Goal: Task Accomplishment & Management: Manage account settings

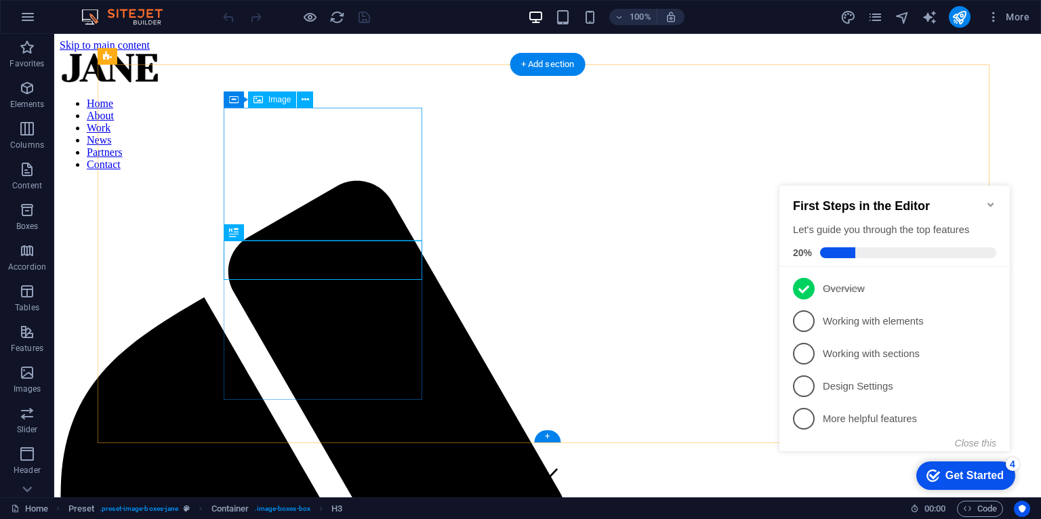
scroll to position [490, 0]
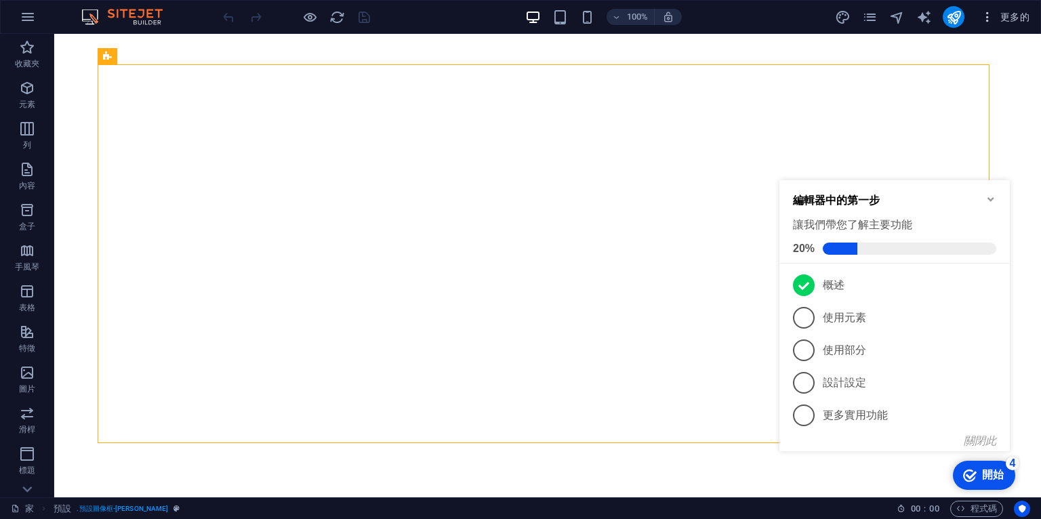
click at [988, 22] on icon "button" at bounding box center [988, 17] width 14 height 14
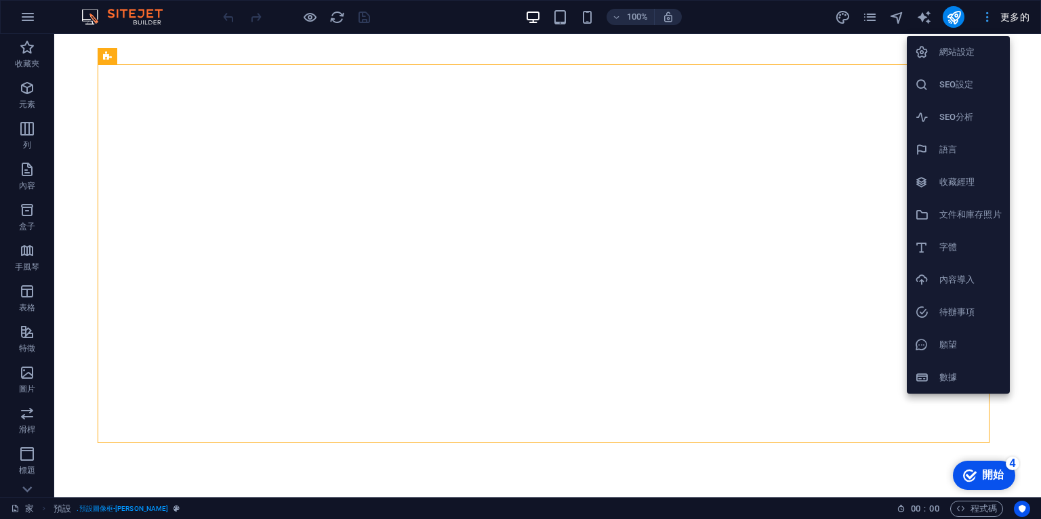
click at [988, 22] on div at bounding box center [520, 259] width 1041 height 519
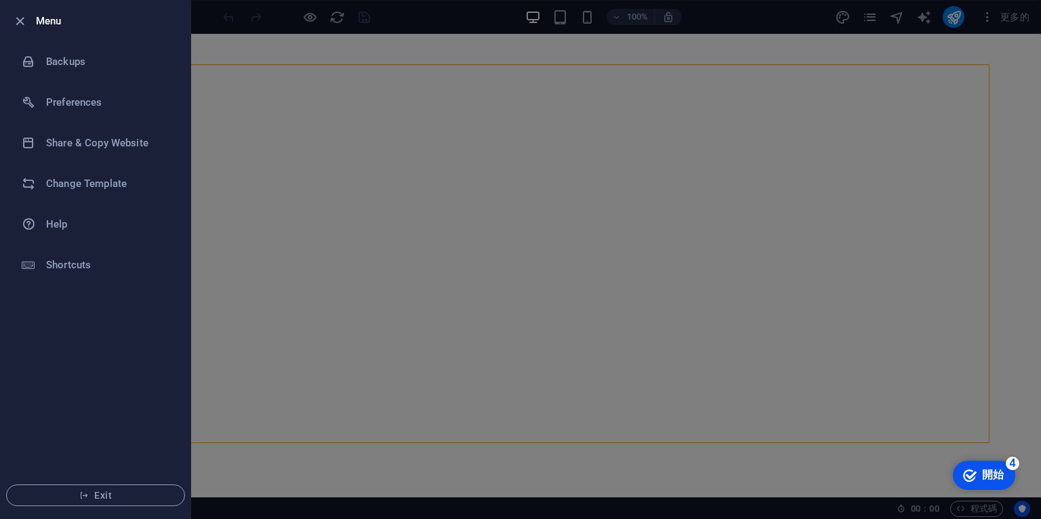
click at [30, 19] on div at bounding box center [24, 21] width 24 height 16
click at [14, 18] on icon "button" at bounding box center [20, 22] width 16 height 16
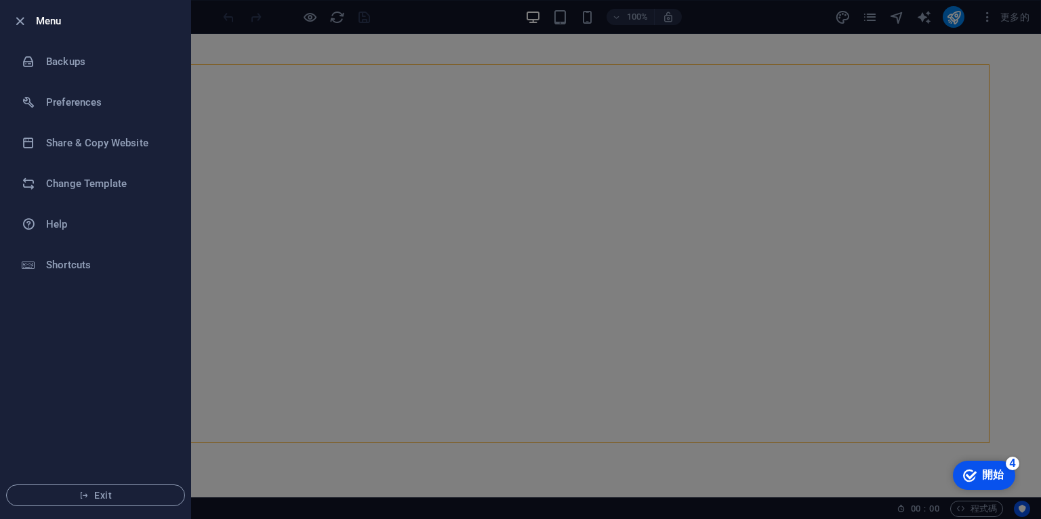
click at [36, 16] on h6 "Menu" at bounding box center [108, 21] width 144 height 16
drag, startPoint x: 88, startPoint y: 25, endPoint x: 91, endPoint y: 13, distance: 12.5
click at [91, 13] on h6 "選單" at bounding box center [108, 21] width 144 height 16
click at [279, 9] on div at bounding box center [520, 259] width 1041 height 519
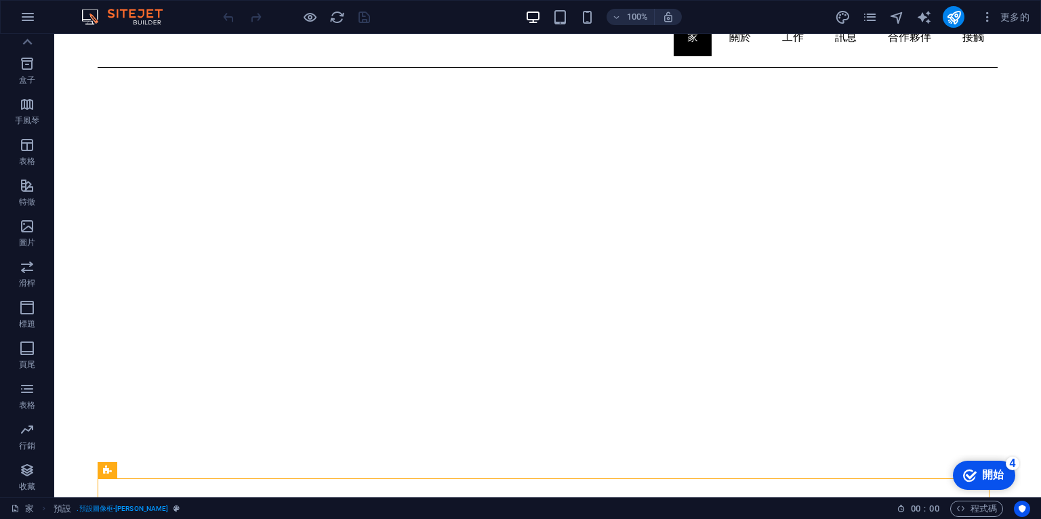
scroll to position [0, 0]
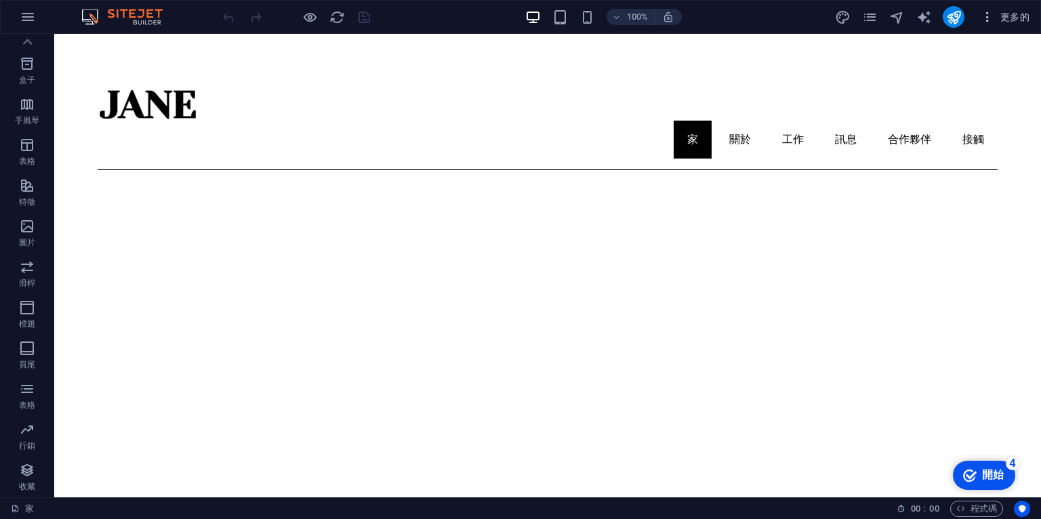
click at [991, 11] on icon "button" at bounding box center [988, 17] width 14 height 14
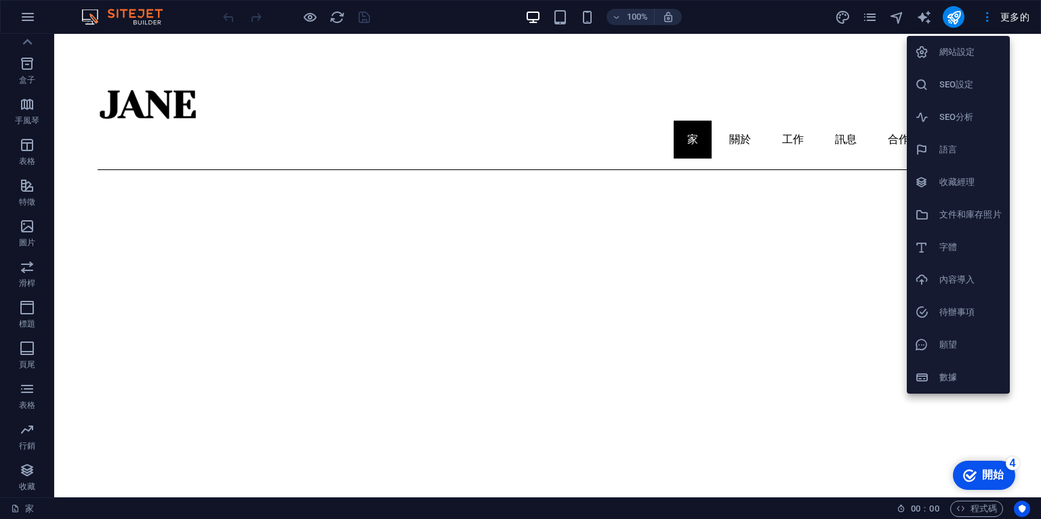
click at [942, 144] on h6 "語言" at bounding box center [971, 150] width 62 height 16
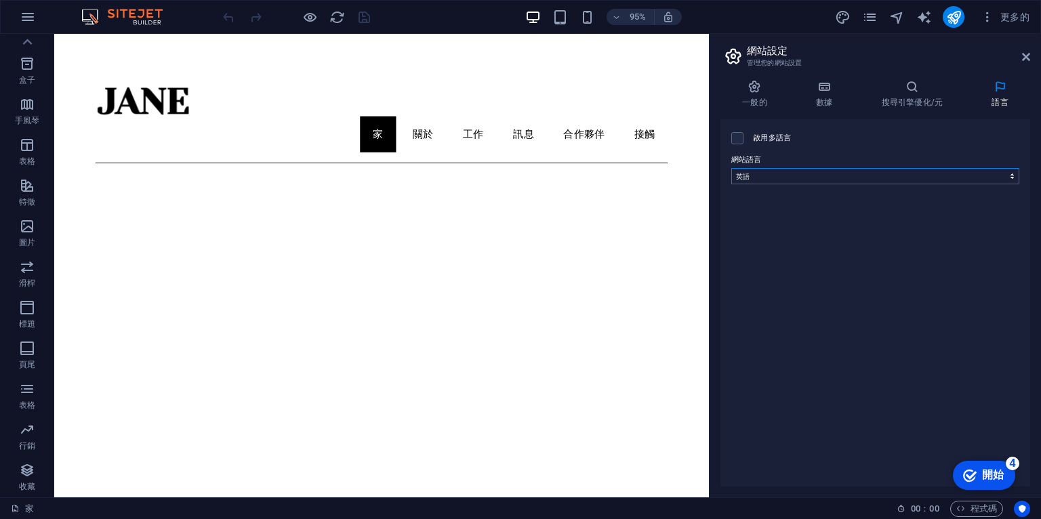
click at [843, 169] on select "阿布哈茲 阿法爾 南非荷蘭語 阿寒 阿爾巴尼亞語 阿姆哈拉語 阿拉伯 阿拉貢人 亞美尼亞語 阿薩姆語 阿瓦里克 阿維斯陀語 艾馬拉語 亞塞拜然 班巴拉 巴什基…" at bounding box center [875, 176] width 288 height 16
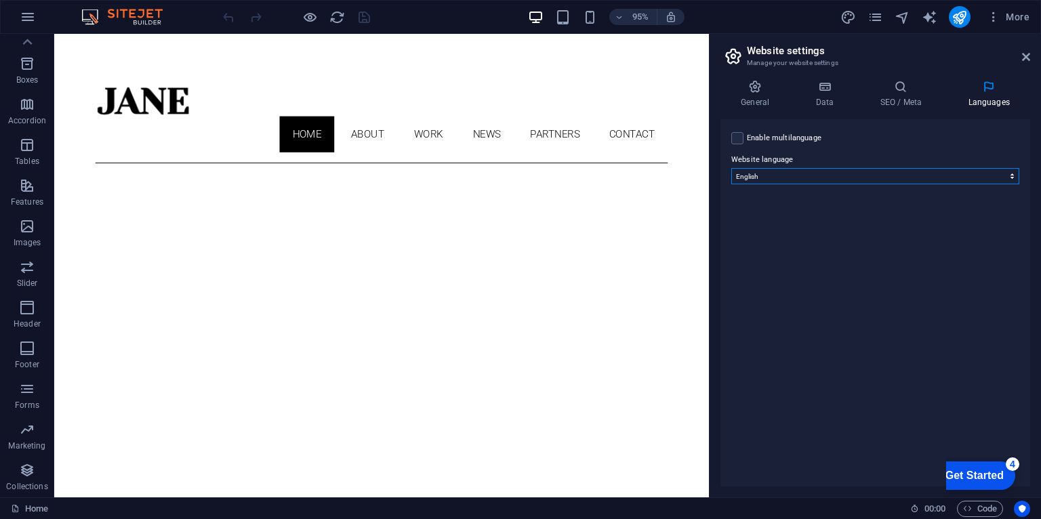
click at [786, 176] on select "Abkhazian Afar Afrikaans Akan Albanian Amharic Arabic Aragonese Armenian Assame…" at bounding box center [875, 176] width 288 height 16
select select "30"
click at [731, 168] on select "Abkhazian Afar Afrikaans Akan Albanian Amharic Arabic Aragonese Armenian Assame…" at bounding box center [875, 176] width 288 height 16
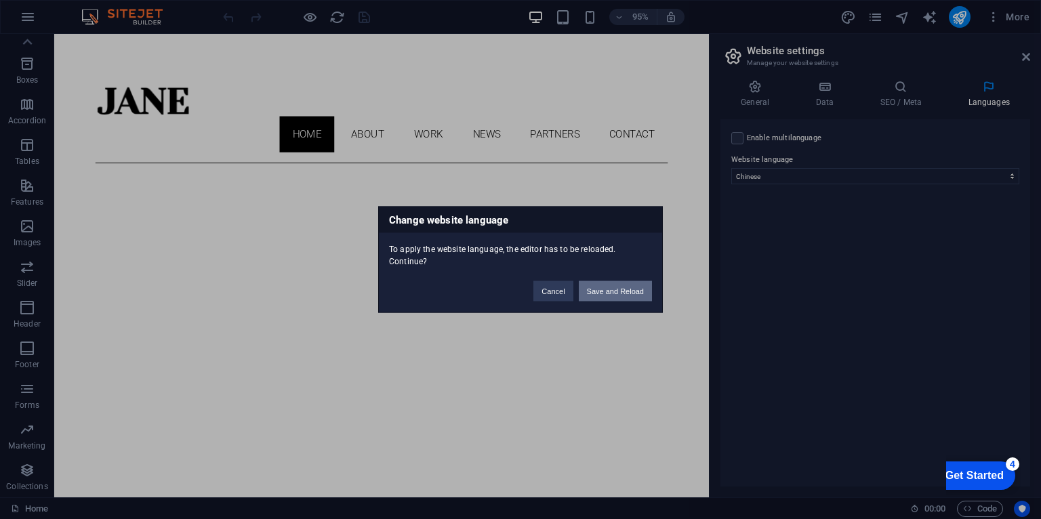
click at [605, 289] on button "Save and Reload" at bounding box center [615, 291] width 73 height 20
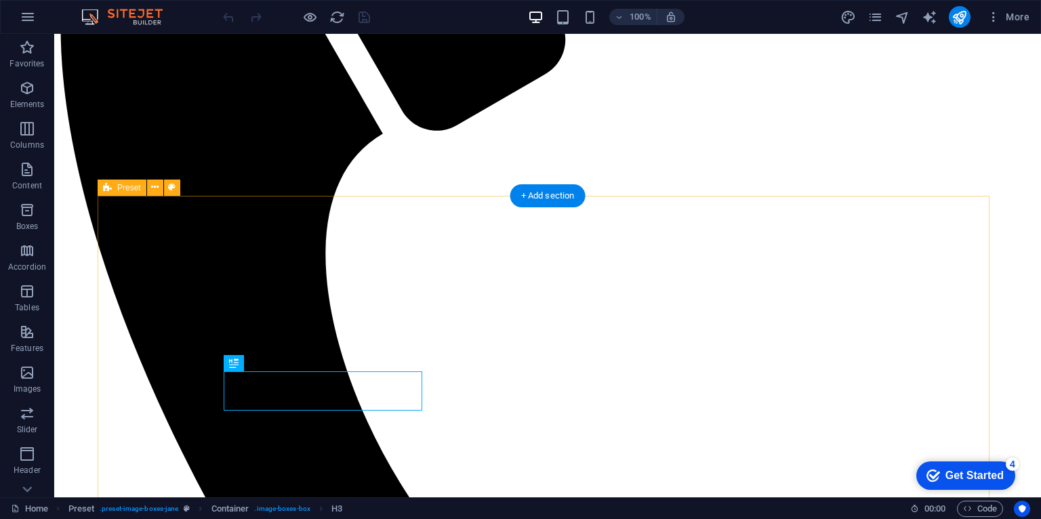
scroll to position [56, 0]
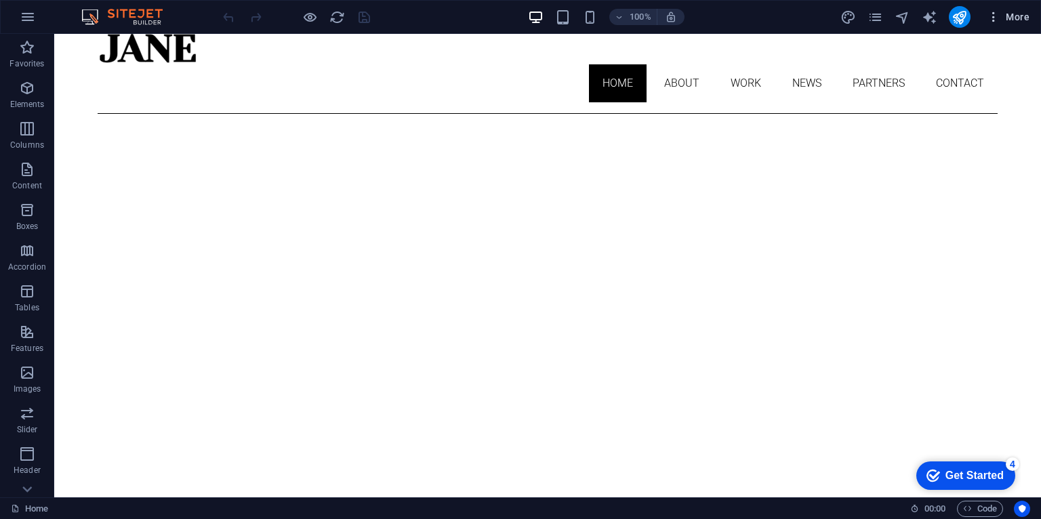
click at [1022, 16] on span "More" at bounding box center [1008, 17] width 43 height 14
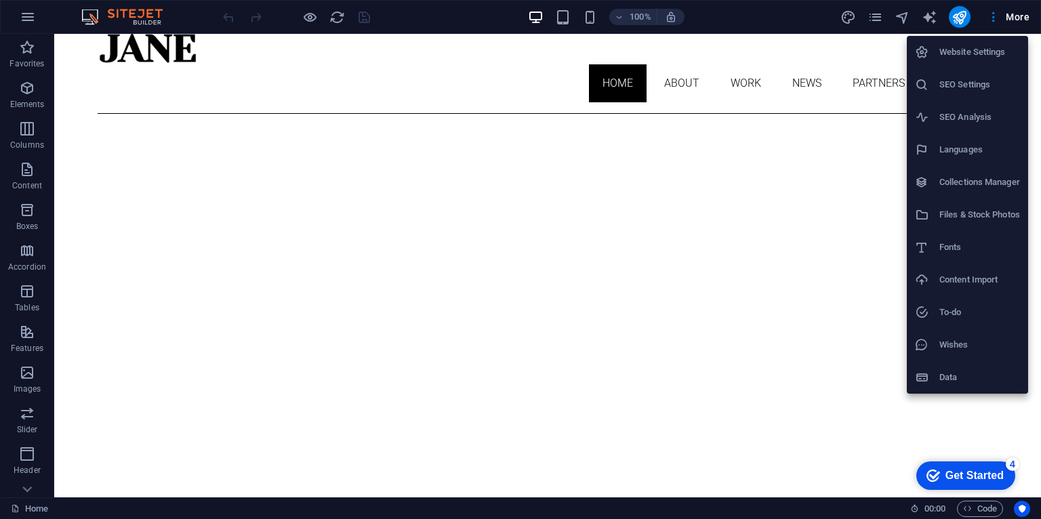
click at [992, 13] on div at bounding box center [520, 259] width 1041 height 519
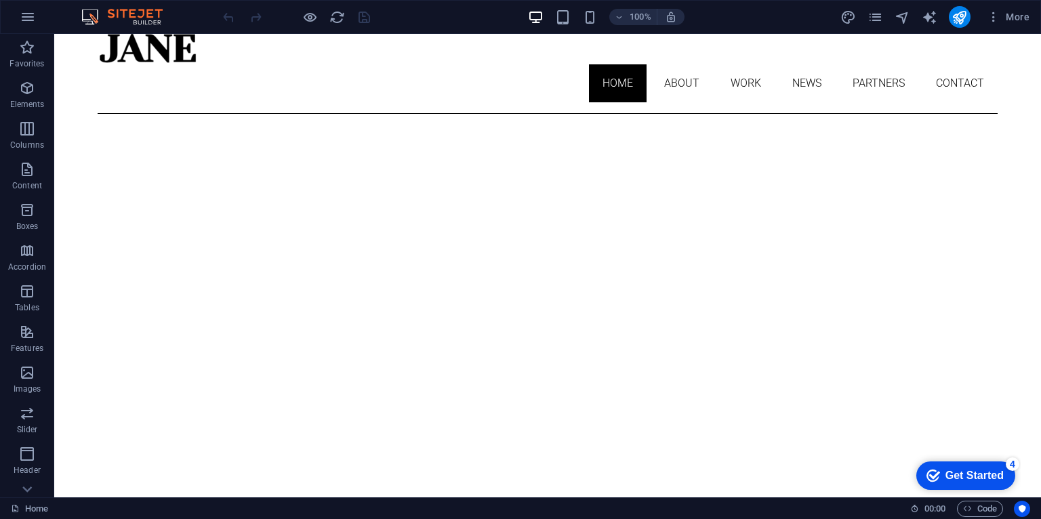
click at [992, 13] on icon "button" at bounding box center [994, 17] width 14 height 14
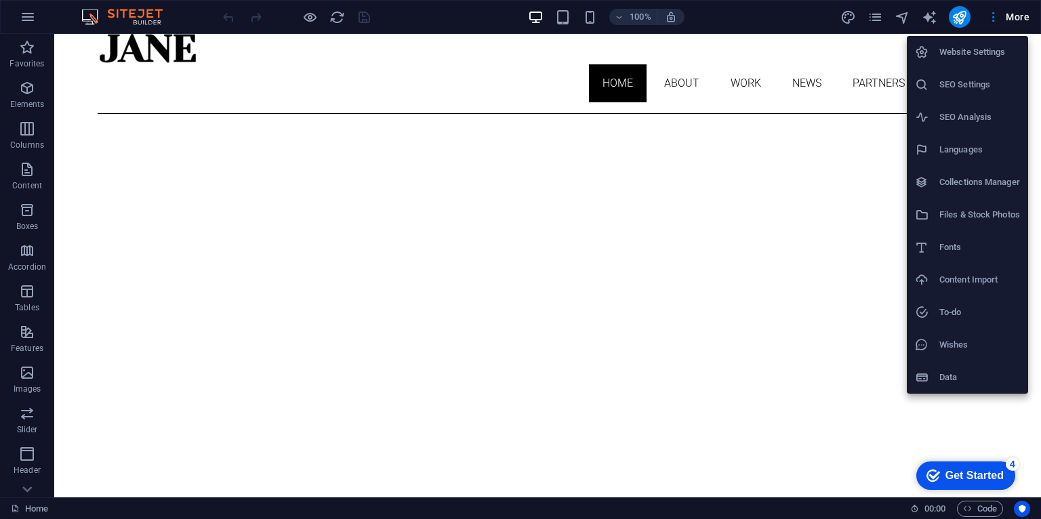
click at [980, 154] on h6 "Languages" at bounding box center [980, 150] width 81 height 16
select select "30"
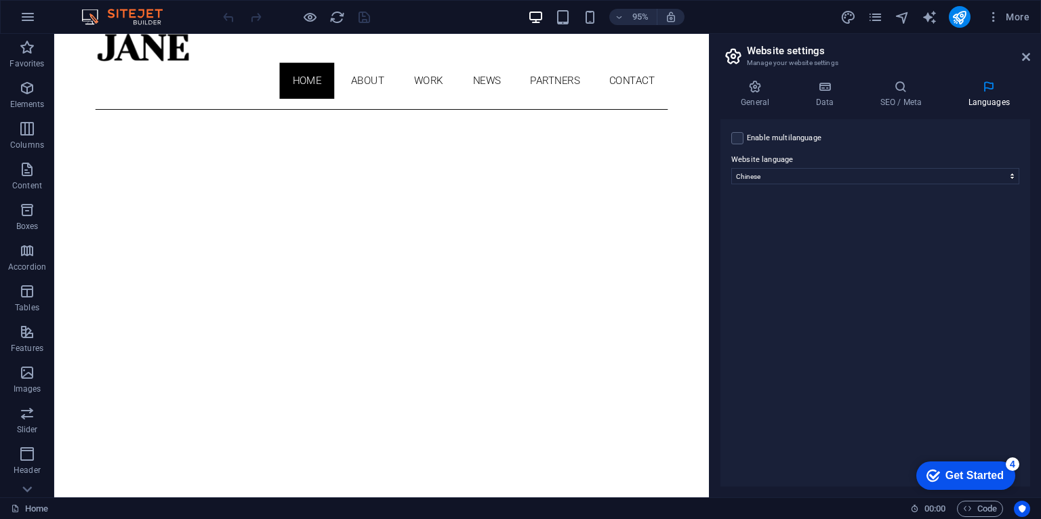
click at [745, 133] on div "Enable multilanguage To disable multilanguage delete all languages until only o…" at bounding box center [875, 138] width 288 height 16
click at [738, 136] on label at bounding box center [737, 138] width 12 height 12
click at [0, 0] on input "Enable multilanguage To disable multilanguage delete all languages until only o…" at bounding box center [0, 0] width 0 height 0
select select
click at [939, 321] on div "Enable multilanguage To disable multilanguage delete all languages until only o…" at bounding box center [876, 302] width 310 height 367
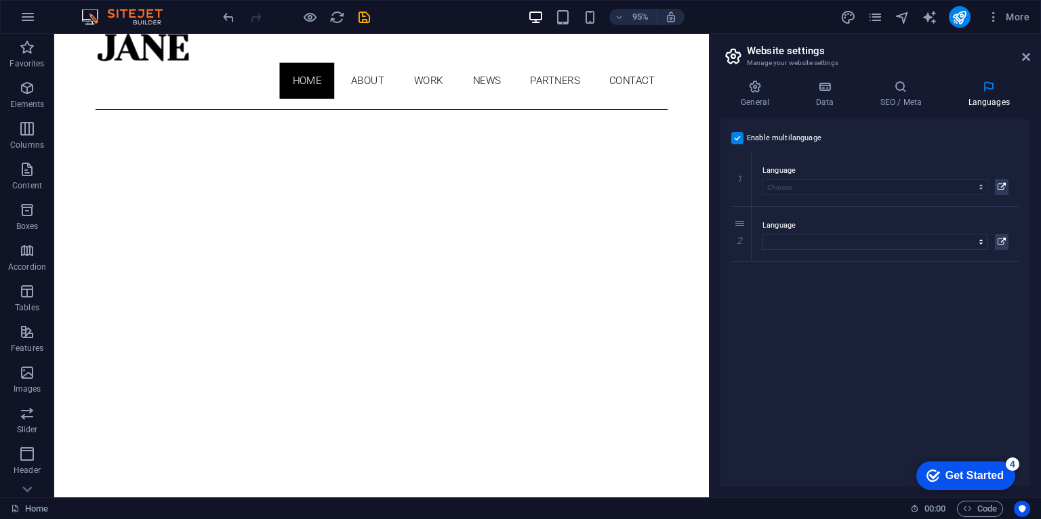
click at [973, 470] on div "Get Started" at bounding box center [975, 476] width 58 height 12
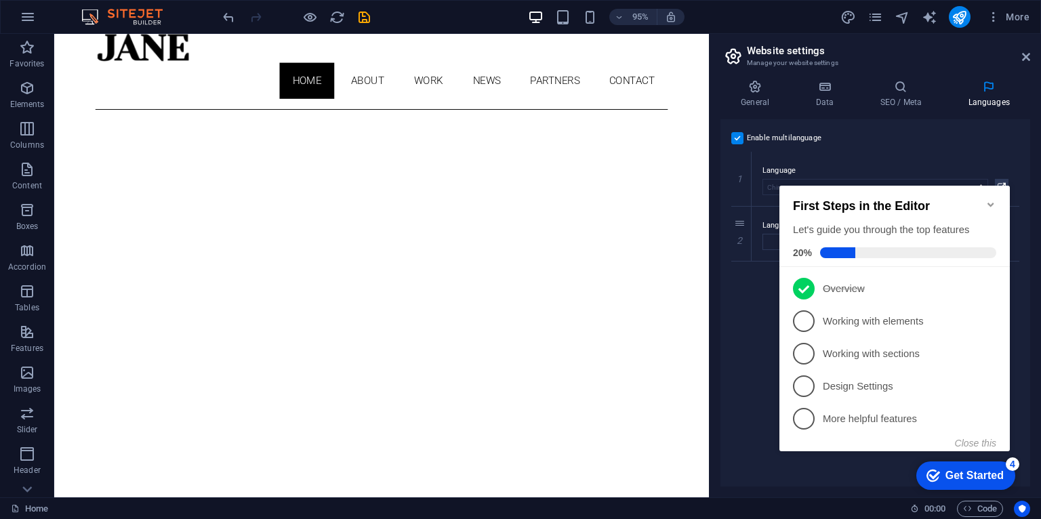
click at [1039, 303] on div "General Data SEO / Meta Languages Website name pebru3d.com Logo Drag files here…" at bounding box center [876, 283] width 332 height 428
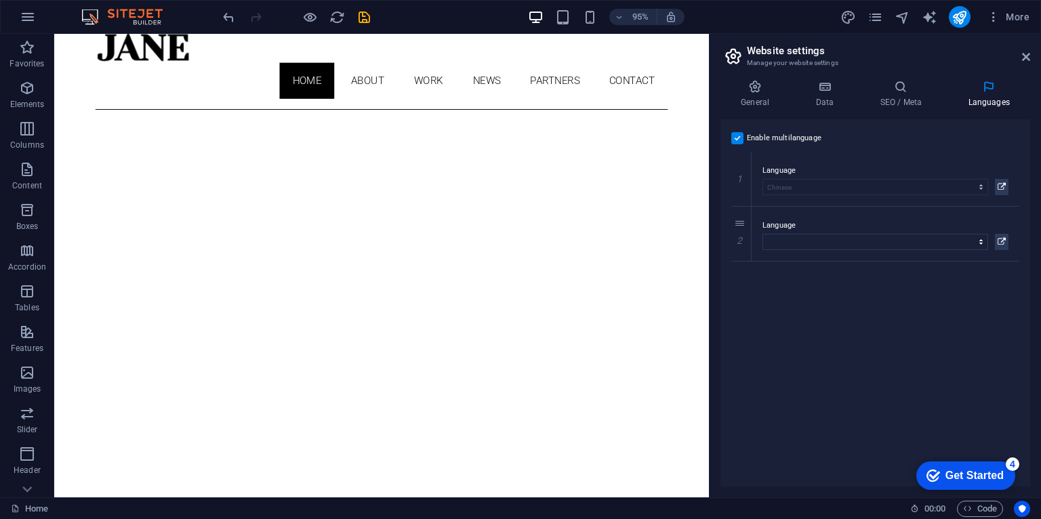
click at [1021, 496] on div "checkmark Get Started 4 First Steps in the Editor Let's guide you through the t…" at bounding box center [963, 475] width 115 height 41
click at [899, 384] on div "Enable multilanguage To disable multilanguage delete all languages until only o…" at bounding box center [876, 302] width 310 height 367
click at [789, 168] on label "Language" at bounding box center [886, 171] width 246 height 16
click at [999, 182] on icon at bounding box center [1002, 187] width 8 height 16
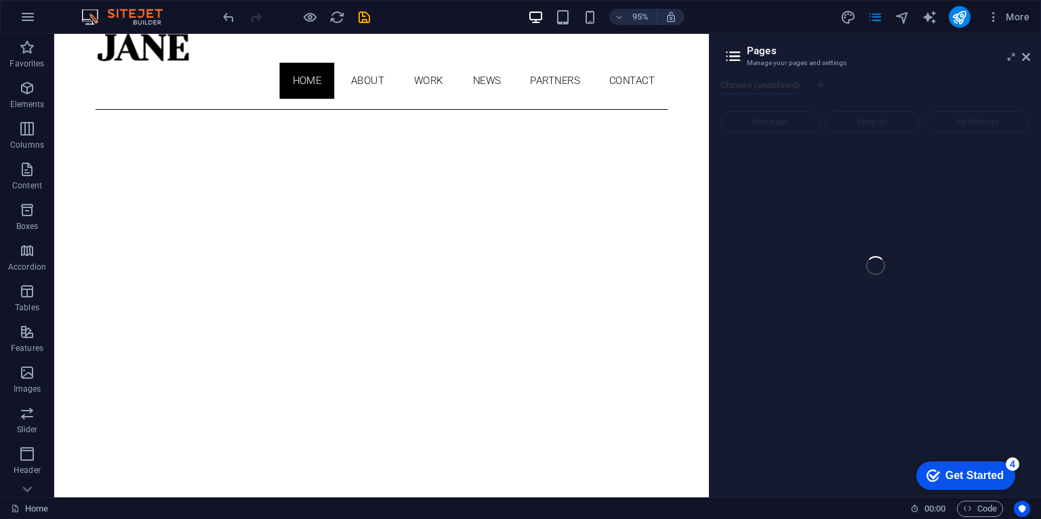
click at [1025, 55] on div "Home Favorites Elements Columns Content Boxes Accordion Tables Features Images …" at bounding box center [520, 266] width 1041 height 464
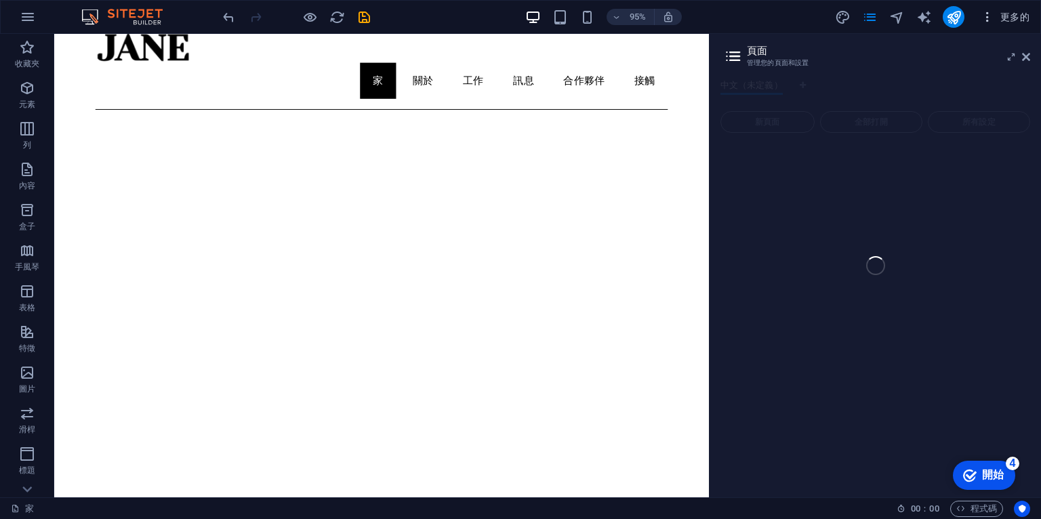
click at [995, 18] on icon "button" at bounding box center [988, 17] width 14 height 14
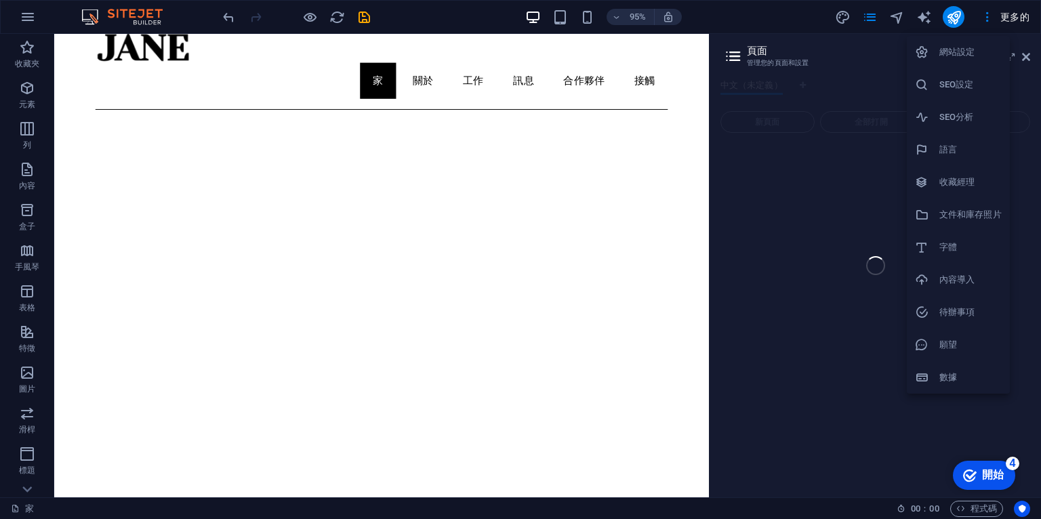
click at [936, 149] on div at bounding box center [927, 150] width 24 height 14
select select "30"
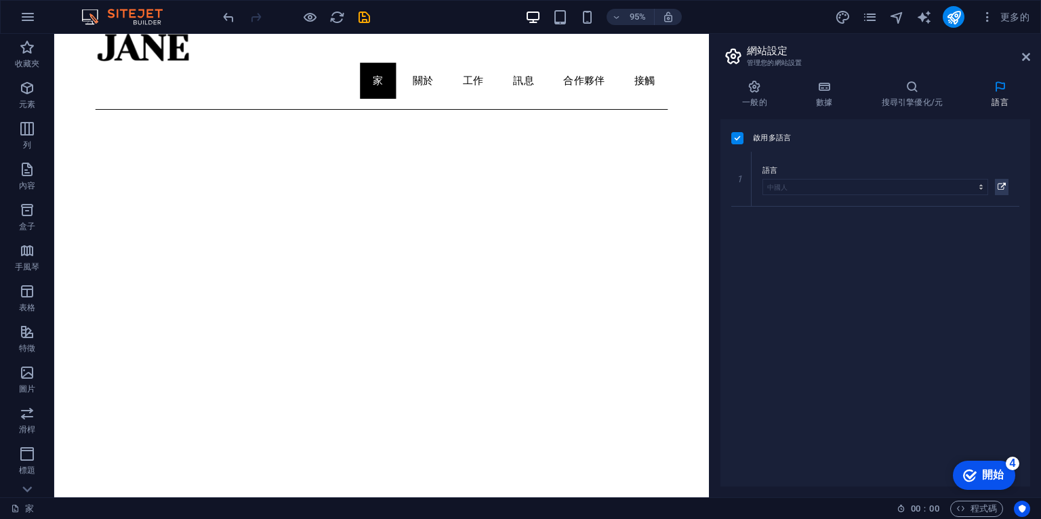
click at [736, 132] on label at bounding box center [737, 138] width 12 height 12
click at [0, 0] on input "啟用多語言 To disable multilanguage delete all languages until only one language rem…" at bounding box center [0, 0] width 0 height 0
click at [851, 179] on select "阿布哈茲 阿法爾 南非荷蘭語 阿寒 阿爾巴尼亞語 阿姆哈拉語 阿拉伯 阿拉貢人 亞美尼亞語 阿薩姆語 阿瓦里克 阿維斯陀語 艾馬拉語 亞塞拜然 班巴拉 巴什基…" at bounding box center [875, 176] width 288 height 16
click at [1011, 296] on div "啟用多語言 若要停用多語言，請刪除所有語言，直到只剩下一種語言。 網站語言 阿布哈茲 阿法爾 南非荷蘭語 阿寒 阿爾巴尼亞語 阿姆哈拉語 阿拉伯 阿拉貢人 亞…" at bounding box center [876, 302] width 310 height 367
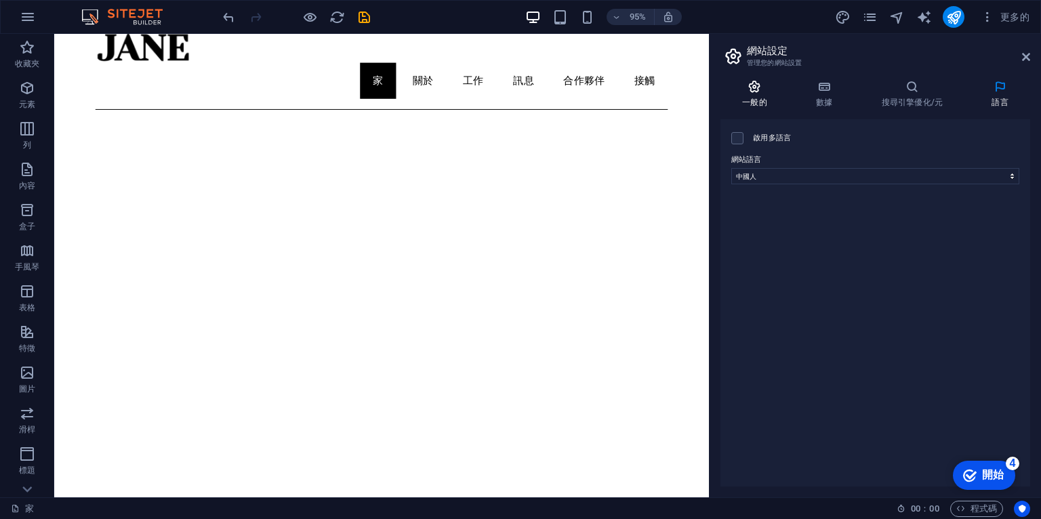
click at [758, 92] on icon at bounding box center [755, 87] width 68 height 14
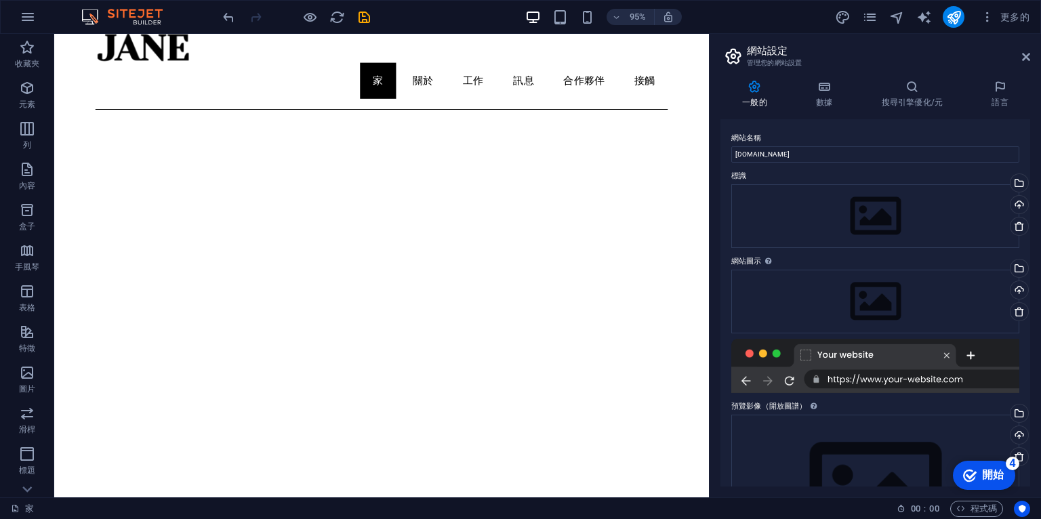
click at [979, 469] on div "checkmark 開始 4" at bounding box center [983, 475] width 41 height 14
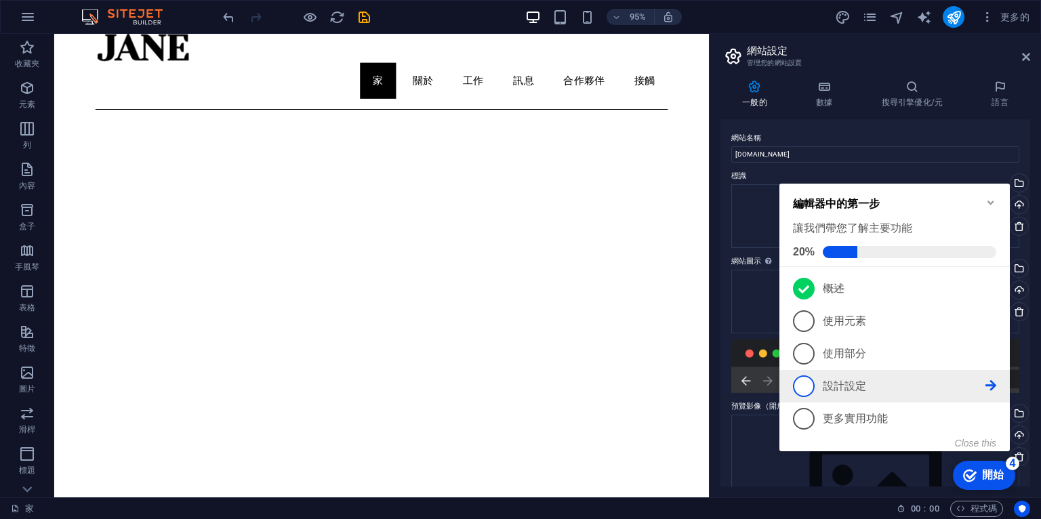
click at [860, 382] on font "設計設定" at bounding box center [844, 386] width 43 height 12
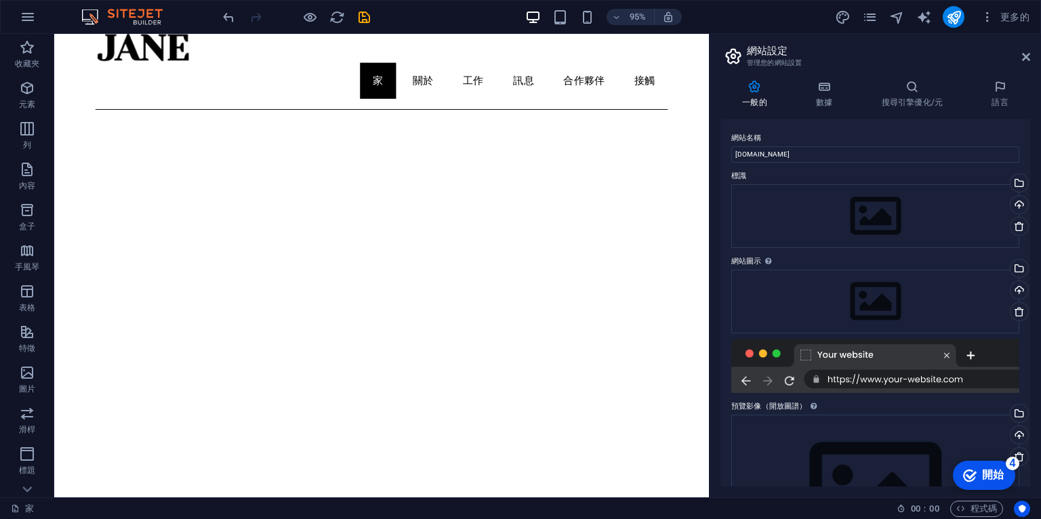
scroll to position [0, 0]
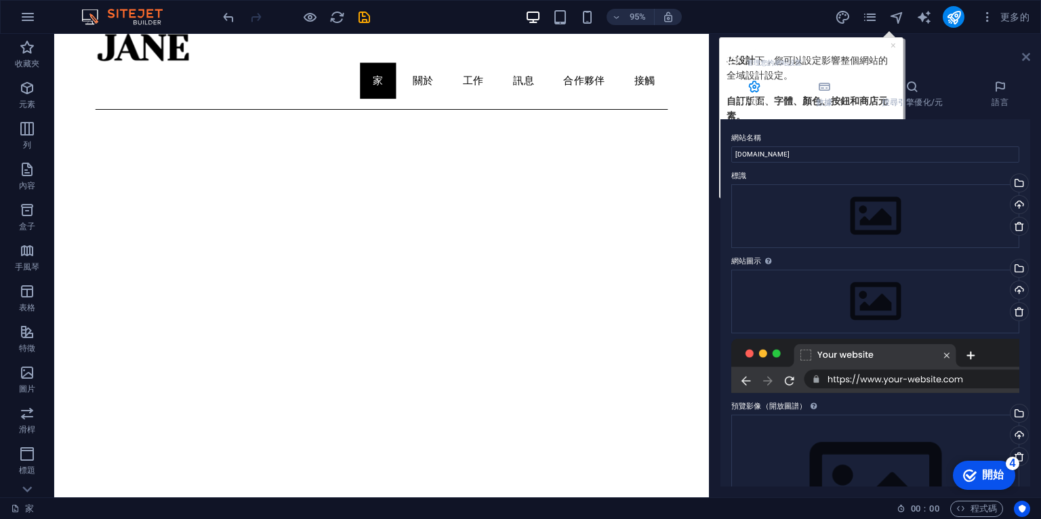
drag, startPoint x: 1028, startPoint y: 52, endPoint x: 973, endPoint y: 18, distance: 64.0
click at [1028, 52] on icon at bounding box center [1026, 57] width 8 height 11
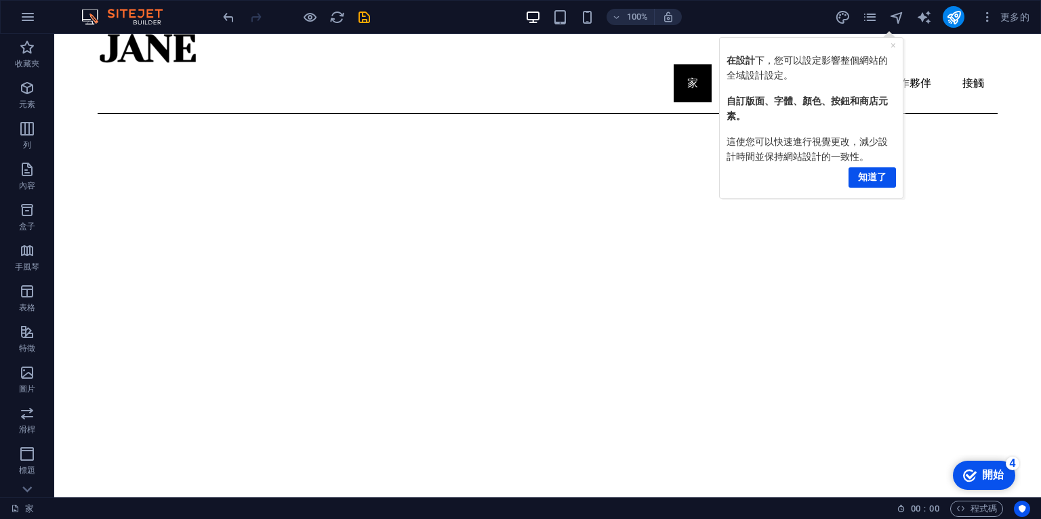
click at [988, 22] on icon "button" at bounding box center [988, 17] width 14 height 14
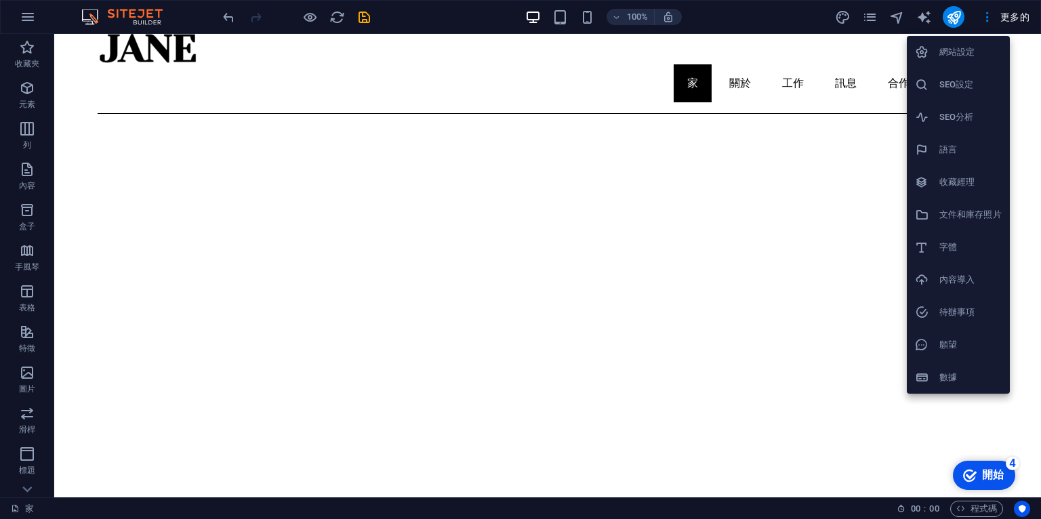
click at [944, 149] on font "語言" at bounding box center [949, 149] width 18 height 10
select select "30"
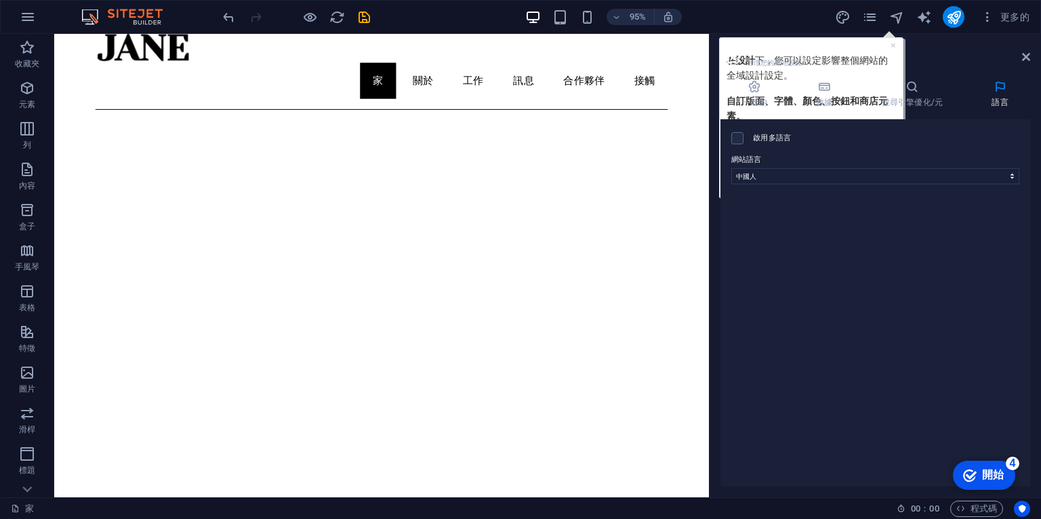
click at [841, 243] on div "啟用多語言 若要停用多語言，請刪除所有語言，直到只剩下一種語言。 網站語言 阿布哈茲 阿法爾 南非荷蘭語 阿寒 阿爾巴尼亞語 阿姆哈拉語 阿拉伯 阿拉貢人 亞…" at bounding box center [876, 302] width 310 height 367
click at [889, 46] on h2 "網站設定" at bounding box center [888, 51] width 283 height 12
click at [735, 133] on label at bounding box center [737, 138] width 12 height 12
click at [0, 0] on input "啟用多語言 若要停用多語言，請刪除所有語言，直到只剩下一種語言。" at bounding box center [0, 0] width 0 height 0
select select
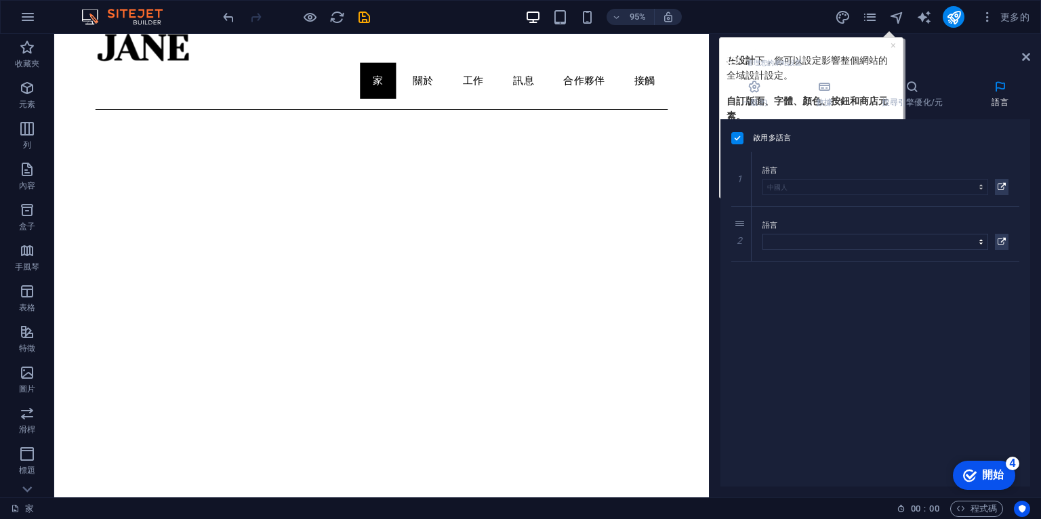
click at [735, 133] on label at bounding box center [737, 138] width 12 height 12
click at [0, 0] on input "啟用多語言 若要停用多語言，請刪除所有語言，直到只剩下一種語言。" at bounding box center [0, 0] width 0 height 0
click at [894, 46] on h2 "網站設定" at bounding box center [888, 51] width 283 height 12
click at [816, 239] on div "啟用多語言 若要停用多語言，請刪除所有語言，直到只剩下一種語言。 網站語言 阿布哈茲 阿法爾 南非荷蘭語 阿寒 阿爾巴尼亞語 阿姆哈拉語 阿拉伯 阿拉貢人 亞…" at bounding box center [876, 302] width 310 height 367
click at [740, 134] on label at bounding box center [737, 138] width 12 height 12
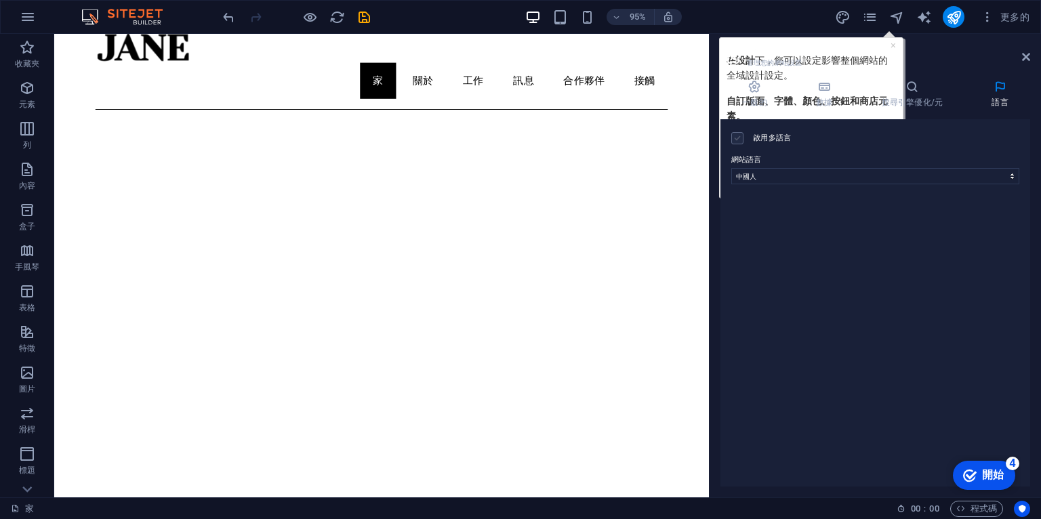
click at [0, 0] on input "啟用多語言 若要停用多語言，請刪除所有語言，直到只剩下一種語言。" at bounding box center [0, 0] width 0 height 0
click at [999, 182] on icon at bounding box center [1002, 187] width 8 height 16
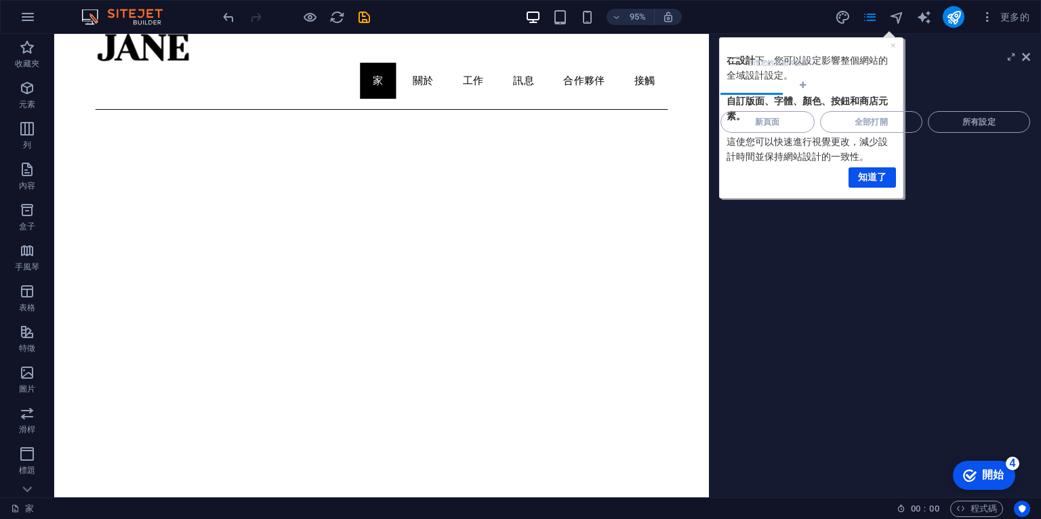
click at [882, 176] on div at bounding box center [876, 315] width 310 height 343
click at [894, 46] on h2 "頁面" at bounding box center [888, 51] width 283 height 12
click at [894, 42] on header "頁面 管理您的頁面和設置" at bounding box center [876, 51] width 307 height 35
drag, startPoint x: 961, startPoint y: 262, endPoint x: 964, endPoint y: 249, distance: 13.3
click at [959, 258] on div at bounding box center [876, 315] width 310 height 343
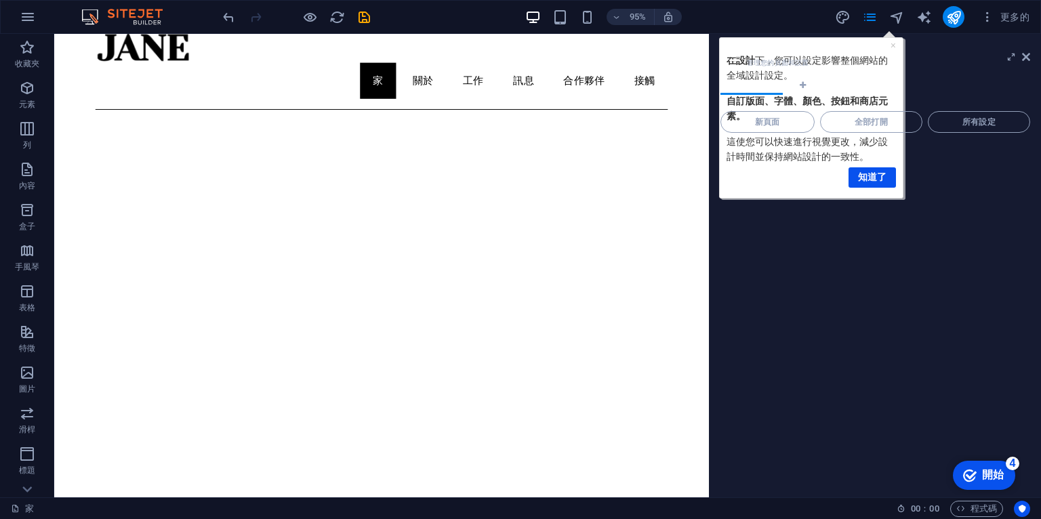
click at [893, 43] on header "頁面 管理您的頁面和設置" at bounding box center [876, 51] width 307 height 35
drag, startPoint x: 875, startPoint y: 293, endPoint x: 885, endPoint y: 252, distance: 41.8
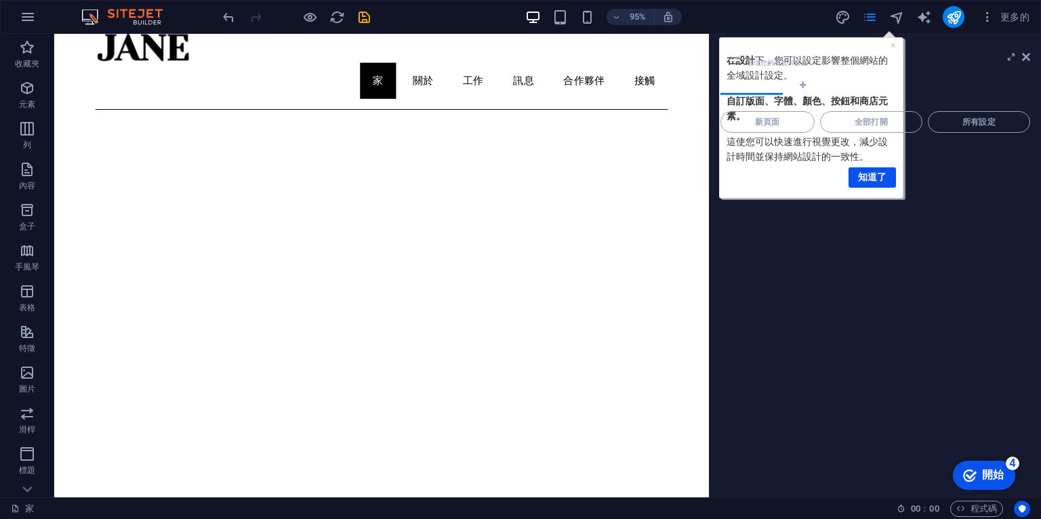
click at [875, 290] on div at bounding box center [876, 315] width 310 height 343
click at [366, 17] on icon "節省" at bounding box center [365, 17] width 16 height 16
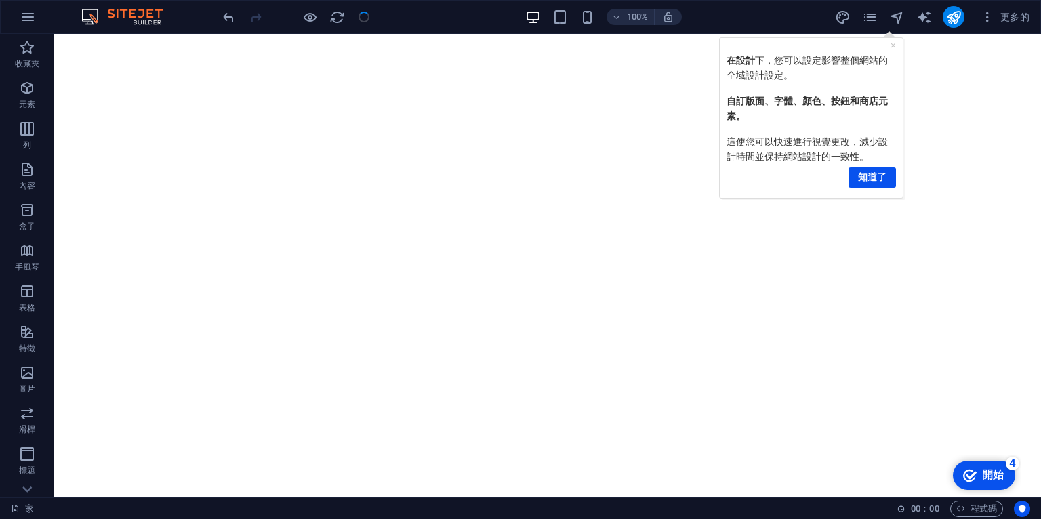
scroll to position [345, 0]
drag, startPoint x: 986, startPoint y: 473, endPoint x: 1167, endPoint y: 746, distance: 327.2
click at [986, 472] on font "開始" at bounding box center [993, 475] width 22 height 12
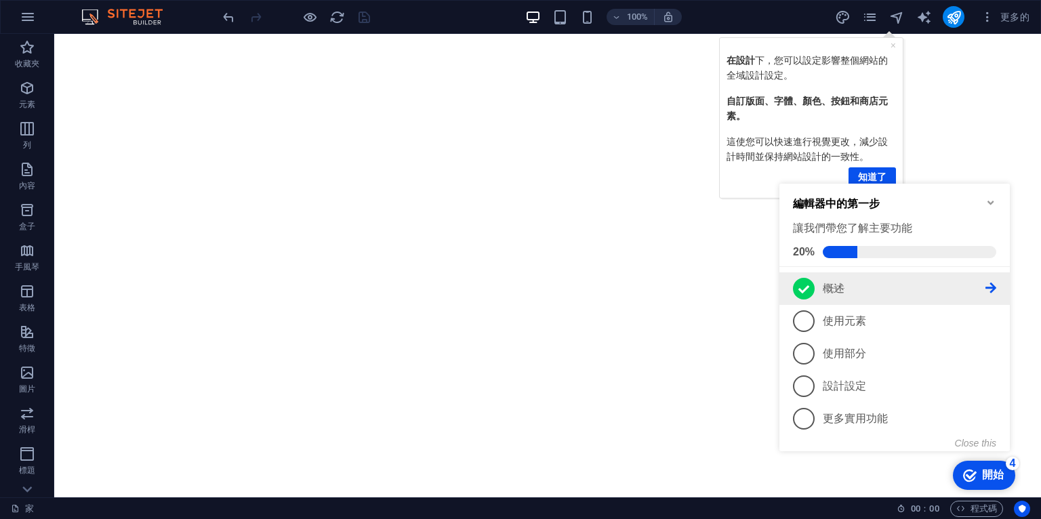
click at [800, 288] on icon at bounding box center [804, 289] width 11 height 8
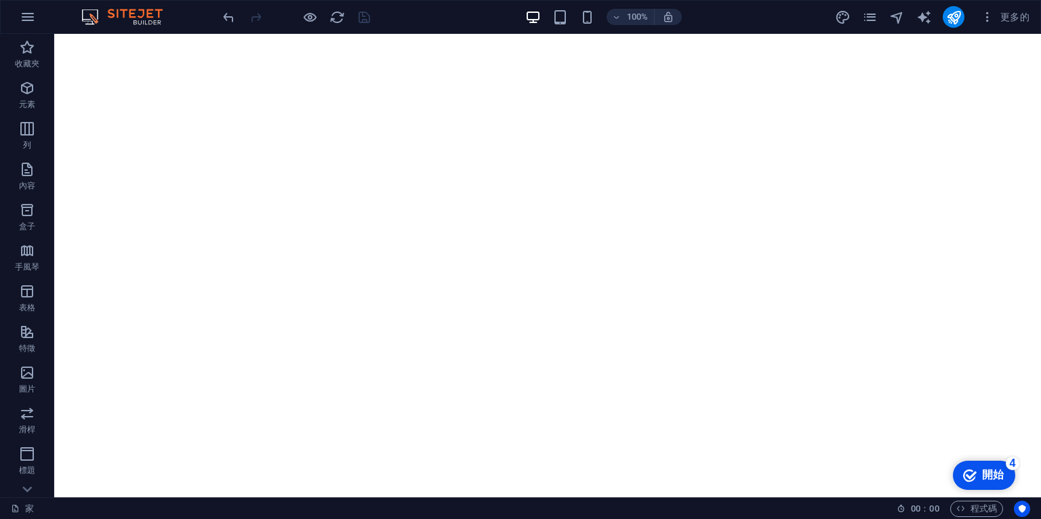
scroll to position [0, 0]
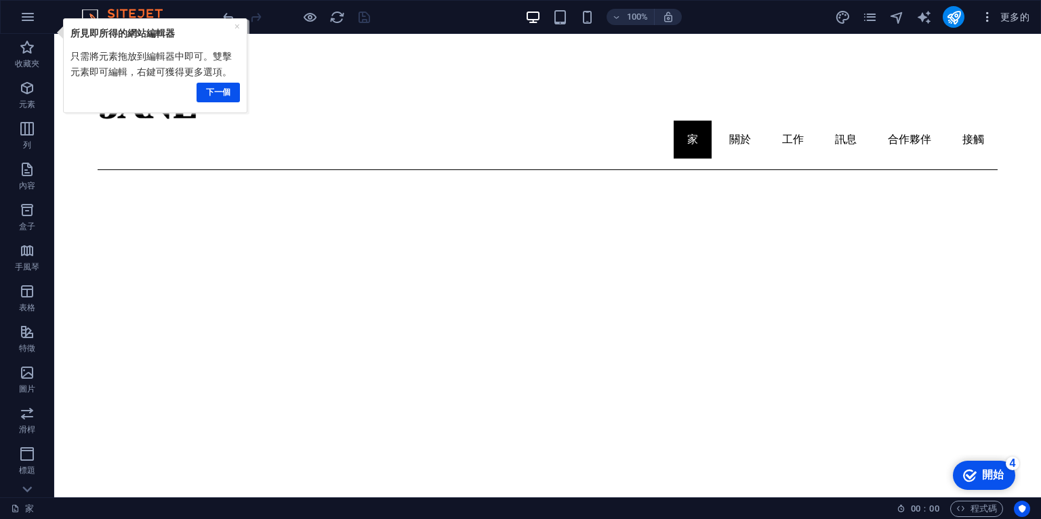
click at [995, 15] on span "更多的" at bounding box center [1005, 17] width 49 height 14
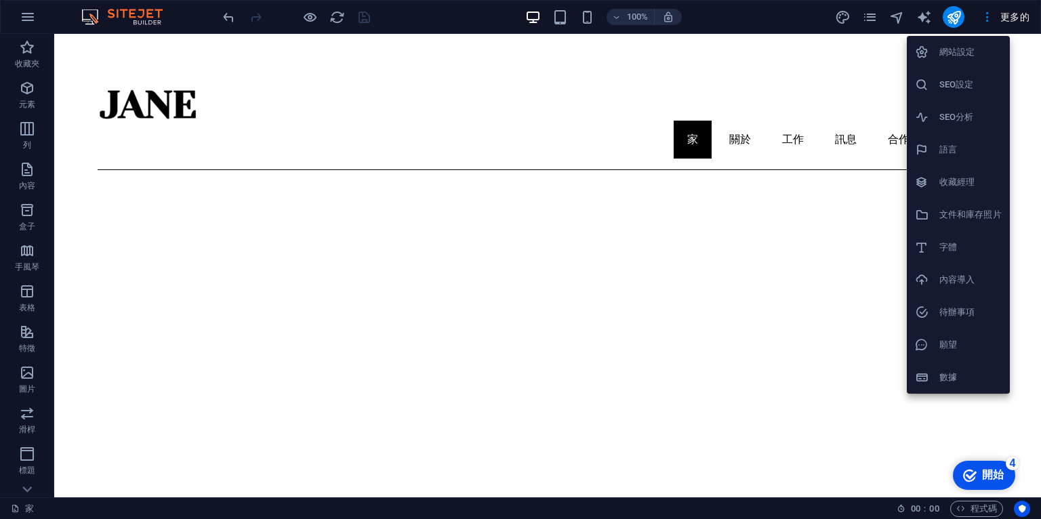
click at [957, 149] on font "語言" at bounding box center [949, 149] width 18 height 10
select select "30"
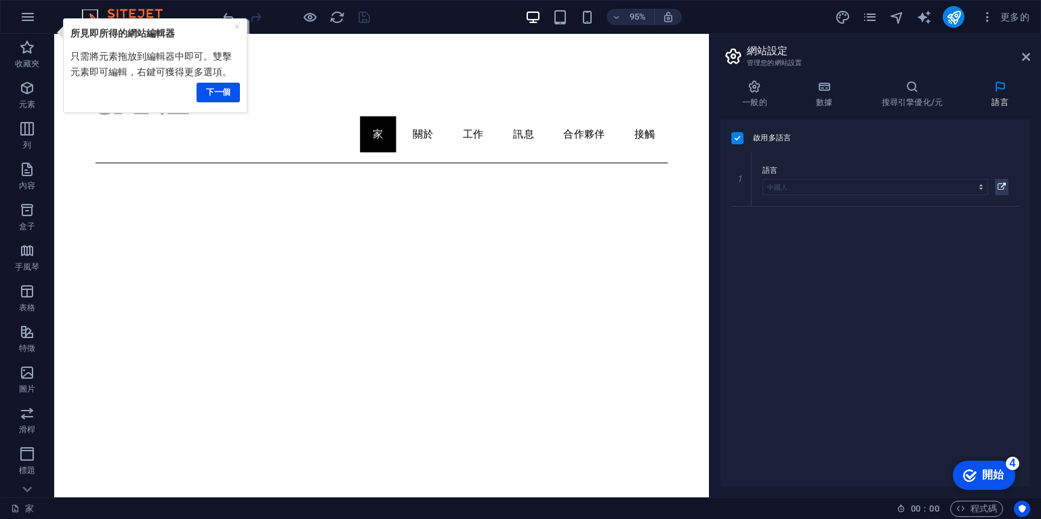
click at [728, 136] on div "啟用多語言 若要停用多語言，請刪除所有語言，直到只剩下一種語言。 網站語言 阿布哈茲 阿法爾 南非荷蘭語 阿寒 阿爾巴尼亞語 阿姆哈拉語 阿拉伯 阿拉貢人 亞…" at bounding box center [876, 302] width 310 height 367
click at [731, 138] on label at bounding box center [737, 138] width 12 height 12
click at [0, 0] on input "啟用多語言 若要停用多語言，請刪除所有語言，直到只剩下一種語言。" at bounding box center [0, 0] width 0 height 0
click at [741, 136] on label at bounding box center [737, 138] width 12 height 12
click at [0, 0] on input "啟用多語言 若要停用多語言，請刪除所有語言，直到只剩下一種語言。" at bounding box center [0, 0] width 0 height 0
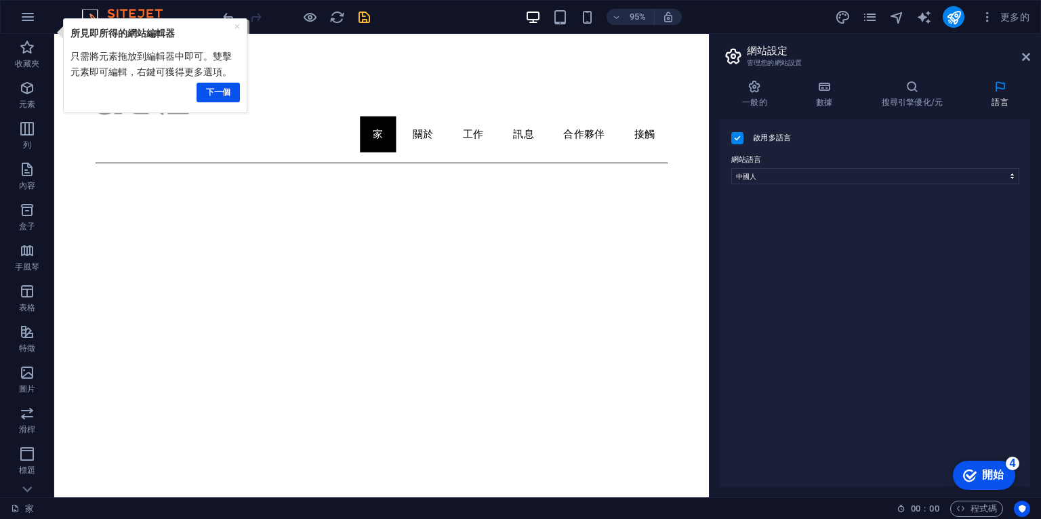
select select
click at [999, 182] on icon at bounding box center [1002, 187] width 8 height 16
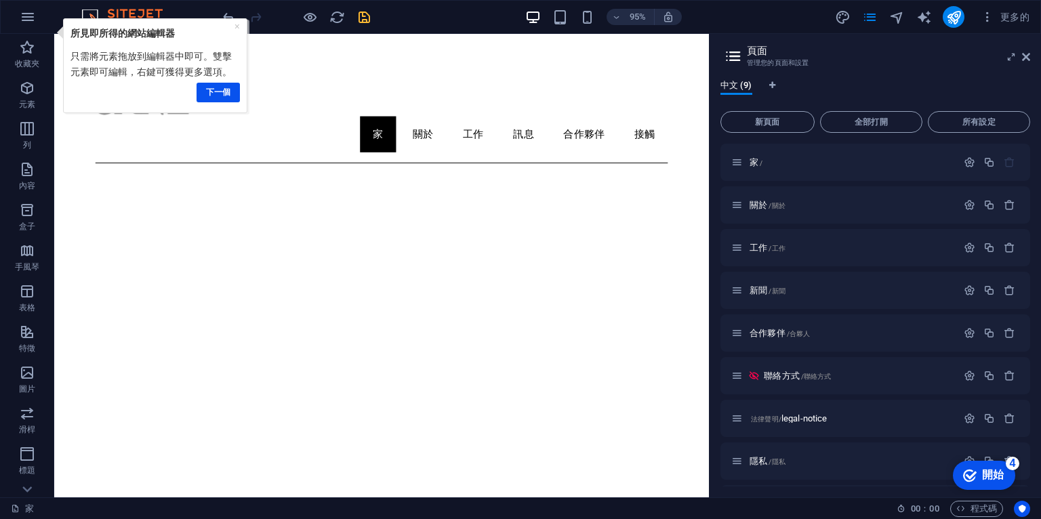
scroll to position [41, 0]
click at [900, 63] on h3 "管理您的頁面和設置" at bounding box center [875, 63] width 256 height 12
click at [1024, 60] on icon at bounding box center [1026, 57] width 8 height 11
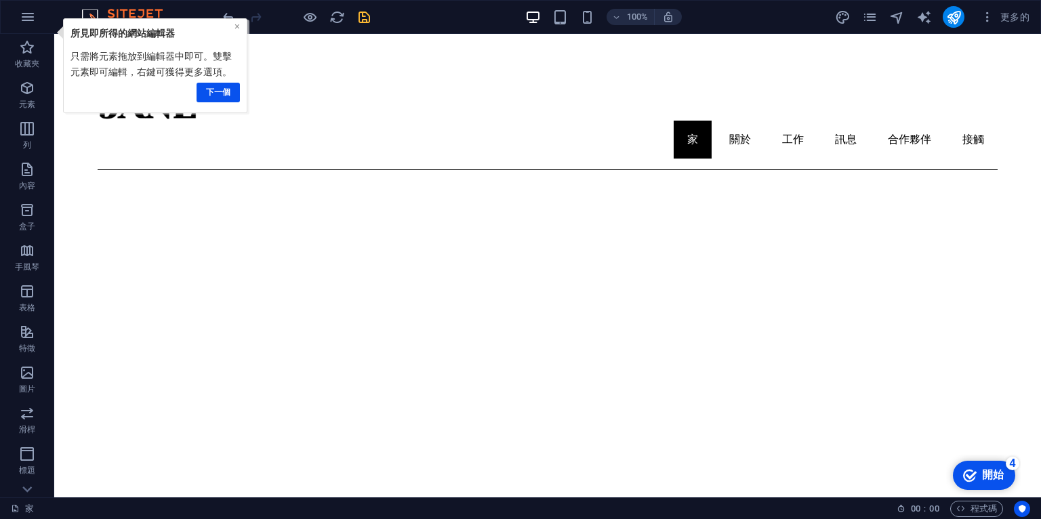
click at [240, 24] on font "×" at bounding box center [237, 25] width 5 height 11
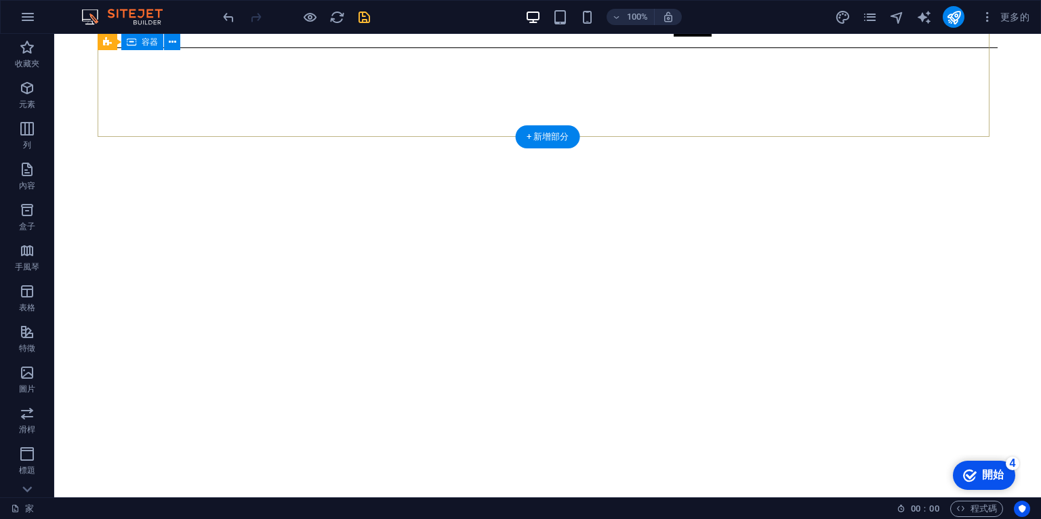
scroll to position [0, 0]
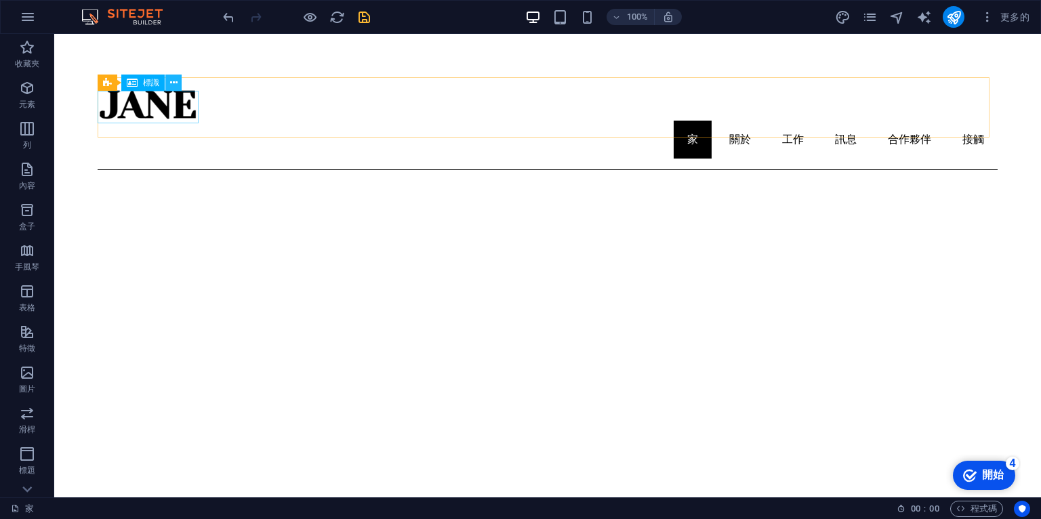
click at [175, 84] on icon at bounding box center [173, 83] width 7 height 14
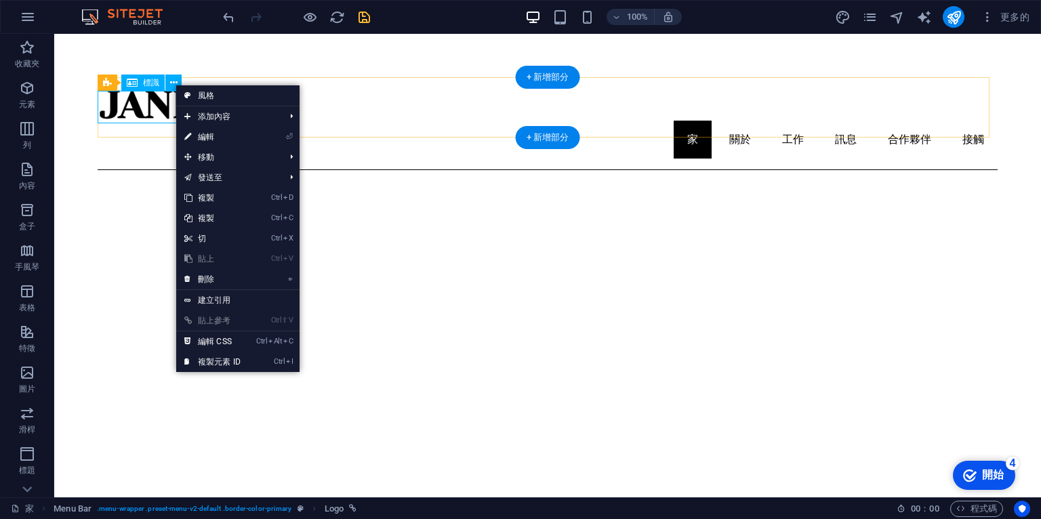
click at [155, 111] on div at bounding box center [548, 104] width 900 height 33
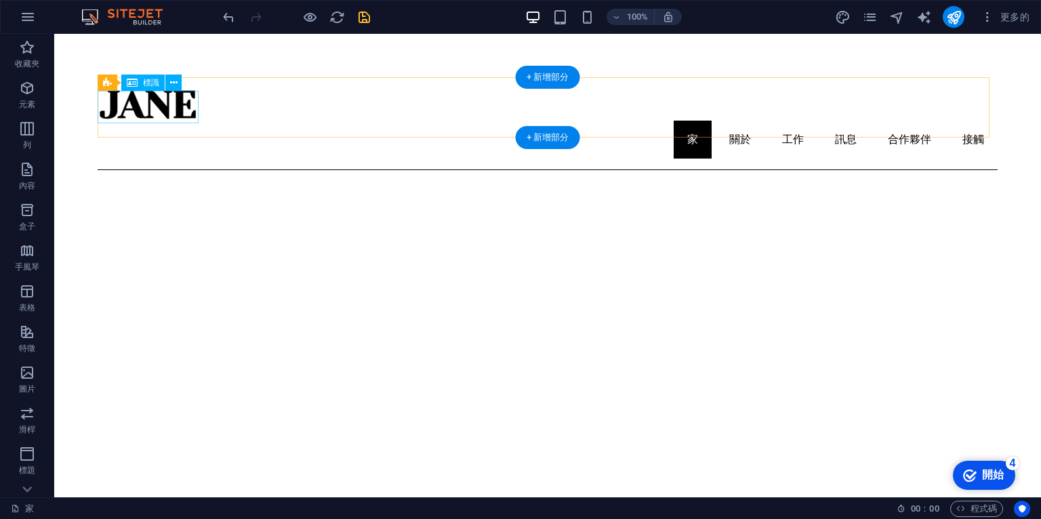
click at [179, 104] on div at bounding box center [548, 104] width 900 height 33
select select "px"
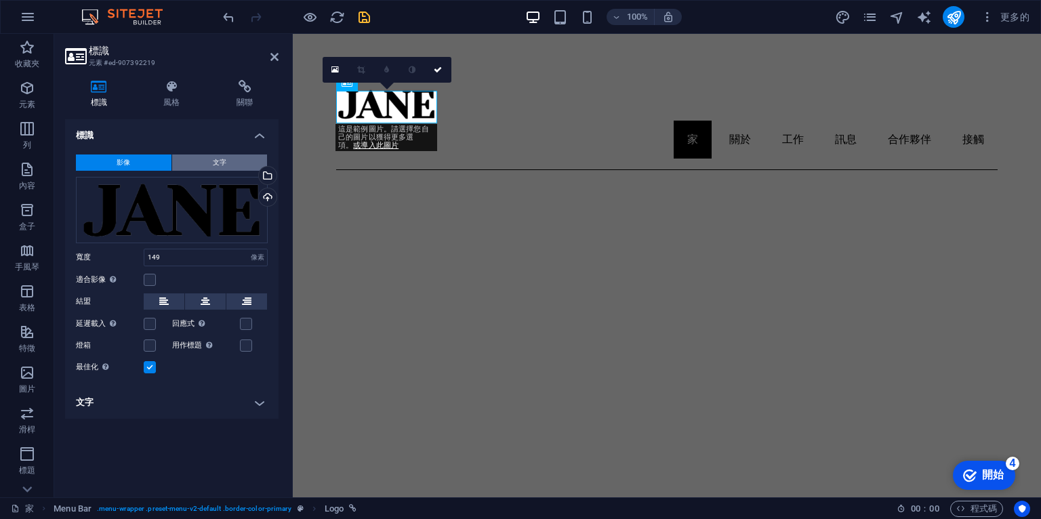
click at [224, 164] on font "文字" at bounding box center [220, 162] width 14 height 7
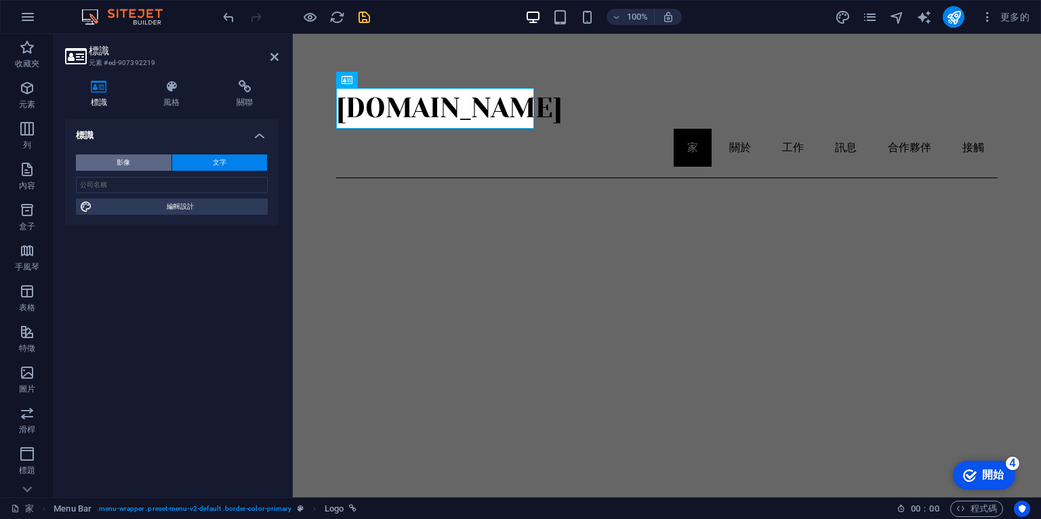
click at [132, 159] on button "影像" at bounding box center [124, 163] width 96 height 16
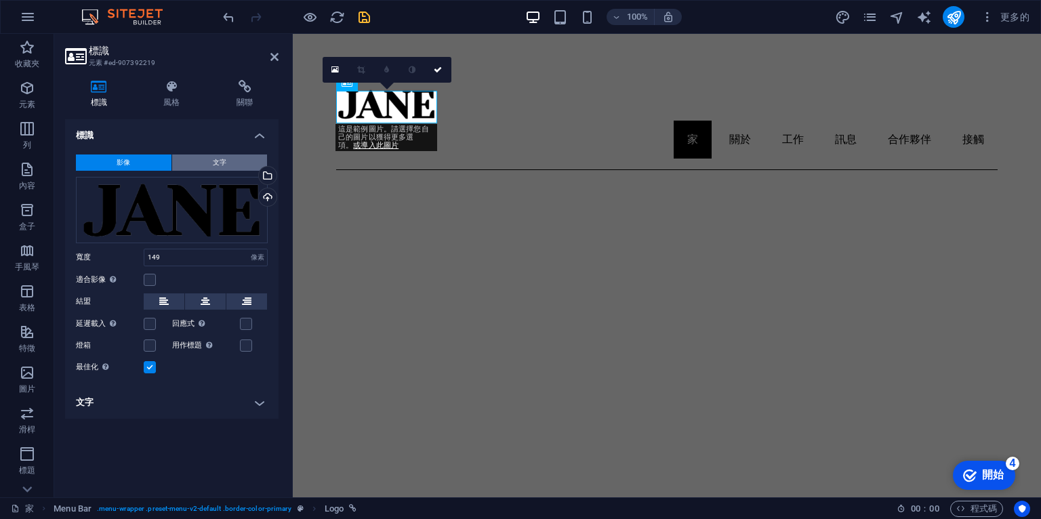
click at [208, 158] on button "文字" at bounding box center [220, 163] width 96 height 16
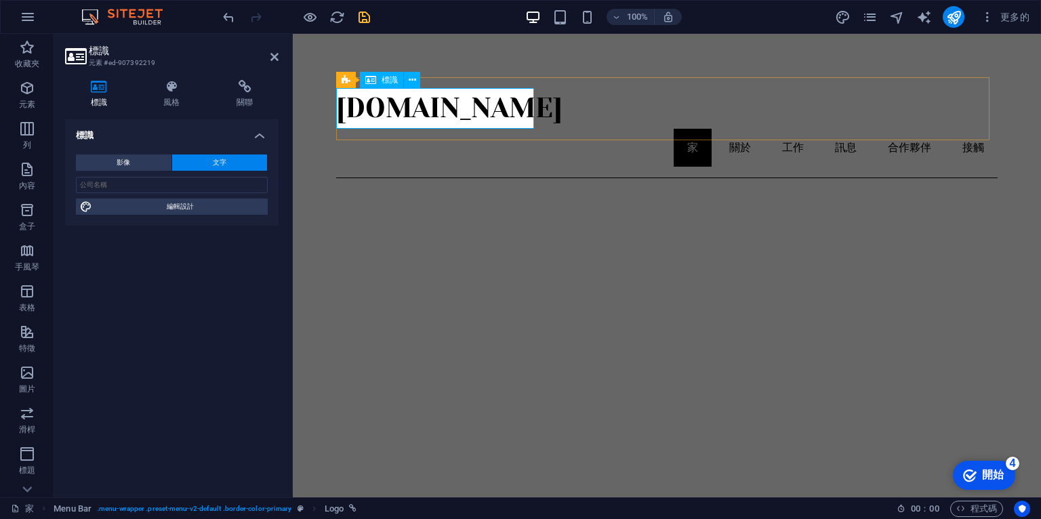
click at [385, 106] on div "[DOMAIN_NAME]" at bounding box center [667, 108] width 662 height 41
click at [361, 12] on icon "節省" at bounding box center [365, 17] width 16 height 16
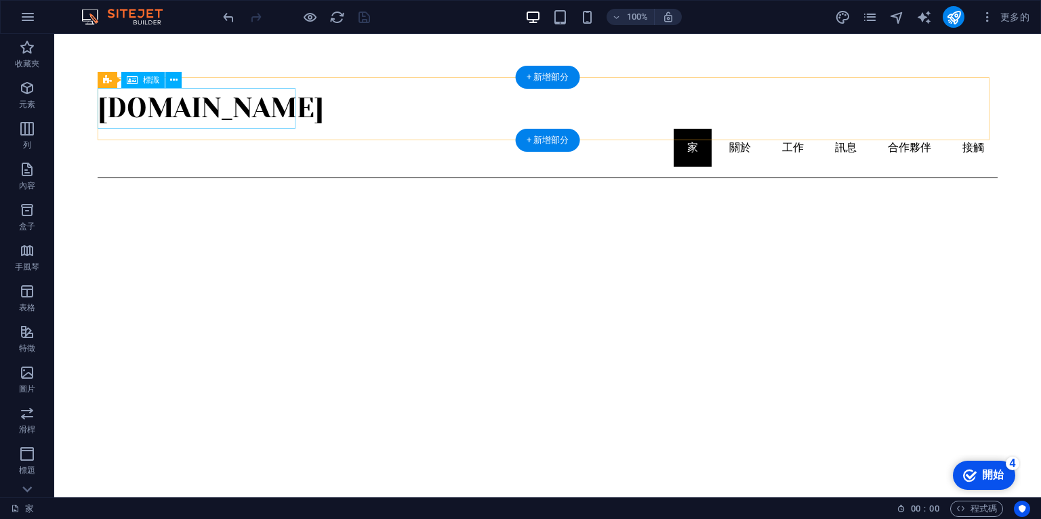
click at [199, 104] on div "[DOMAIN_NAME]" at bounding box center [548, 108] width 900 height 41
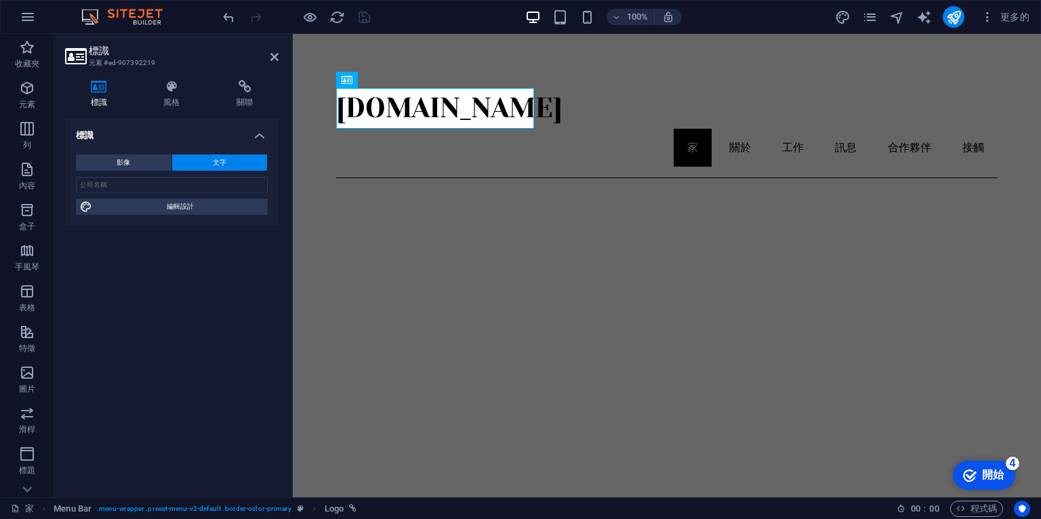
click at [214, 159] on font "文字" at bounding box center [220, 162] width 14 height 7
click at [229, 159] on button "文字" at bounding box center [220, 163] width 96 height 16
click at [111, 186] on input "text" at bounding box center [172, 185] width 192 height 16
paste input "BL Production planning LLC"
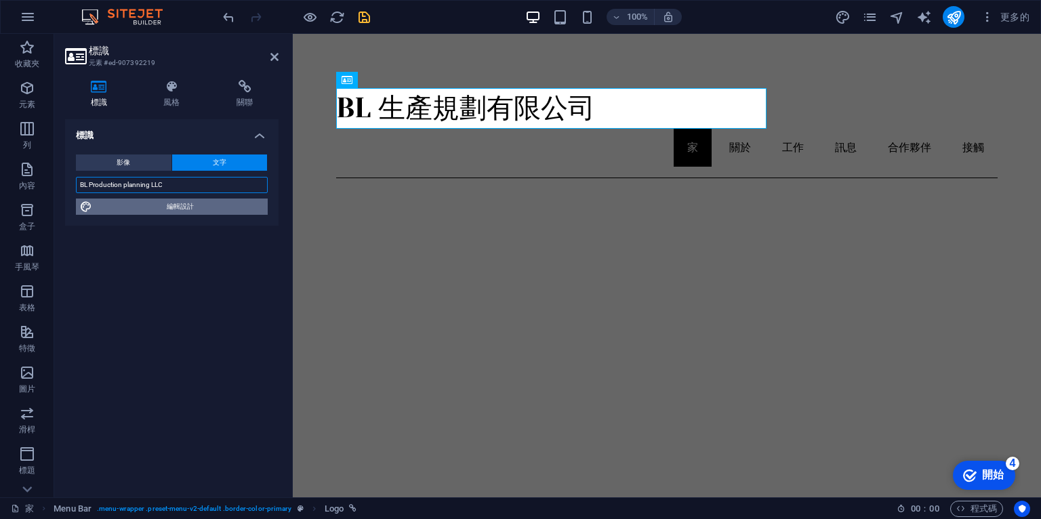
type input "BL Production planning LLC"
click at [186, 205] on font "編輯設計" at bounding box center [180, 206] width 27 height 7
select select "px"
select select "300"
select select "px"
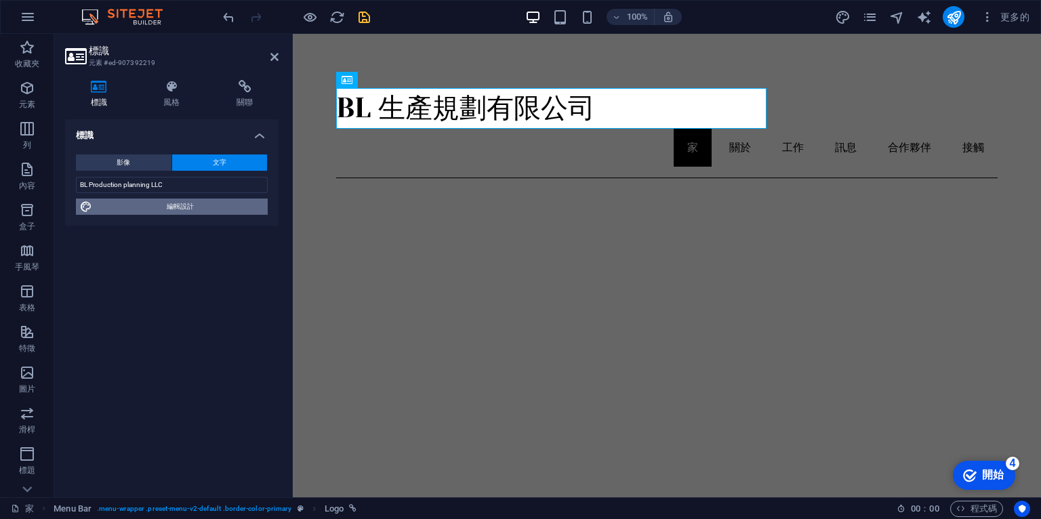
select select "px"
select select "400"
select select "px"
select select "rem"
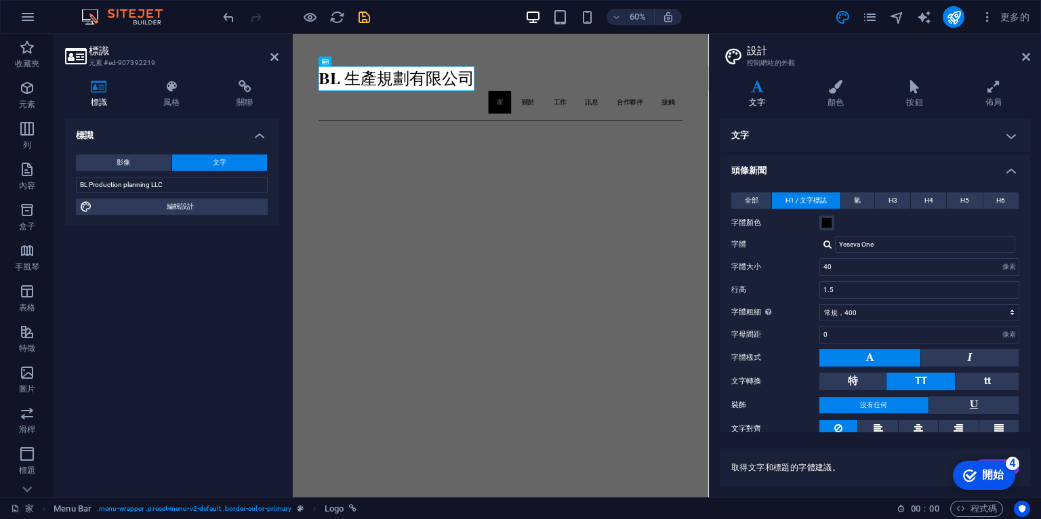
drag, startPoint x: 489, startPoint y: 24, endPoint x: 795, endPoint y: 93, distance: 313.5
click at [795, 93] on h4 "文字" at bounding box center [760, 94] width 79 height 28
click at [752, 88] on icon at bounding box center [757, 87] width 73 height 14
click at [835, 92] on icon at bounding box center [835, 87] width 73 height 14
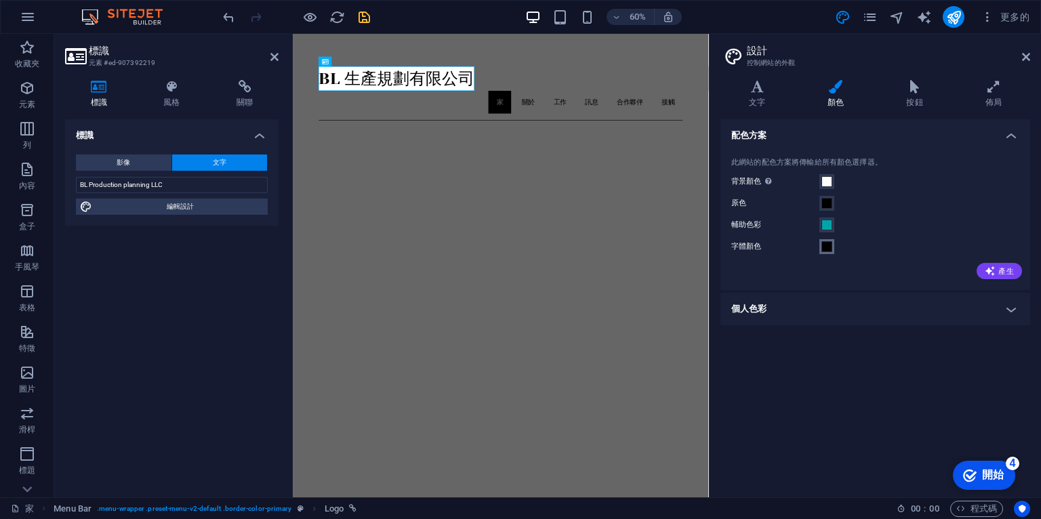
click at [824, 242] on span at bounding box center [827, 246] width 11 height 11
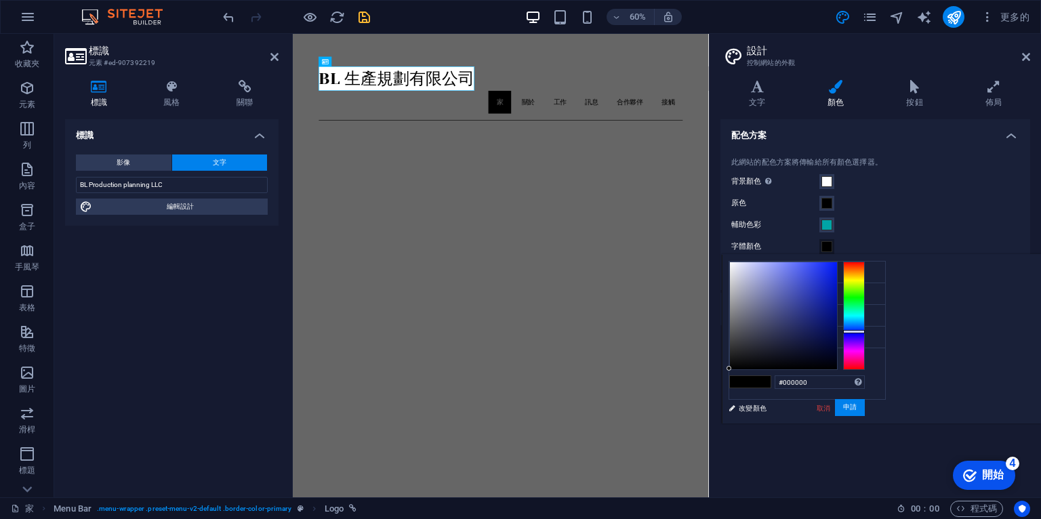
click at [865, 331] on div at bounding box center [854, 316] width 22 height 108
type input "#0012af"
drag, startPoint x: 963, startPoint y: 306, endPoint x: 1016, endPoint y: 295, distance: 54.6
click at [865, 295] on div at bounding box center [797, 316] width 136 height 108
click at [976, 172] on div "此網站的配色方案將傳輸給所有顏色選擇器。 背景顏色 僅當沒有被其他背景覆蓋時才可見。 原色 輔助色彩 字體顏色 產生" at bounding box center [875, 217] width 315 height 147
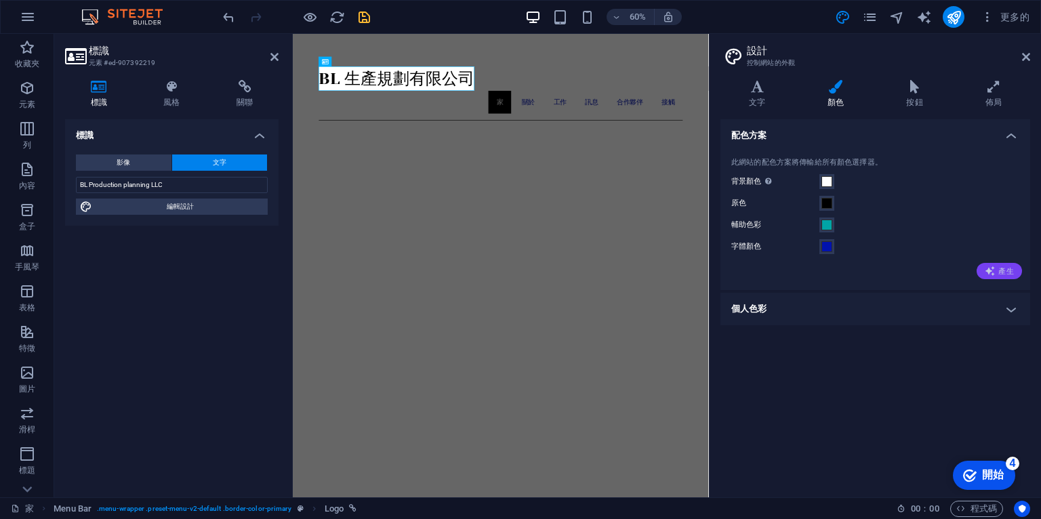
click at [1003, 266] on span "產生" at bounding box center [999, 271] width 29 height 11
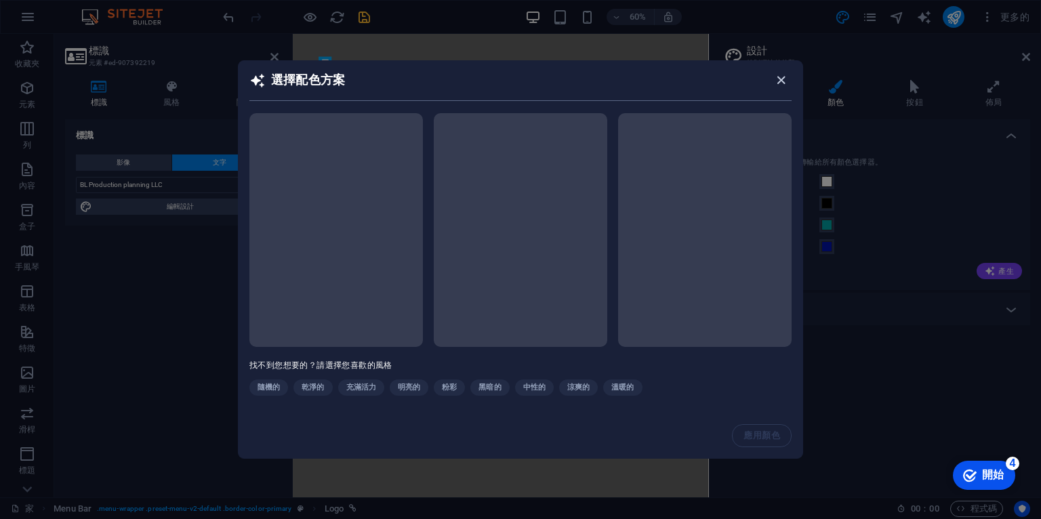
click at [784, 77] on icon "button" at bounding box center [782, 81] width 16 height 16
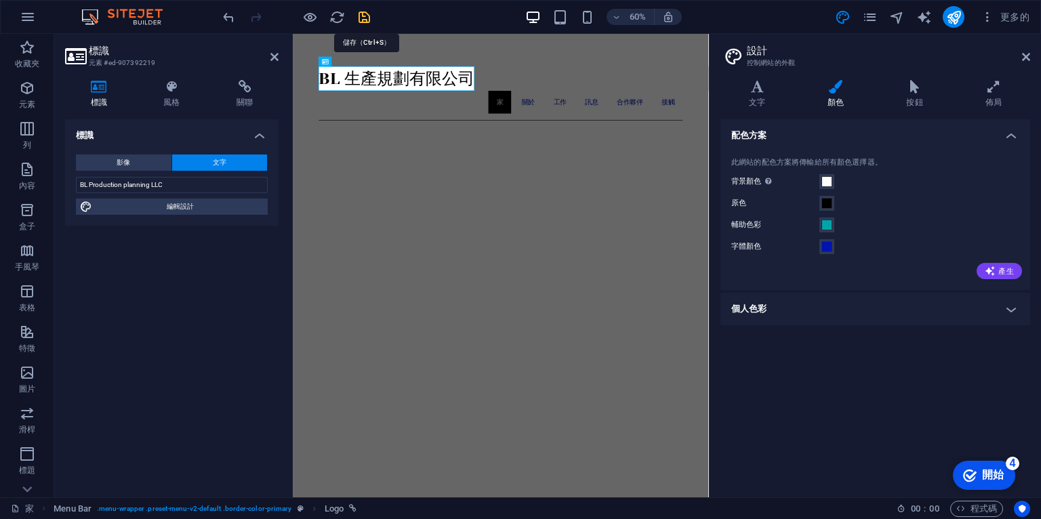
click at [365, 15] on icon "節省" at bounding box center [365, 17] width 16 height 16
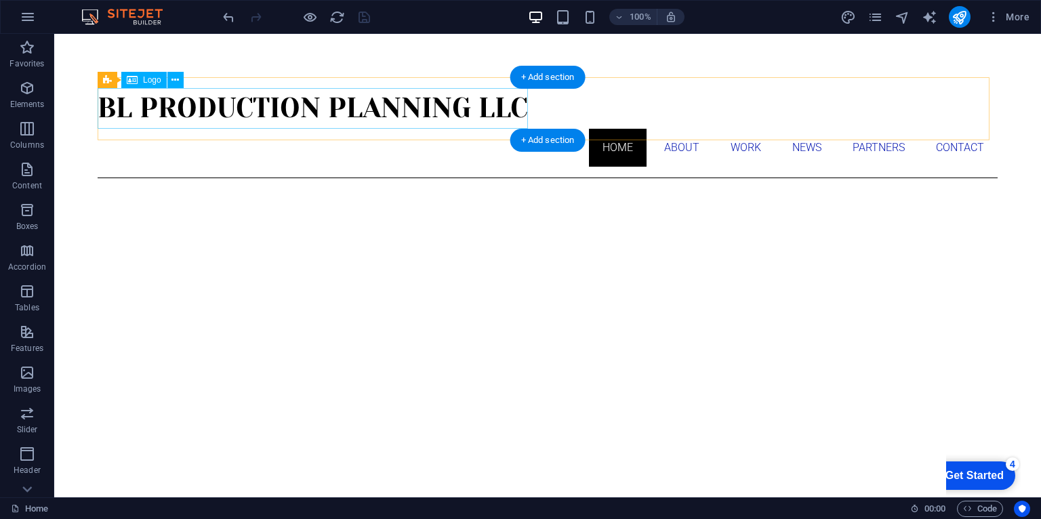
click at [423, 112] on div "BL Production planning LLC" at bounding box center [548, 108] width 900 height 41
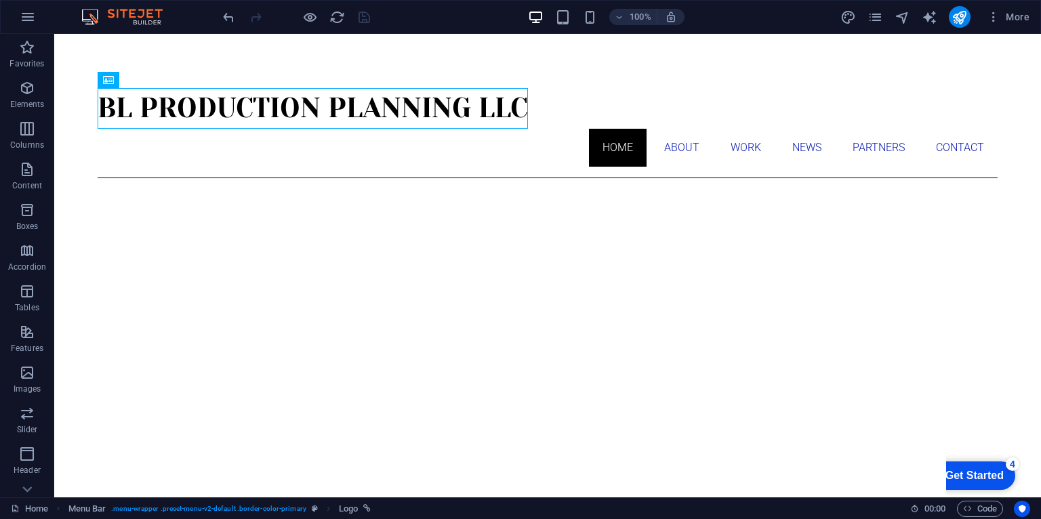
drag, startPoint x: 386, startPoint y: 40, endPoint x: 298, endPoint y: 51, distance: 89.5
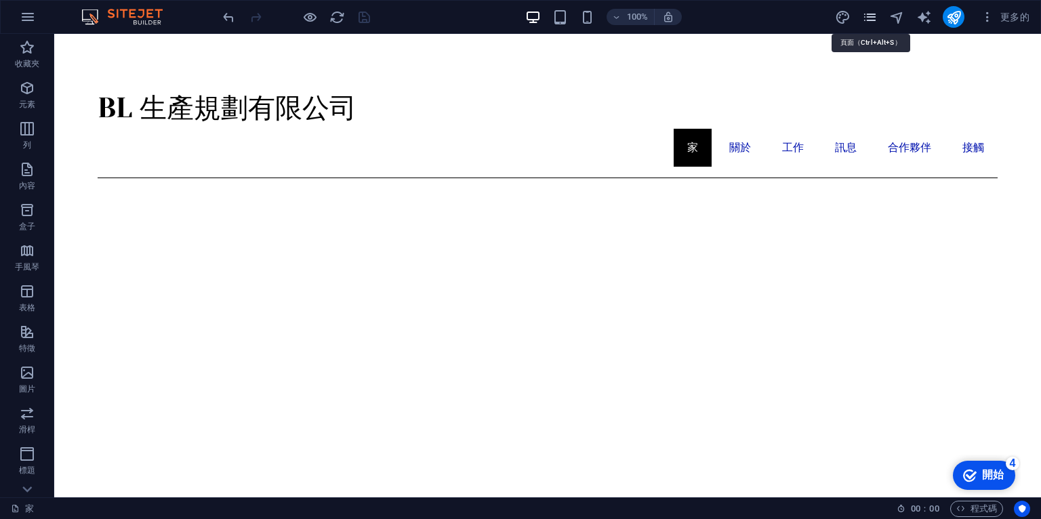
click at [870, 17] on icon "頁面" at bounding box center [870, 17] width 16 height 16
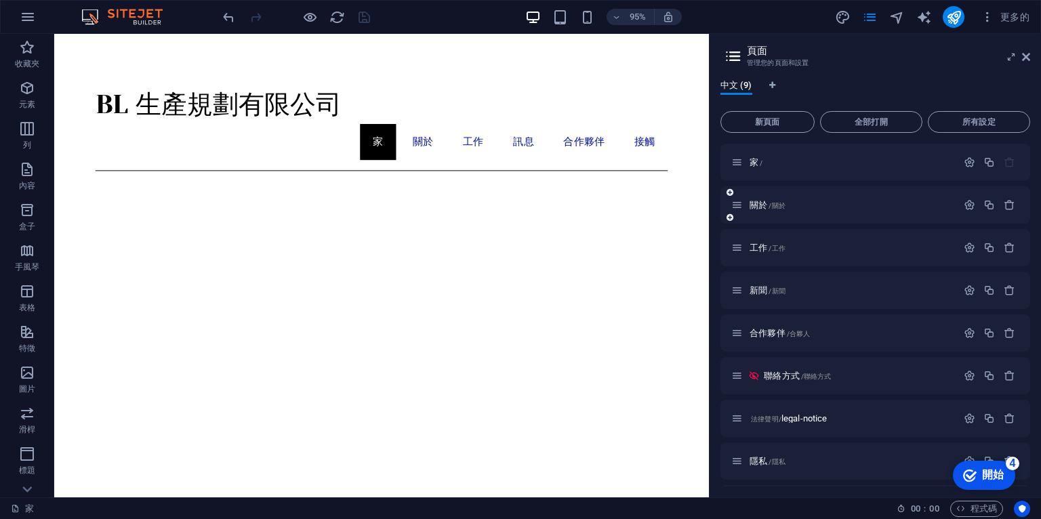
drag, startPoint x: 1031, startPoint y: 165, endPoint x: 1027, endPoint y: 205, distance: 40.9
click at [1027, 225] on div "中文 (9) 新頁面 全部打開 所有設定 家 / 關於 /關於 工作 /工作 新聞 /新聞 合作夥伴 /合夥人 聯絡方式 /聯絡方式 法律聲明/ legal-…" at bounding box center [876, 283] width 332 height 428
drag, startPoint x: 1027, startPoint y: 205, endPoint x: 1016, endPoint y: 132, distance: 74.7
click at [1016, 132] on div "新頁面 全部打開 所有設定 家 / 關於 /關於 工作 /工作 新聞 /新聞 合作夥伴 /合夥人 聯絡方式 /聯絡方式 法律聲明/ legal-notice …" at bounding box center [876, 296] width 310 height 381
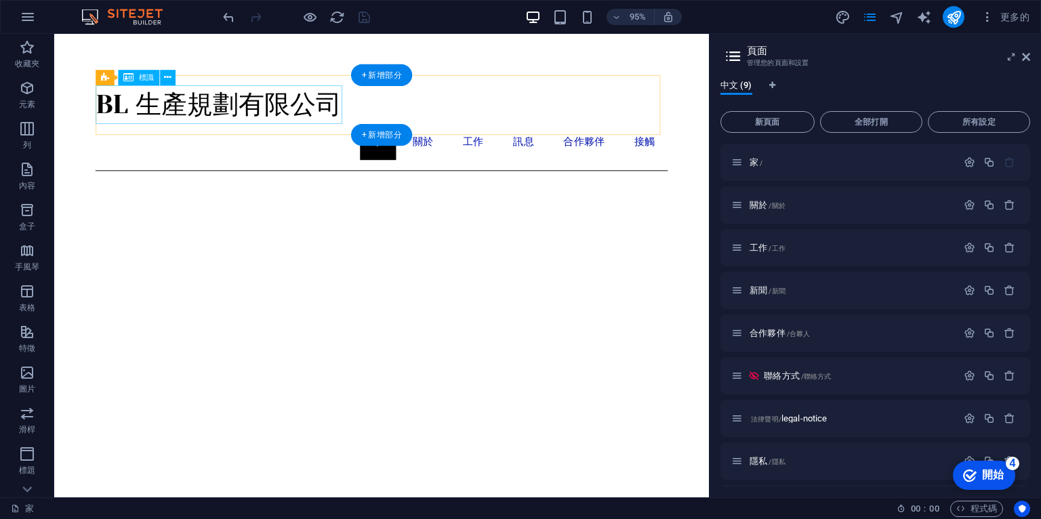
click at [201, 111] on div "BL 生產規劃有限公司" at bounding box center [399, 108] width 603 height 41
click at [166, 108] on div "BL 生產規劃有限公司" at bounding box center [399, 108] width 603 height 41
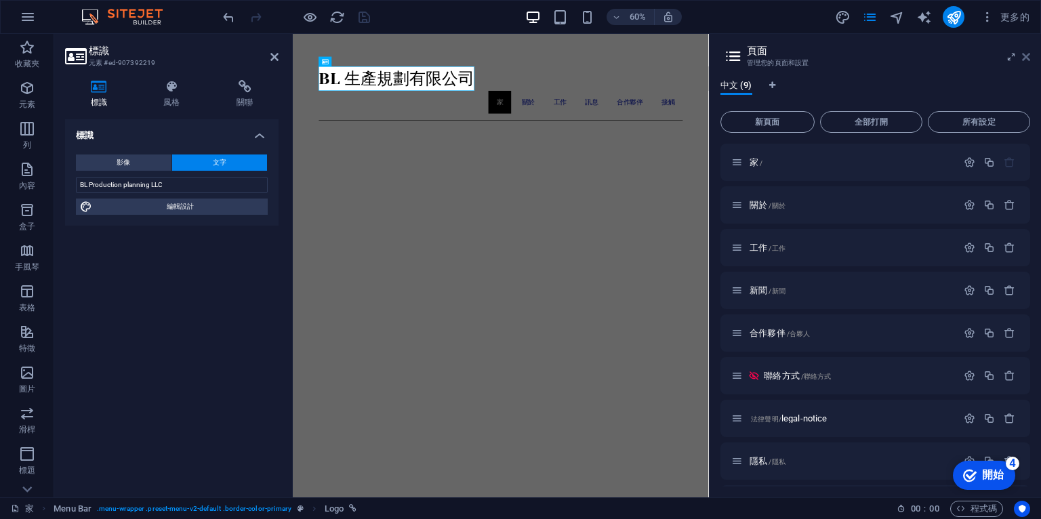
click at [1026, 52] on icon at bounding box center [1026, 57] width 8 height 11
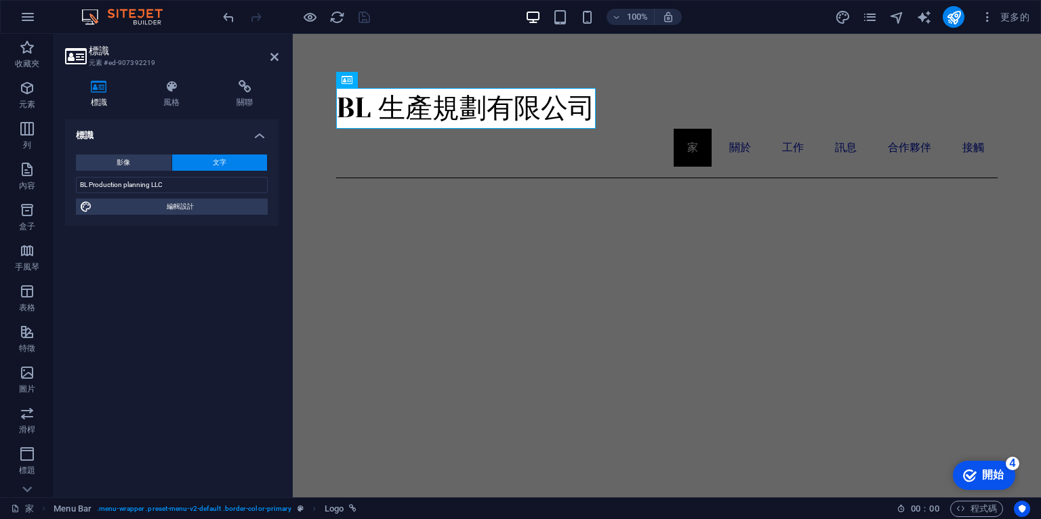
click at [182, 20] on div "100% 更多的" at bounding box center [521, 17] width 1040 height 33
click at [273, 59] on icon at bounding box center [274, 57] width 8 height 11
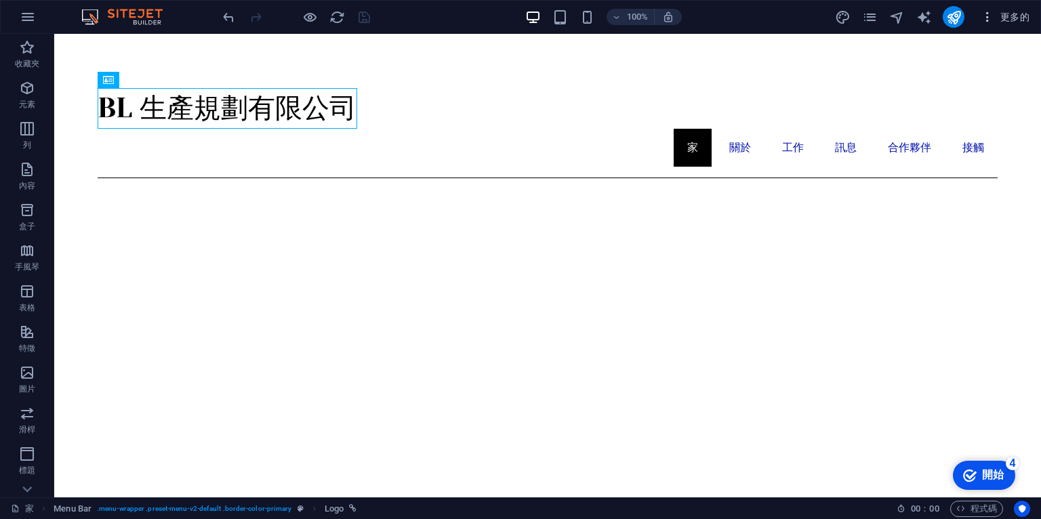
click at [987, 20] on icon "button" at bounding box center [988, 17] width 14 height 14
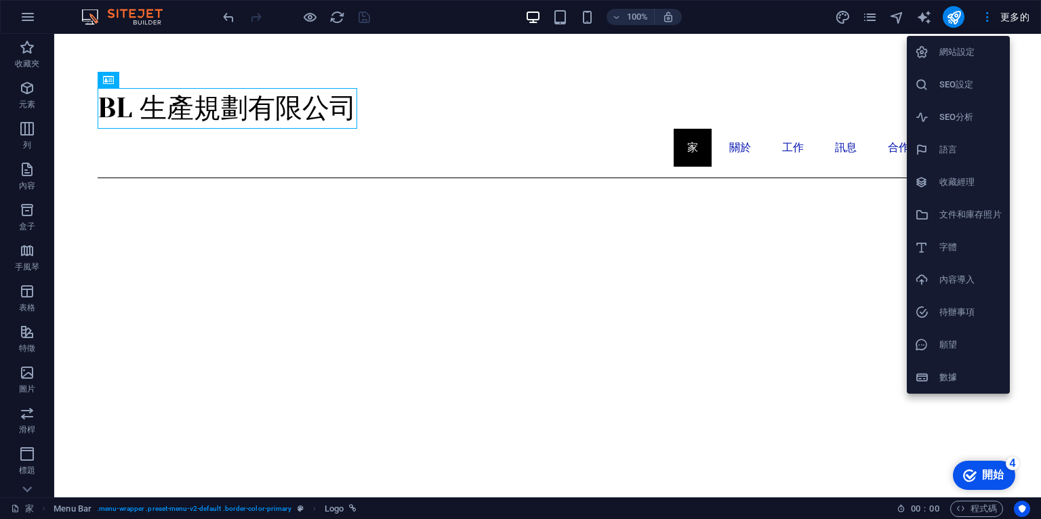
click at [942, 149] on font "語言" at bounding box center [949, 149] width 18 height 10
select select "30"
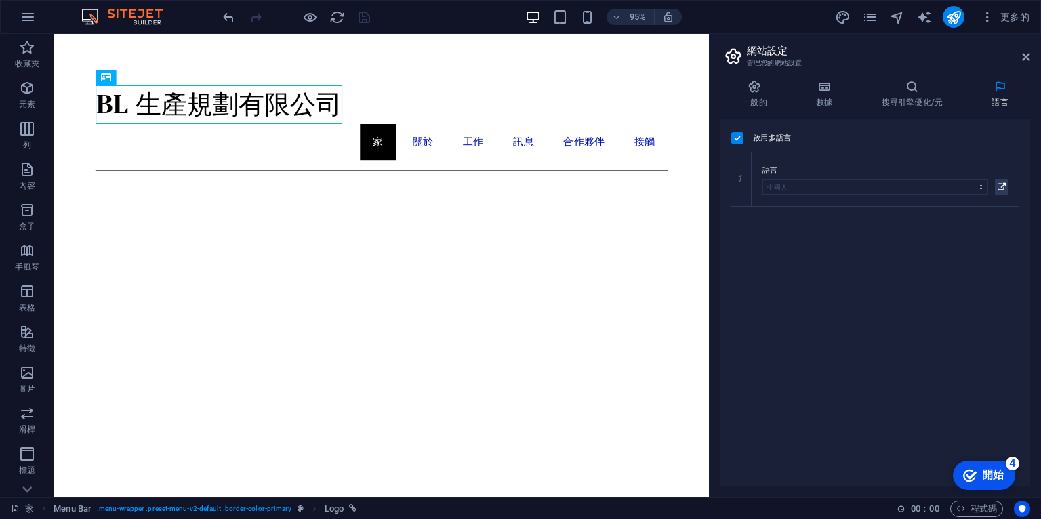
click at [738, 133] on label at bounding box center [737, 138] width 12 height 12
click at [0, 0] on input "啟用多語言 若要停用多語言，請刪除所有語言，直到只剩下一種語言。" at bounding box center [0, 0] width 0 height 0
click at [976, 179] on select "阿布哈茲 阿法爾 南非荷蘭語 阿寒 阿爾巴尼亞語 阿姆哈拉語 阿拉伯 阿拉貢人 亞美尼亞語 阿薩姆語 阿瓦里克 阿維斯陀語 艾馬拉語 亞塞拜然 班巴拉 巴什基…" at bounding box center [875, 176] width 288 height 16
click at [851, 178] on select "阿布哈茲 阿法爾 南非荷蘭語 阿寒 阿爾巴尼亞語 阿姆哈拉語 阿拉伯 阿拉貢人 亞美尼亞語 阿薩姆語 阿瓦里克 阿維斯陀語 艾馬拉語 亞塞拜然 班巴拉 巴什基…" at bounding box center [875, 176] width 288 height 16
click at [952, 260] on div "啟用多語言 若要停用多語言，請刪除所有語言，直到只剩下一種語言。 網站語言 阿布哈茲 阿法爾 南非荷蘭語 阿寒 阿爾巴尼亞語 阿姆哈拉語 阿拉伯 阿拉貢人 亞…" at bounding box center [876, 302] width 310 height 367
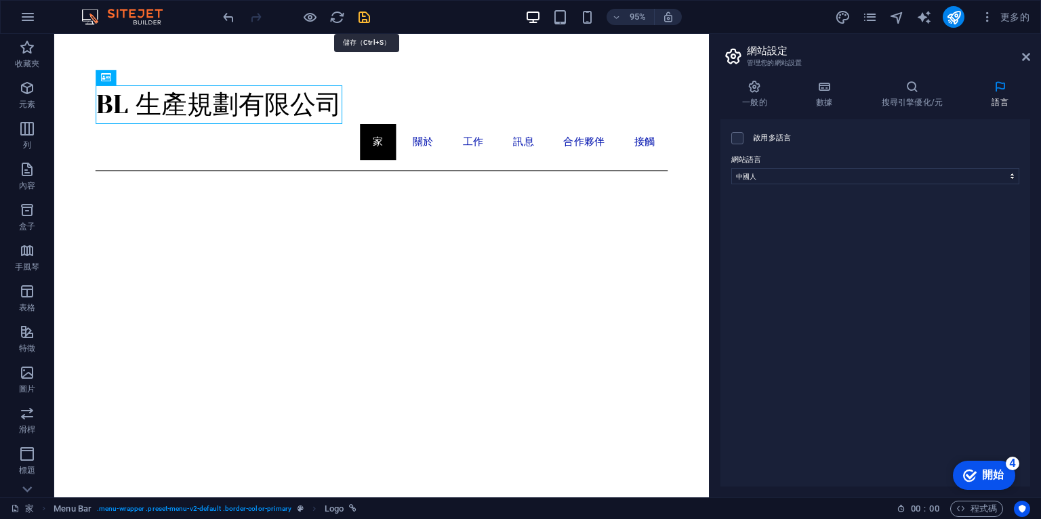
click at [367, 14] on icon "節省" at bounding box center [365, 17] width 16 height 16
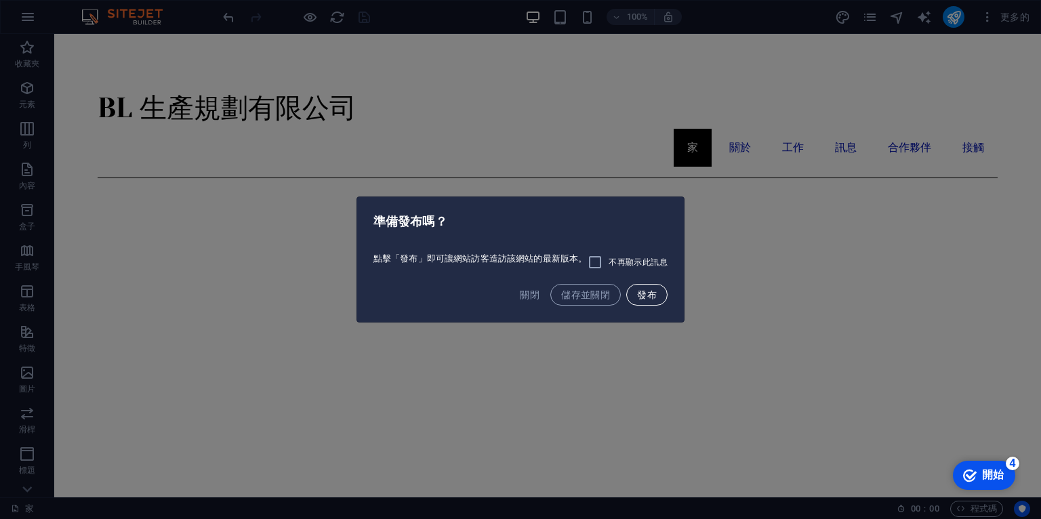
click at [643, 297] on font "發布" at bounding box center [647, 294] width 20 height 11
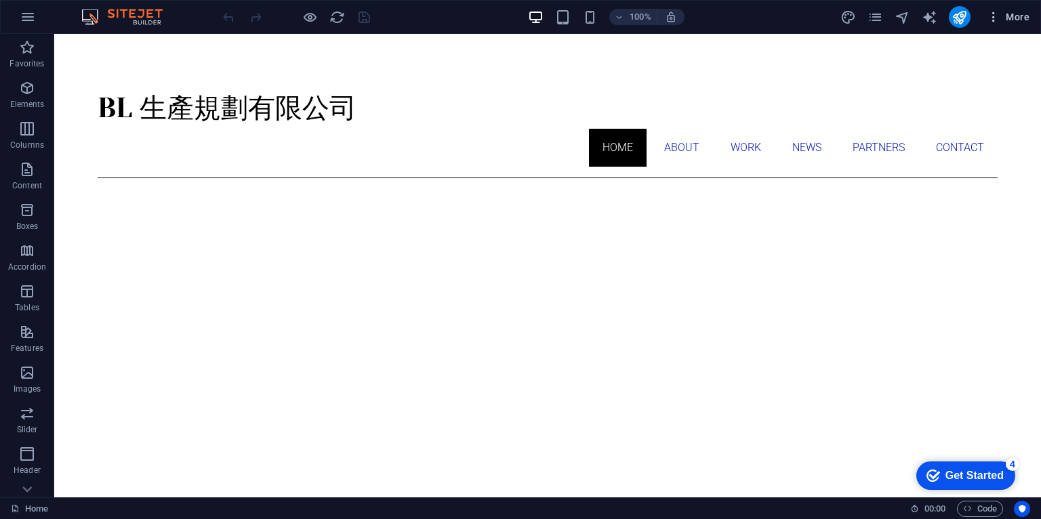
click at [999, 13] on icon "button" at bounding box center [994, 17] width 14 height 14
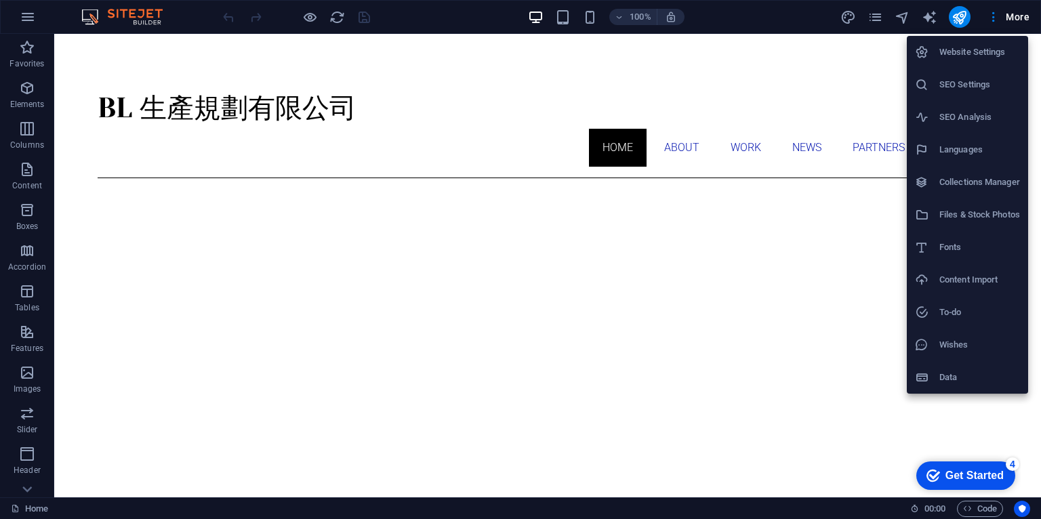
click at [963, 152] on h6 "Languages" at bounding box center [980, 150] width 81 height 16
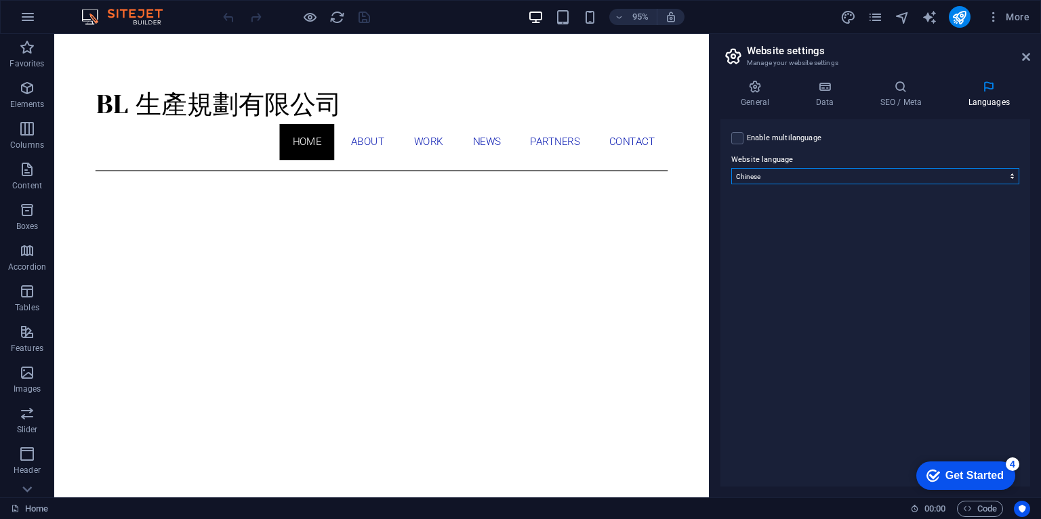
click at [812, 177] on select "Abkhazian Afar Afrikaans Akan Albanian Amharic Arabic Aragonese Armenian Assame…" at bounding box center [875, 176] width 288 height 16
select select "41"
click at [731, 168] on select "Abkhazian Afar Afrikaans Akan Albanian Amharic Arabic Aragonese Armenian Assame…" at bounding box center [875, 176] width 288 height 16
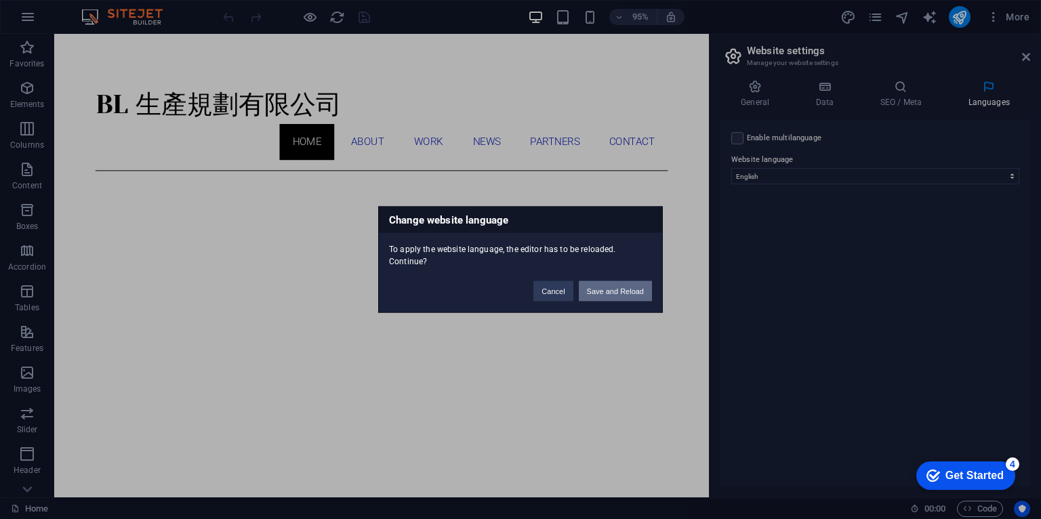
click at [626, 286] on button "Save and Reload" at bounding box center [615, 291] width 73 height 20
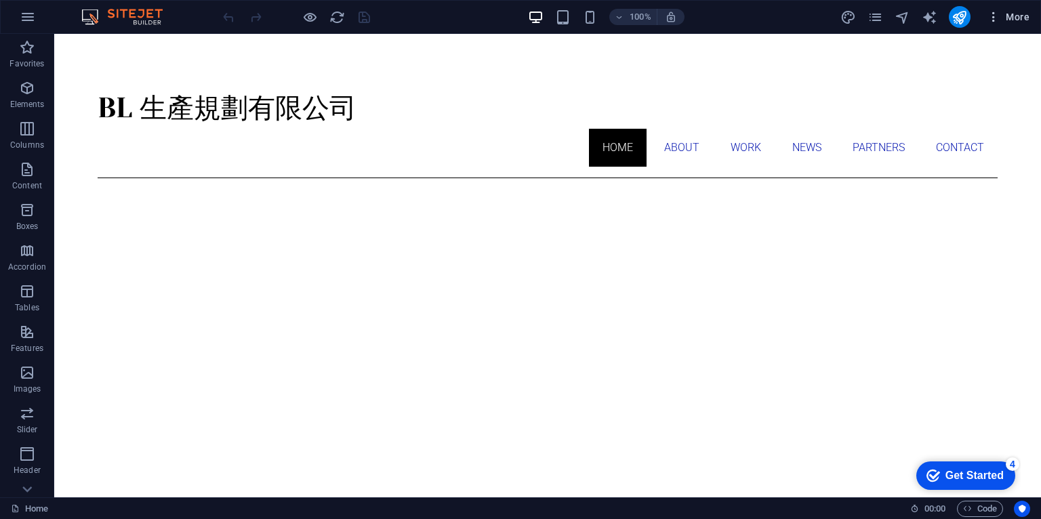
click at [992, 20] on icon "button" at bounding box center [994, 17] width 14 height 14
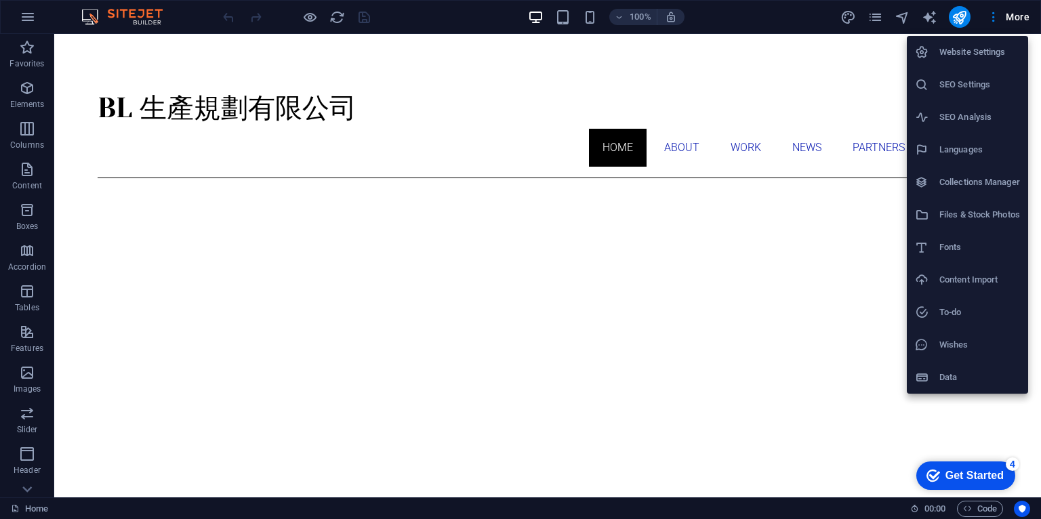
click at [982, 144] on h6 "Languages" at bounding box center [980, 150] width 81 height 16
select select "41"
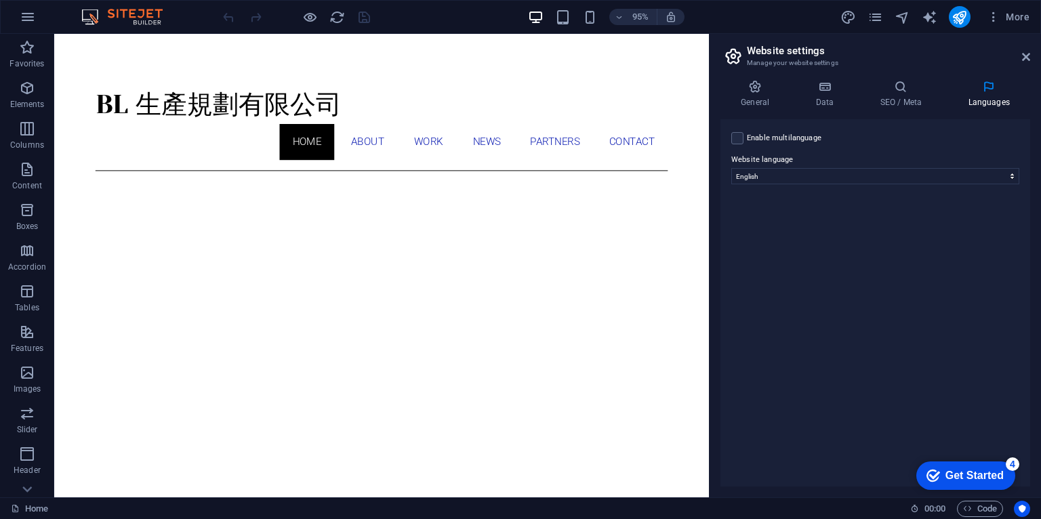
click at [390, 19] on div "95% More" at bounding box center [627, 17] width 815 height 22
click at [864, 224] on div "Enable multilanguage To disable multilanguage delete all languages until only o…" at bounding box center [876, 302] width 310 height 367
click at [736, 136] on label at bounding box center [737, 138] width 12 height 12
click at [0, 0] on input "Enable multilanguage To disable multilanguage delete all languages until only o…" at bounding box center [0, 0] width 0 height 0
select select
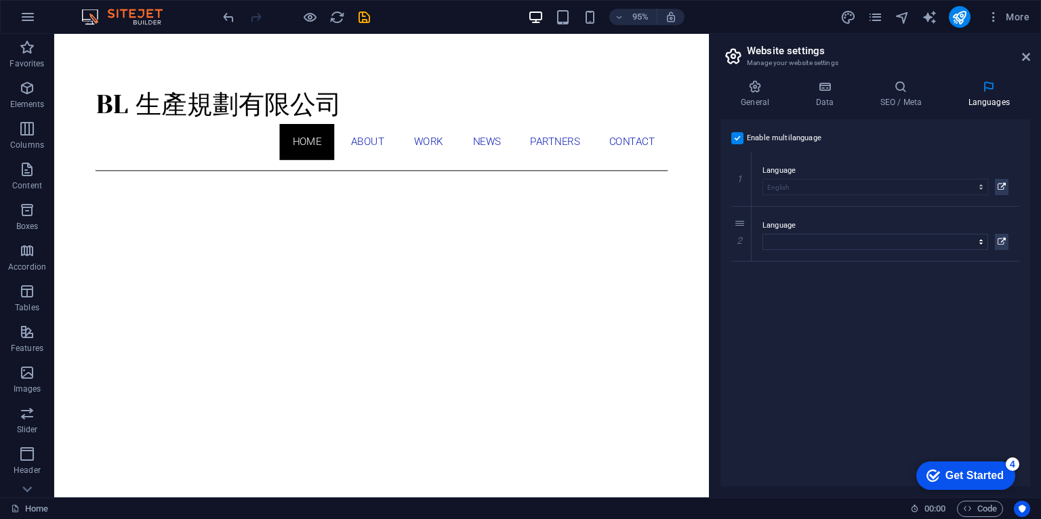
click at [736, 136] on label at bounding box center [737, 138] width 12 height 12
click at [0, 0] on input "Enable multilanguage To disable multilanguage delete all languages until only o…" at bounding box center [0, 0] width 0 height 0
click at [885, 270] on div "Enable multilanguage To disable multilanguage delete all languages until only o…" at bounding box center [876, 302] width 310 height 367
click at [1027, 57] on icon at bounding box center [1026, 57] width 8 height 11
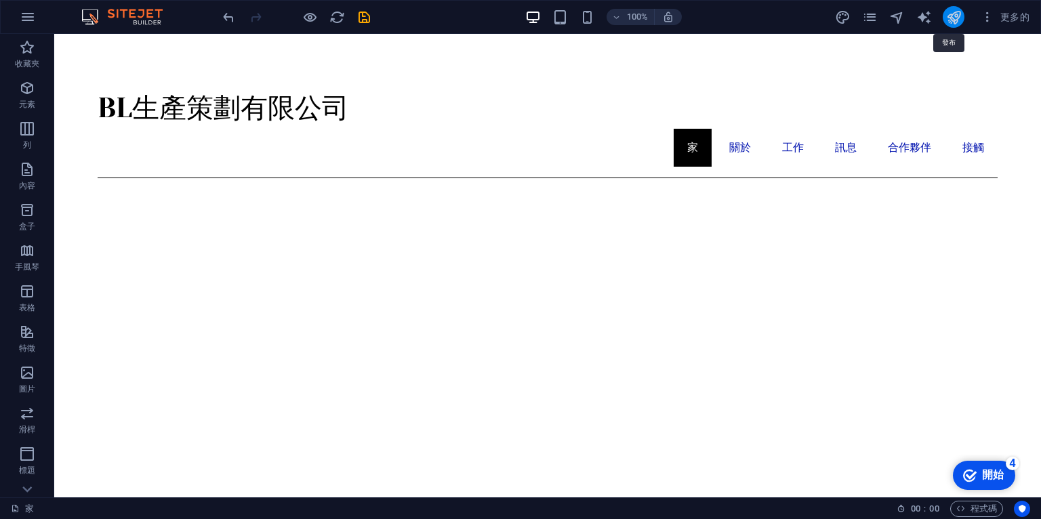
click at [948, 14] on icon "發布" at bounding box center [954, 17] width 16 height 16
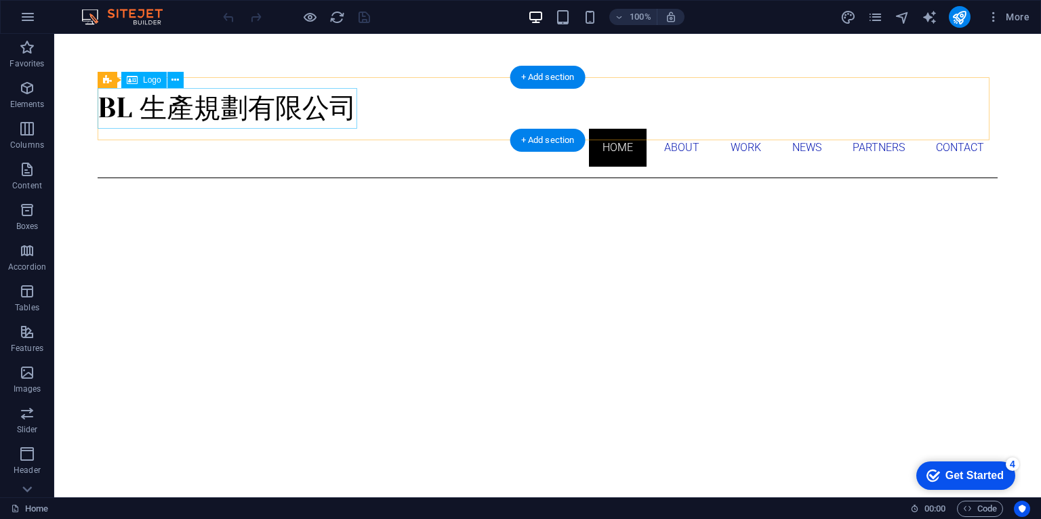
click at [300, 108] on div "BL 生產規劃有限公司" at bounding box center [548, 108] width 900 height 41
click at [302, 103] on div "BL 生產規劃有限公司" at bounding box center [548, 108] width 900 height 41
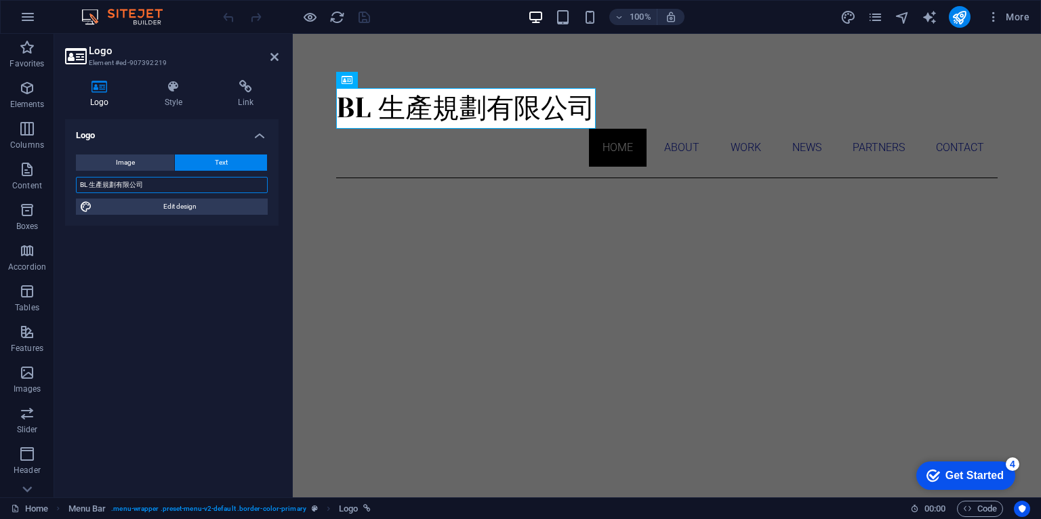
click at [179, 183] on input "BL 生產規劃有限公司" at bounding box center [172, 185] width 192 height 16
drag, startPoint x: 169, startPoint y: 182, endPoint x: 57, endPoint y: 184, distance: 111.9
click at [57, 184] on div "Logo Style Link Logo Image Text Drag files here, click to choose files or selec…" at bounding box center [171, 283] width 235 height 428
paste input "Production planning LLC."
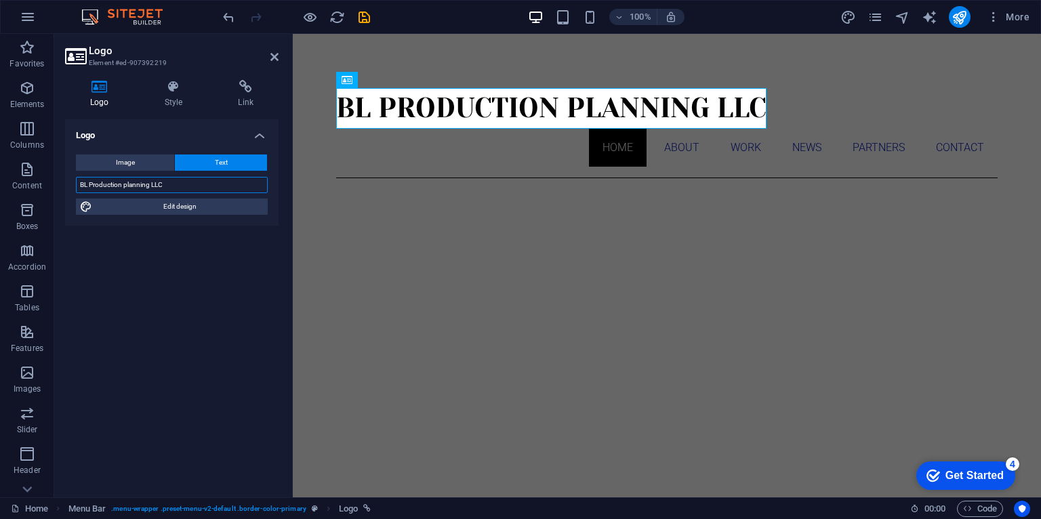
type input "BL Production planning LLC"
click at [220, 296] on div "Logo Image Text Drag files here, click to choose files or select files from Fil…" at bounding box center [172, 302] width 214 height 367
click at [366, 20] on icon "save" at bounding box center [365, 17] width 16 height 16
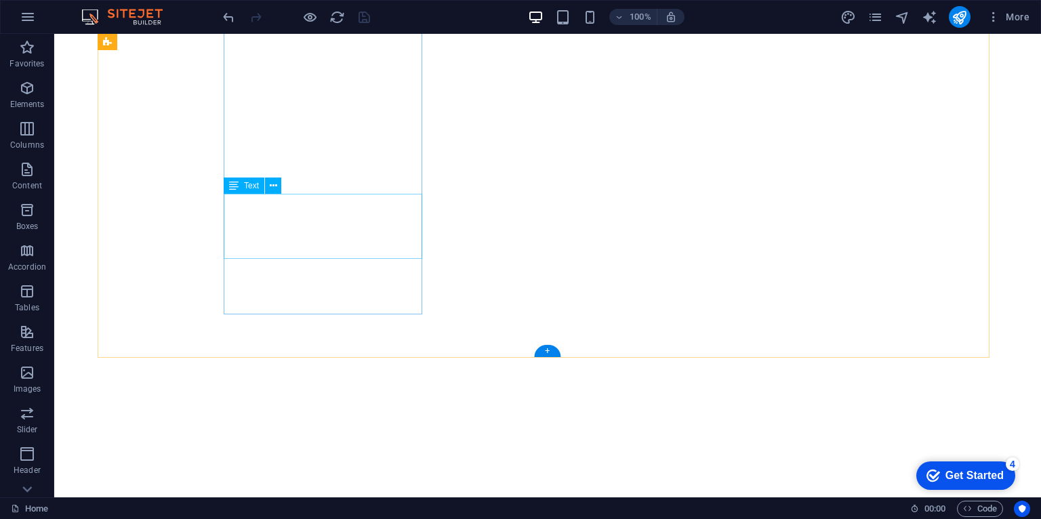
scroll to position [642, 0]
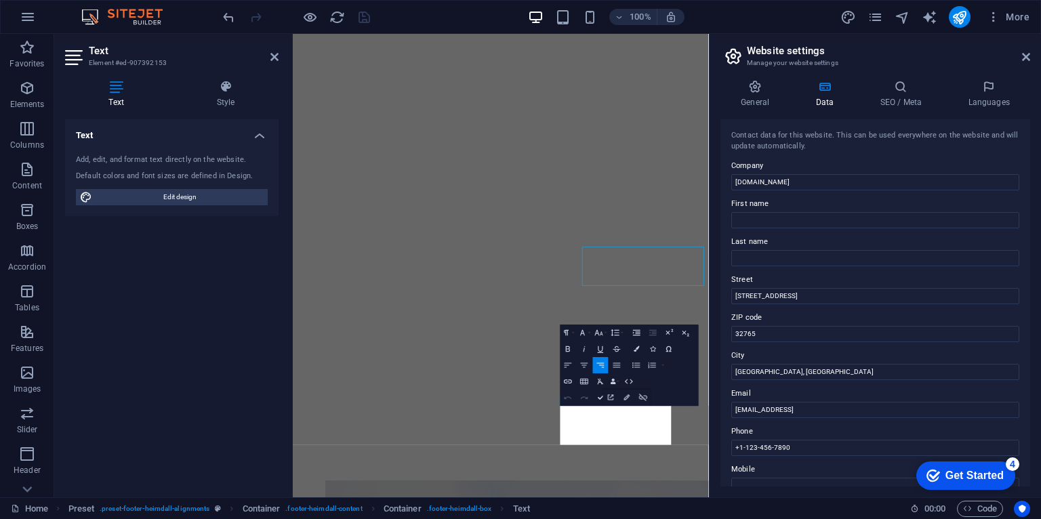
scroll to position [667, 0]
drag, startPoint x: 1207, startPoint y: 441, endPoint x: 946, endPoint y: 666, distance: 344.7
click at [883, 408] on input "a2a6eaf12c58954e0fae9ef87b85de@cpanel.local" at bounding box center [875, 410] width 288 height 16
drag, startPoint x: 1199, startPoint y: 442, endPoint x: 1001, endPoint y: 444, distance: 197.3
click at [832, 407] on input "a2a6eaf12c58954e0fae9ef87b85de@cpanel.local" at bounding box center [875, 410] width 288 height 16
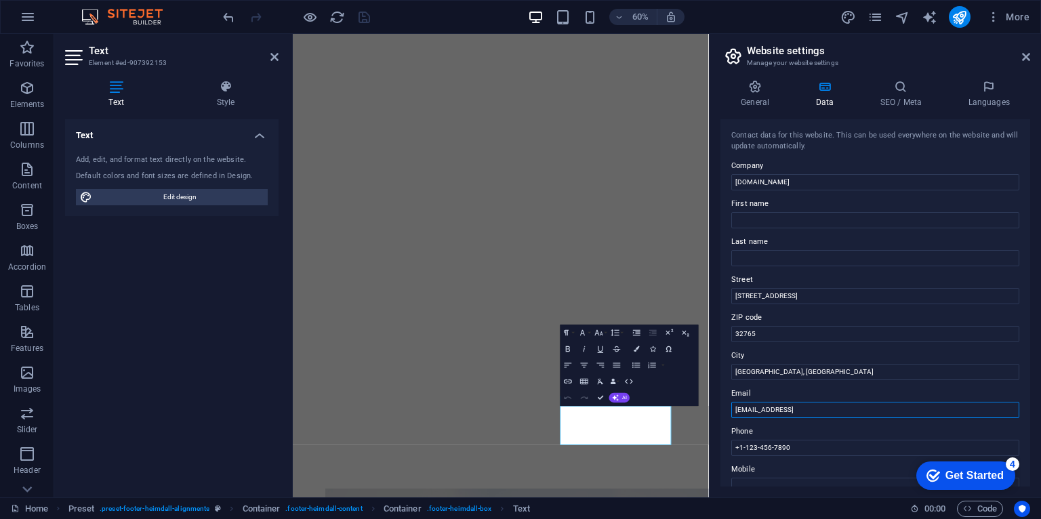
click at [832, 407] on input "a2a6eaf12c58954e0fae9ef87b85de@cpanel.local" at bounding box center [875, 410] width 288 height 16
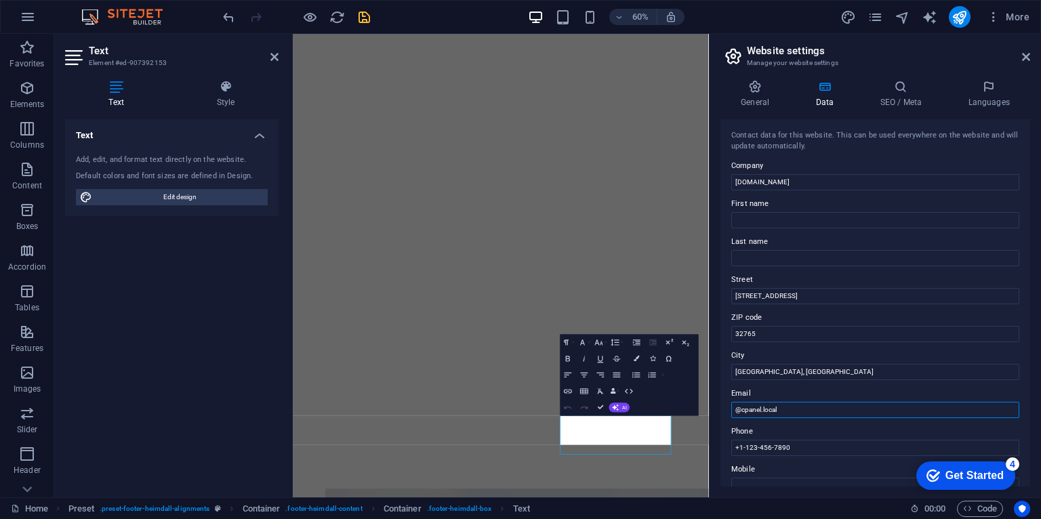
scroll to position [651, 0]
click at [790, 407] on input "@cpanel.local" at bounding box center [875, 410] width 288 height 16
type input "@"
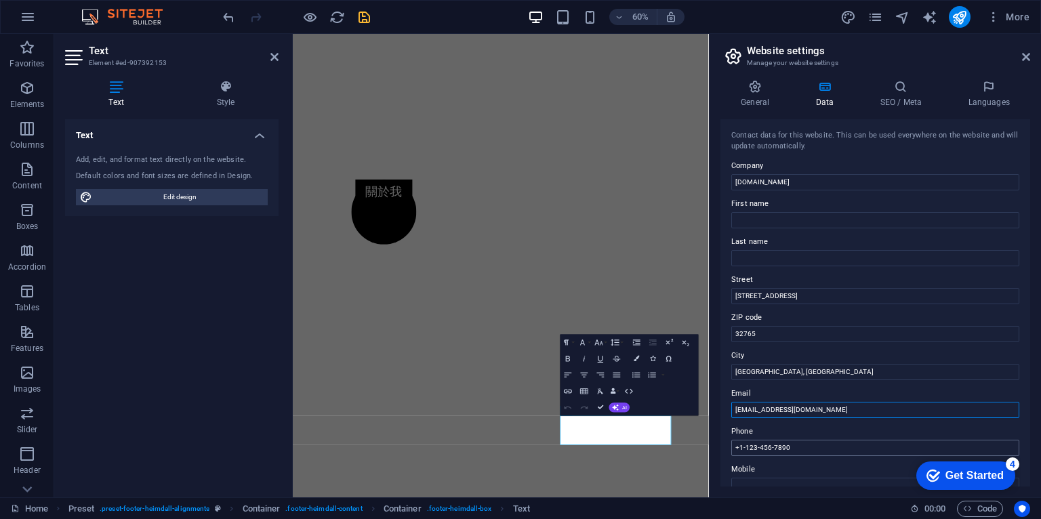
type input "[EMAIL_ADDRESS][DOMAIN_NAME]"
click at [796, 446] on input "+1-123-456-7890" at bounding box center [875, 448] width 288 height 16
drag, startPoint x: 816, startPoint y: 444, endPoint x: 750, endPoint y: 446, distance: 65.1
click at [746, 447] on input "+1-123-456-7890" at bounding box center [875, 448] width 288 height 16
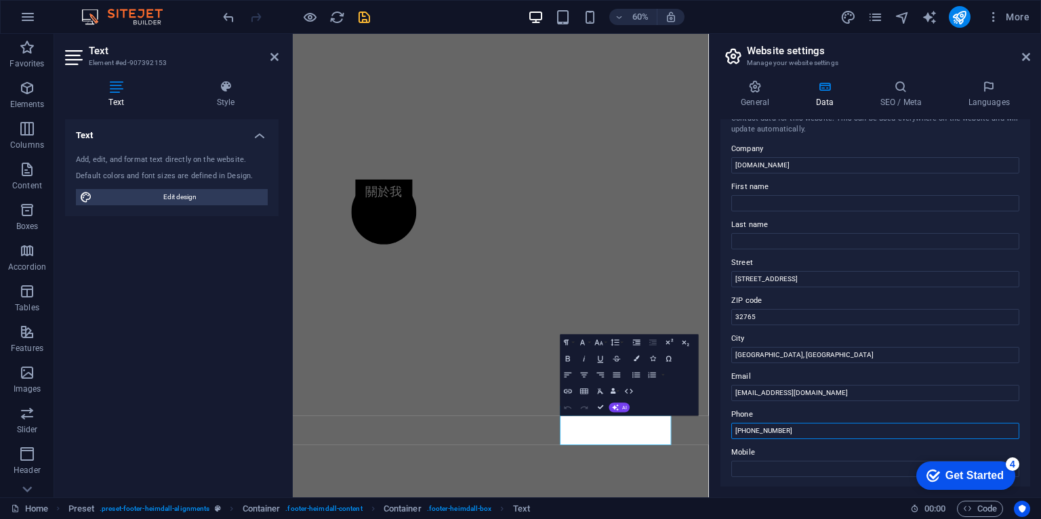
scroll to position [0, 0]
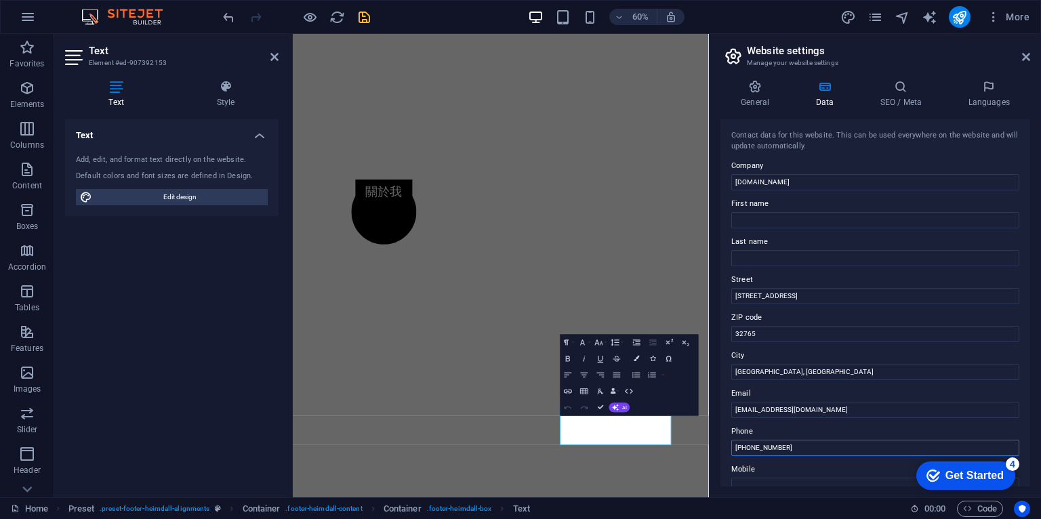
type input "[PHONE_NUMBER]"
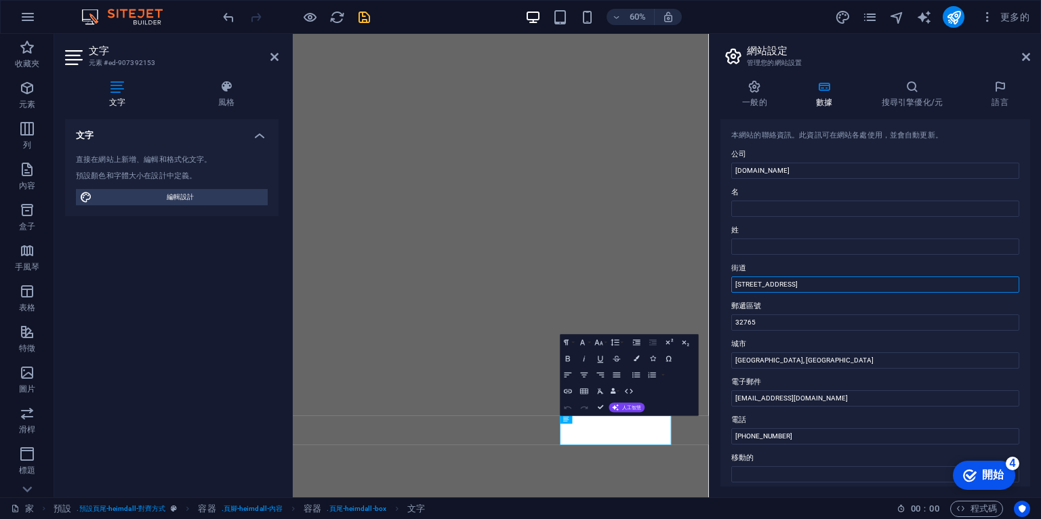
drag, startPoint x: 800, startPoint y: 283, endPoint x: 713, endPoint y: 285, distance: 86.8
click at [713, 285] on div "一般的 數據 搜尋引擎優化/元 語言 Website name pebru3d.com Logo Drag files here, click to choo…" at bounding box center [876, 283] width 332 height 428
drag, startPoint x: 781, startPoint y: 363, endPoint x: 722, endPoint y: 364, distance: 59.0
click at [722, 364] on div "本網站的聯絡資訊。此資訊可在網站各處使用，並會自動更新。 公司 pebru3d.com 名 姓 街道 郵遞區號 32765 城市 Oviedo, FL 電子郵…" at bounding box center [876, 302] width 310 height 367
drag, startPoint x: 1087, startPoint y: 205, endPoint x: 1002, endPoint y: 205, distance: 85.4
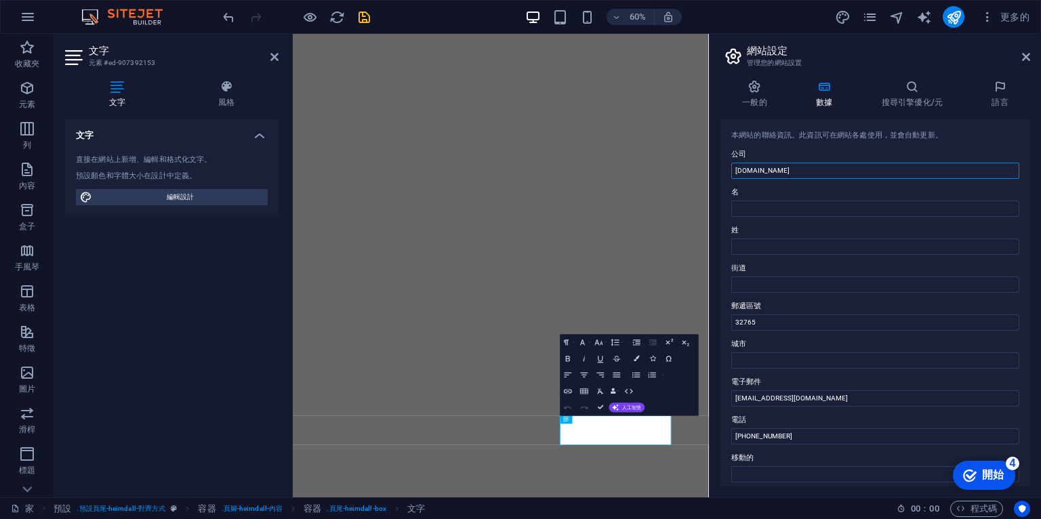
drag, startPoint x: 778, startPoint y: 169, endPoint x: 729, endPoint y: 170, distance: 48.8
click at [729, 170] on div "本網站的聯絡資訊。此資訊可在網站各處使用，並會自動更新。 公司 pebru3d.com 名 姓 街道 郵遞區號 32765 城市 電子郵件 bl@pebru3…" at bounding box center [876, 302] width 310 height 367
paste input "BL Production planning LLC."
type input "BL Production planning LLC"
drag, startPoint x: 1055, startPoint y: 354, endPoint x: 967, endPoint y: 512, distance: 180.5
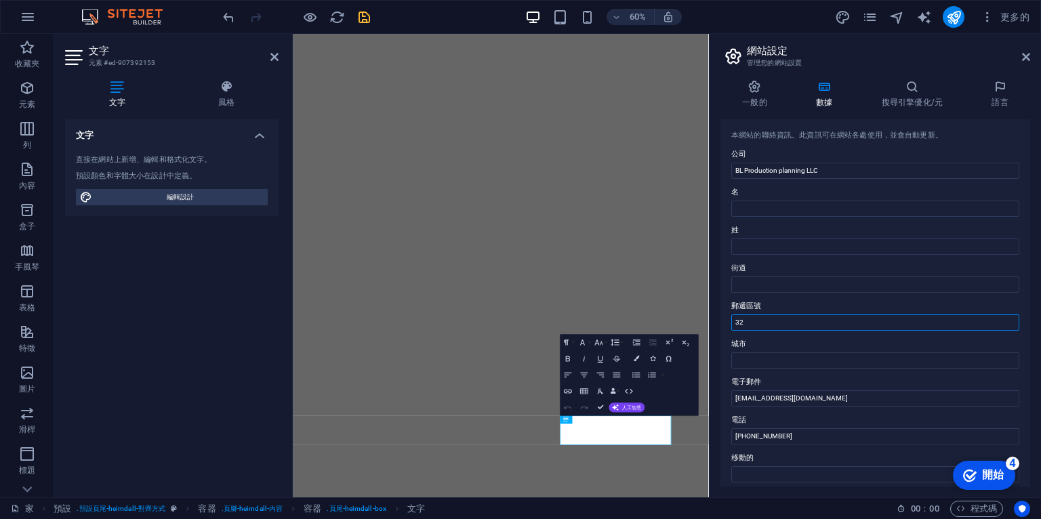
type input "3"
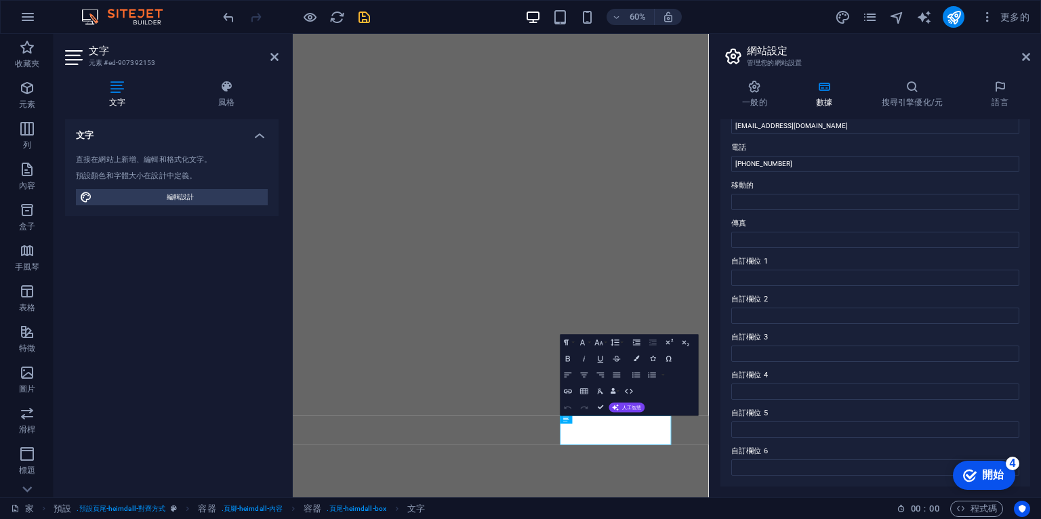
scroll to position [0, 0]
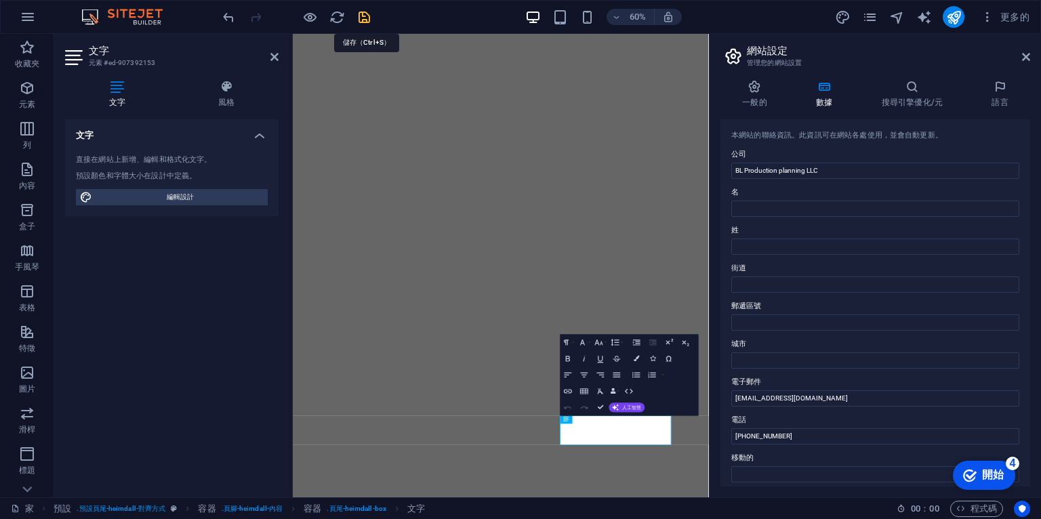
click at [369, 21] on icon "節省" at bounding box center [365, 17] width 16 height 16
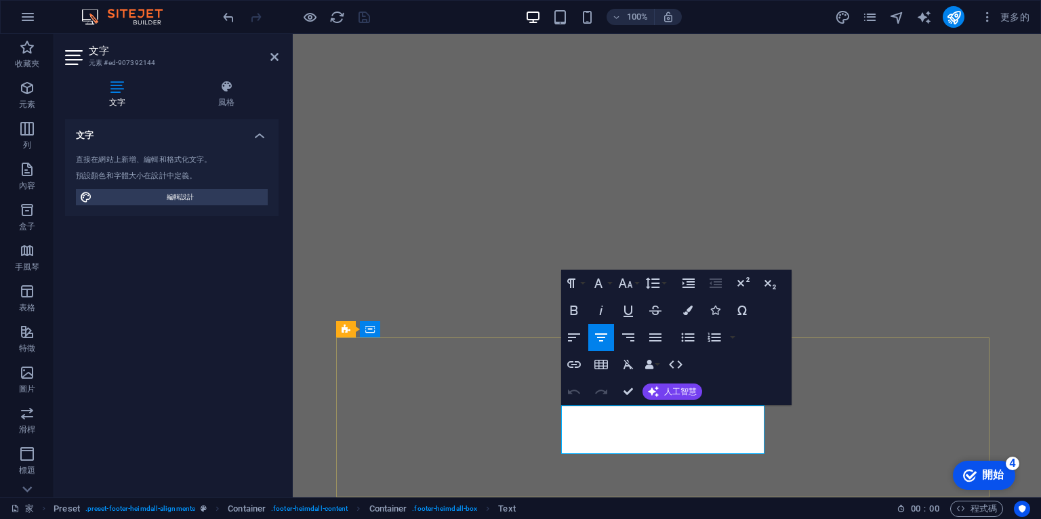
drag, startPoint x: 695, startPoint y: 416, endPoint x: 640, endPoint y: 418, distance: 55.0
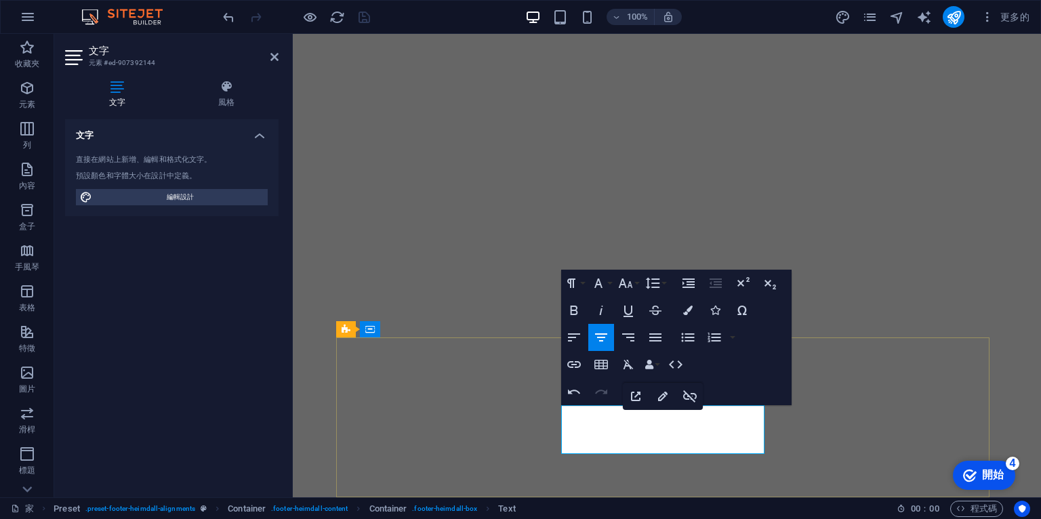
drag, startPoint x: 691, startPoint y: 442, endPoint x: 618, endPoint y: 450, distance: 73.7
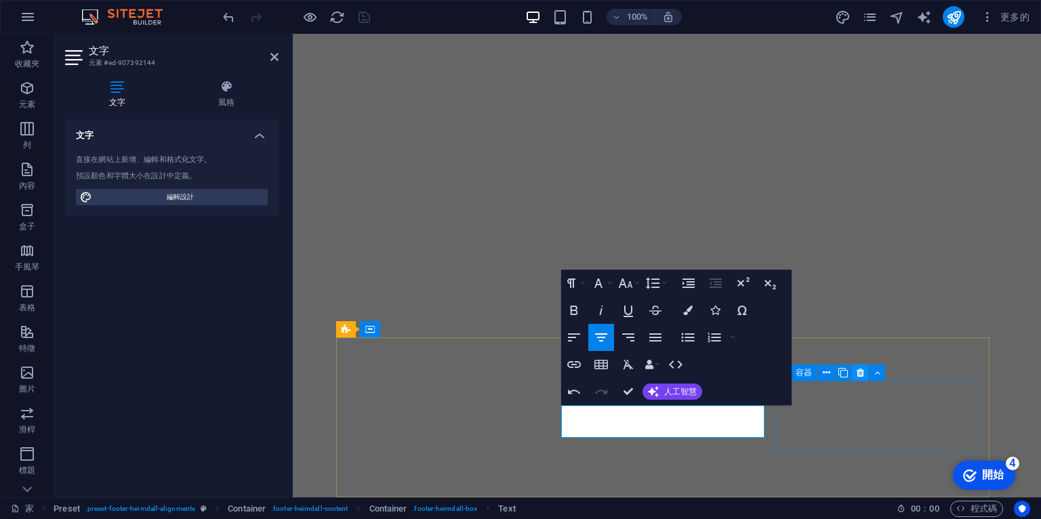
click at [856, 380] on button at bounding box center [860, 373] width 16 height 16
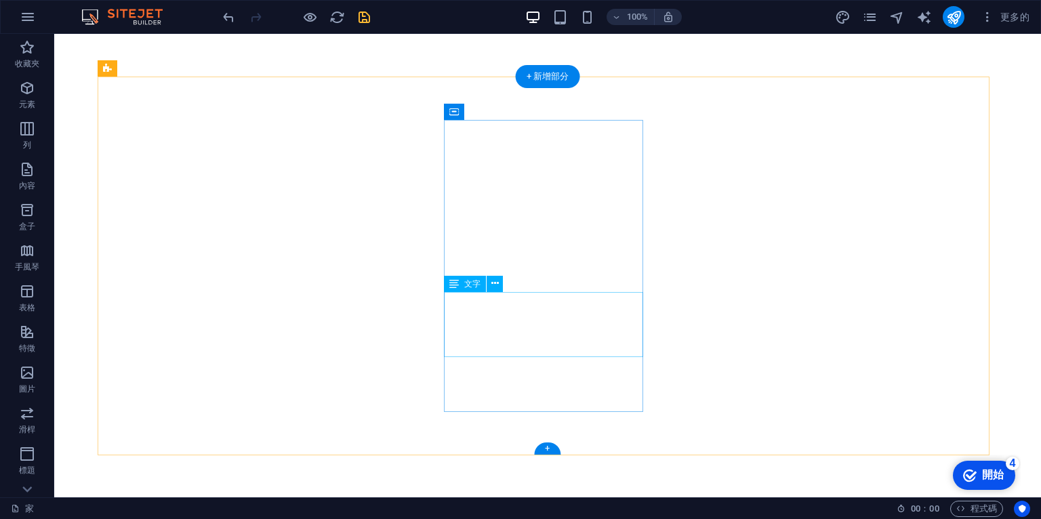
scroll to position [626, 0]
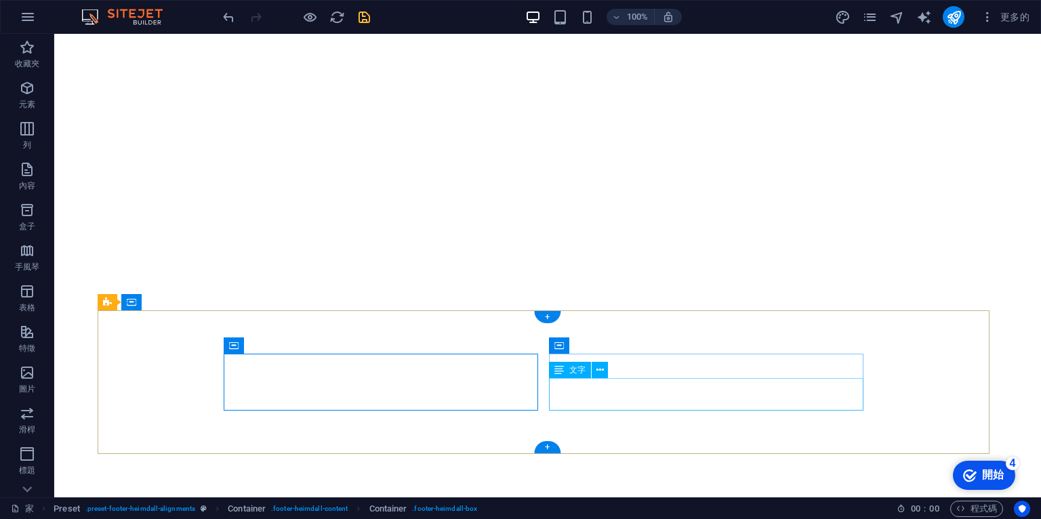
click at [598, 369] on icon at bounding box center [600, 370] width 7 height 14
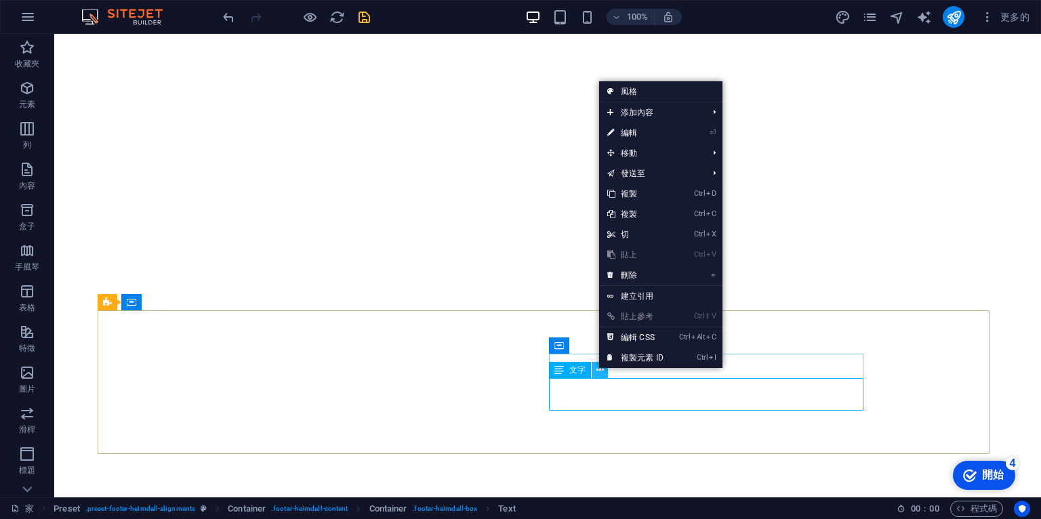
click at [598, 369] on icon at bounding box center [600, 370] width 7 height 14
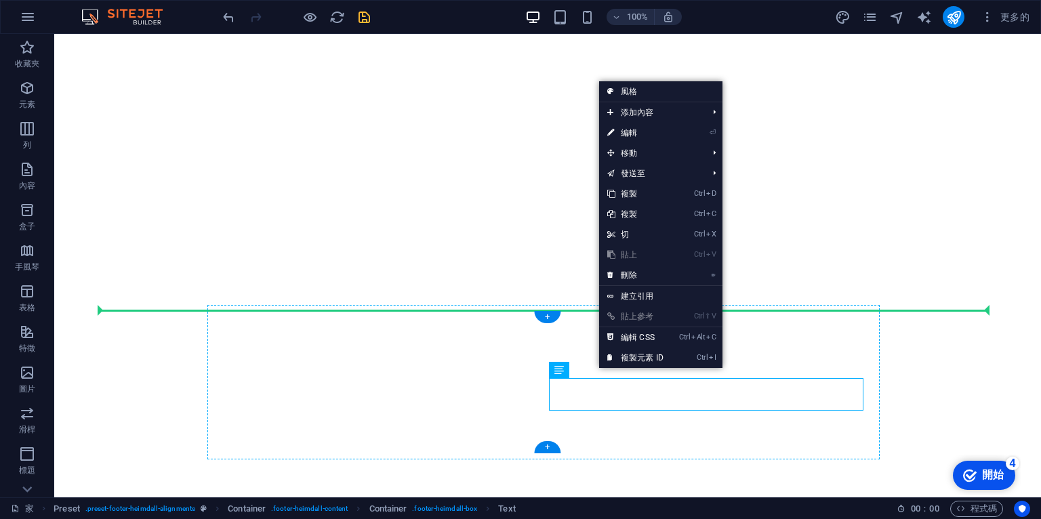
drag, startPoint x: 614, startPoint y: 403, endPoint x: 504, endPoint y: 367, distance: 116.4
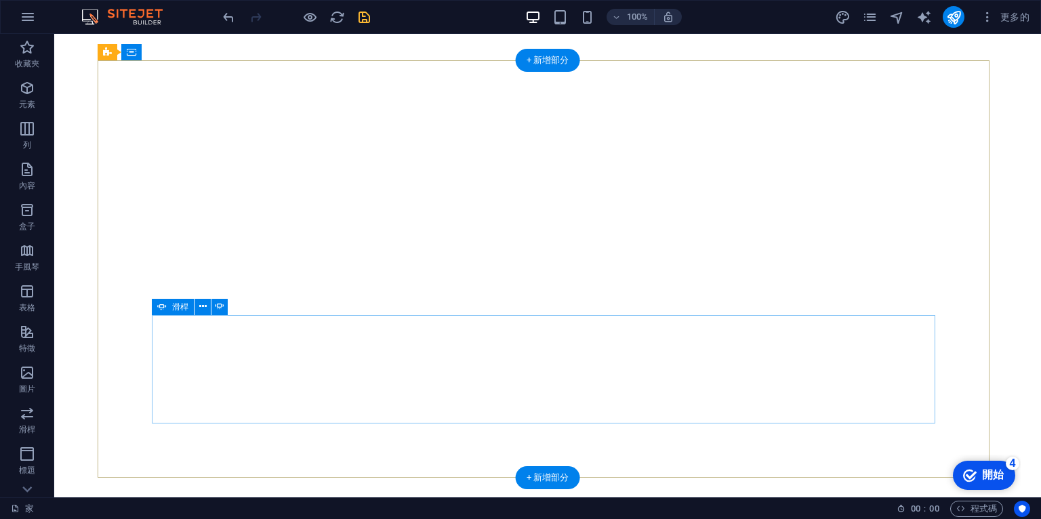
scroll to position [658, 0]
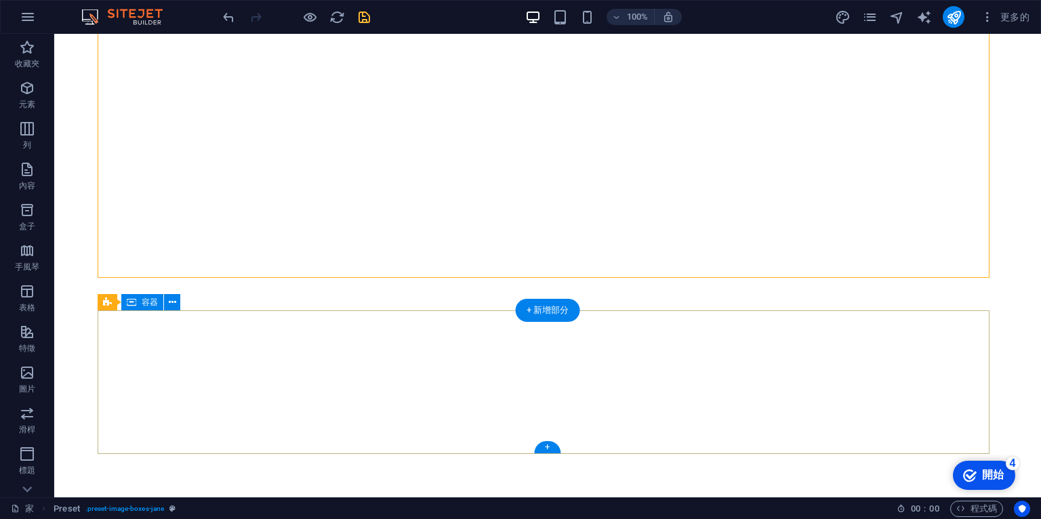
drag, startPoint x: 599, startPoint y: 479, endPoint x: 543, endPoint y: 416, distance: 84.5
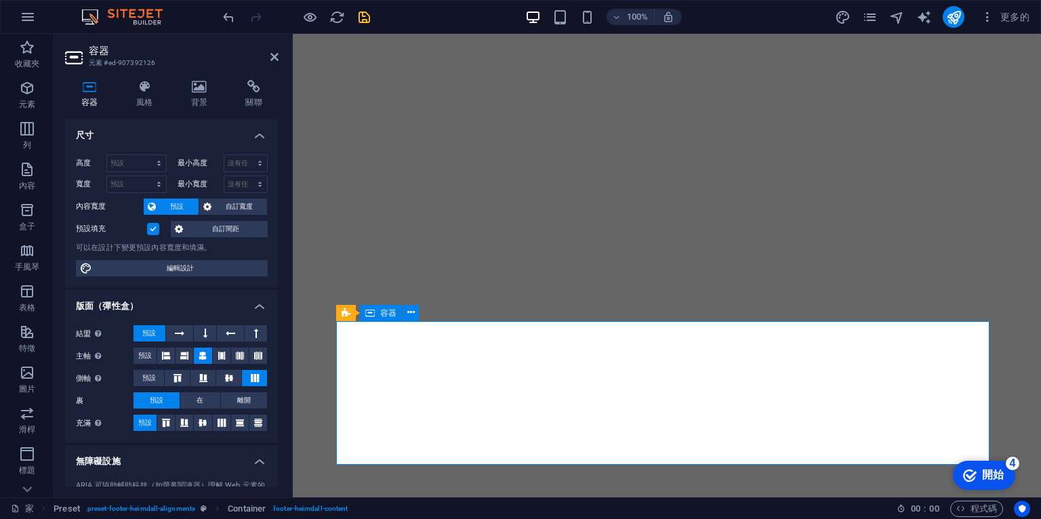
scroll to position [672, 0]
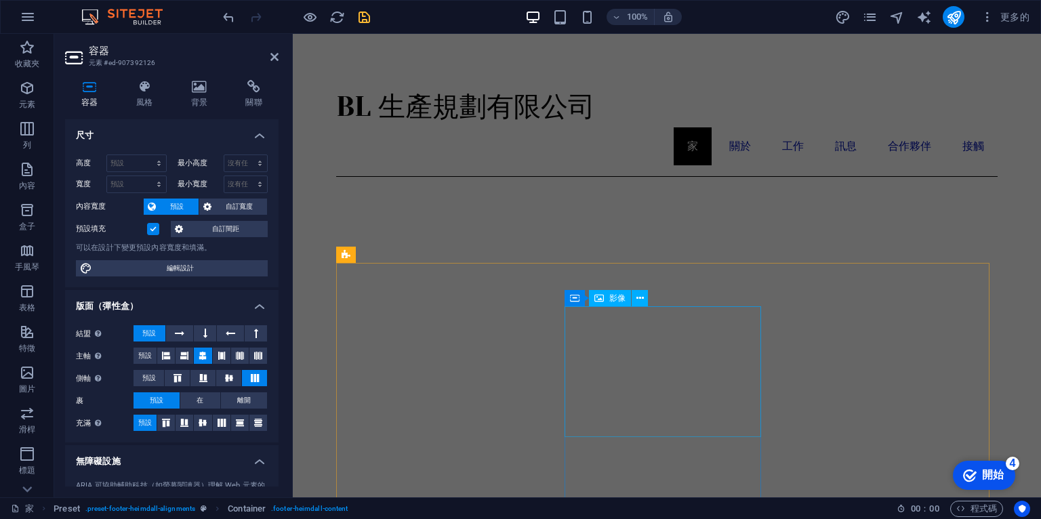
scroll to position [0, 0]
click at [453, 112] on div "BL 生產規劃有限公司" at bounding box center [667, 108] width 662 height 41
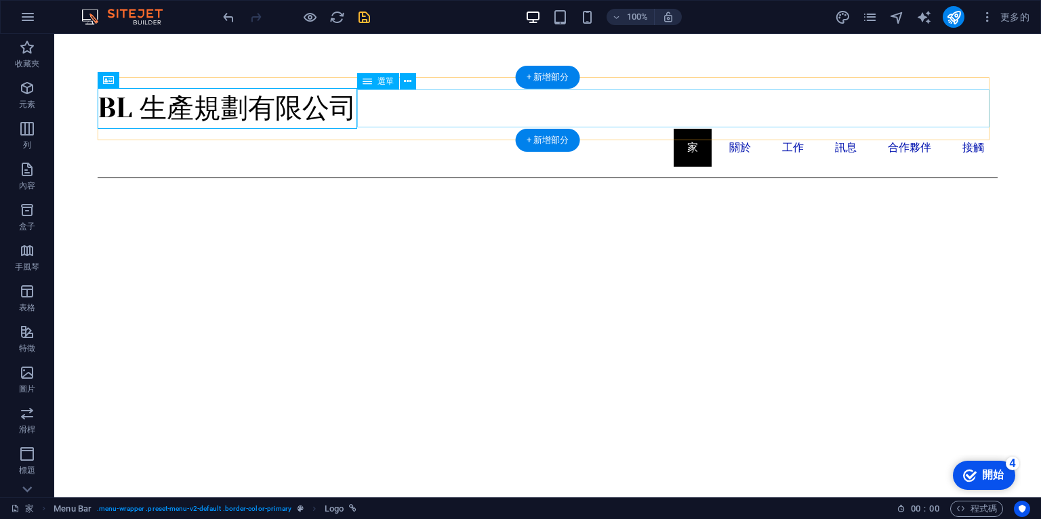
click at [454, 129] on nav "家 關於 工作 訊息 合作夥伴 接觸" at bounding box center [548, 148] width 900 height 38
click at [290, 108] on div "BL 生產規劃有限公司" at bounding box center [548, 108] width 900 height 41
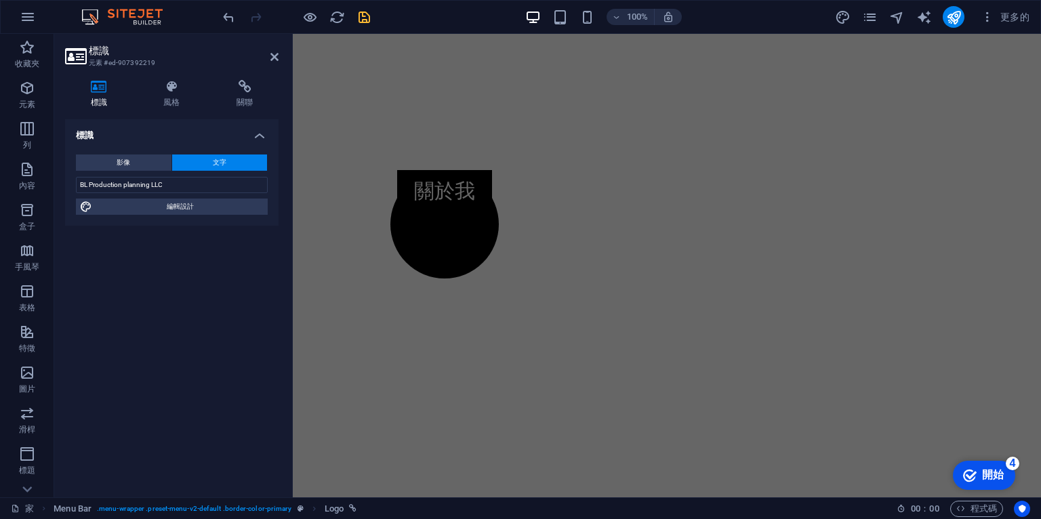
scroll to position [711, 0]
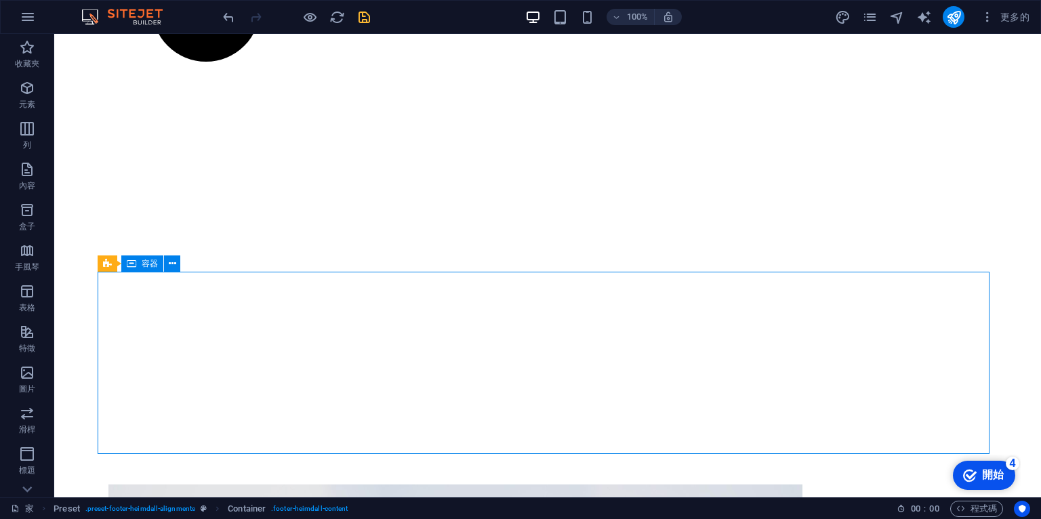
click at [172, 265] on icon at bounding box center [172, 264] width 7 height 14
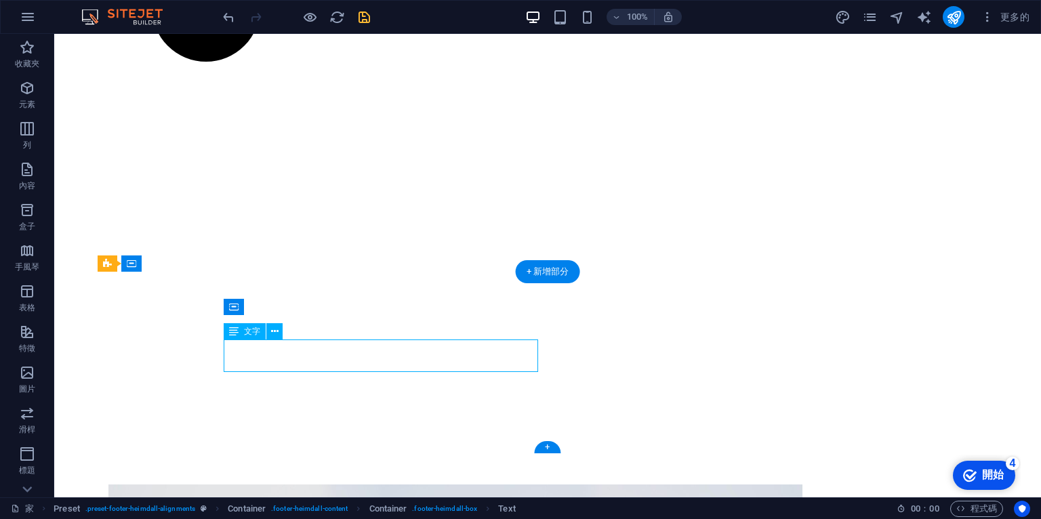
scroll to position [711, 0]
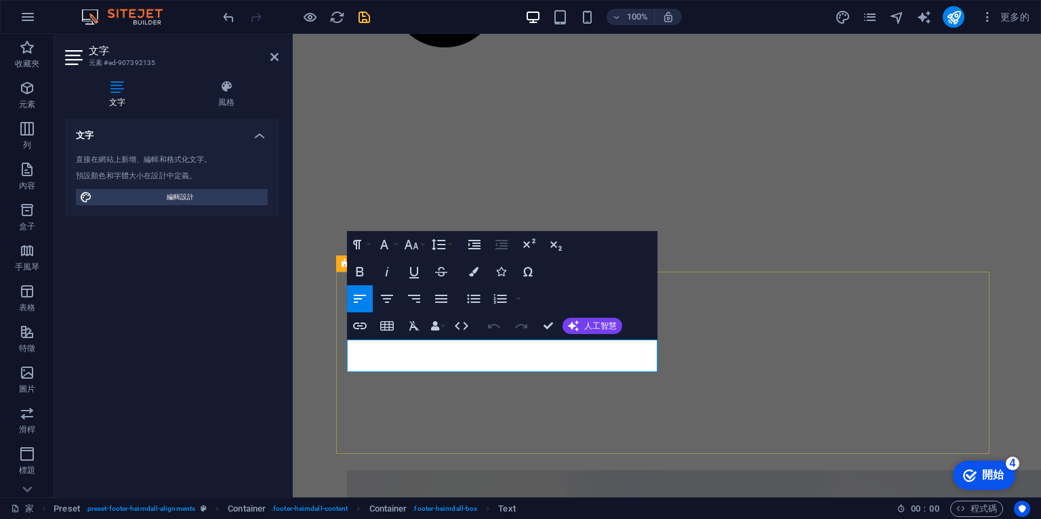
drag, startPoint x: 412, startPoint y: 347, endPoint x: 344, endPoint y: 348, distance: 68.5
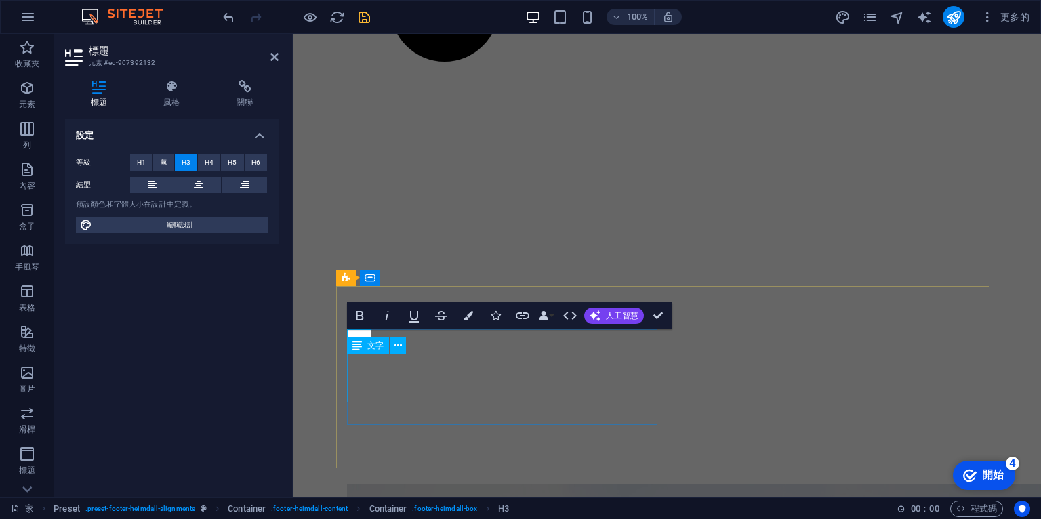
scroll to position [682, 0]
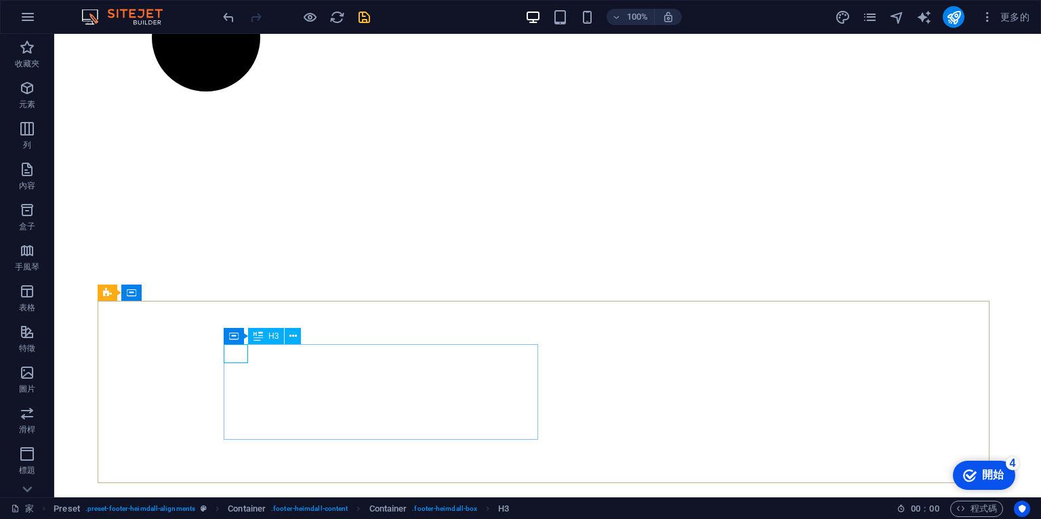
click at [273, 339] on font "H3" at bounding box center [273, 336] width 10 height 9
click at [271, 336] on icon at bounding box center [274, 336] width 7 height 14
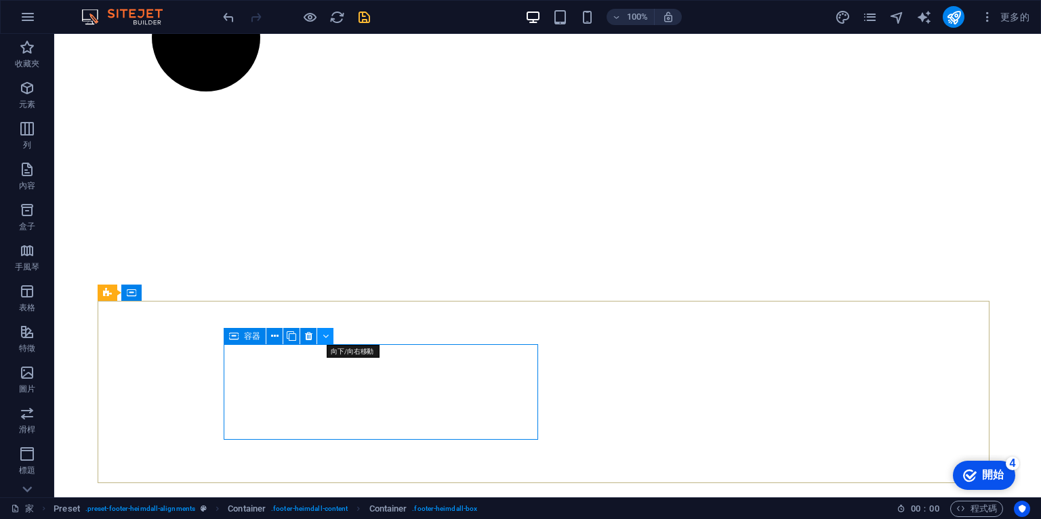
click at [327, 338] on icon at bounding box center [326, 336] width 6 height 14
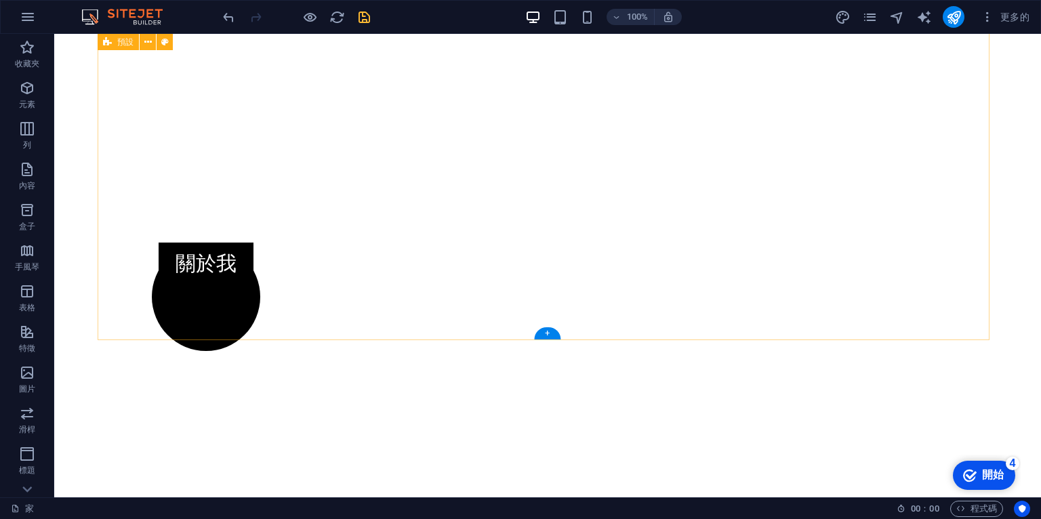
scroll to position [697, 0]
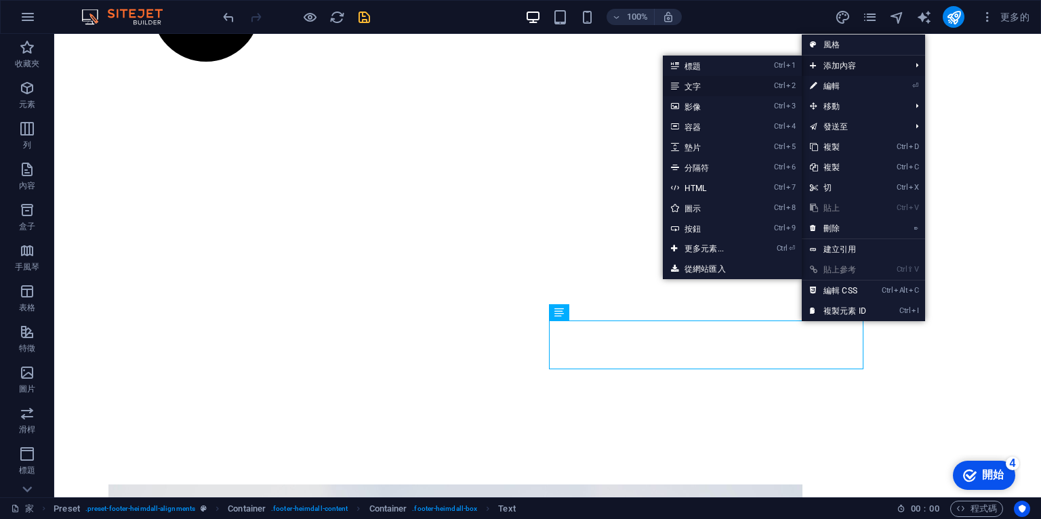
click at [691, 87] on font "文字" at bounding box center [693, 86] width 16 height 9
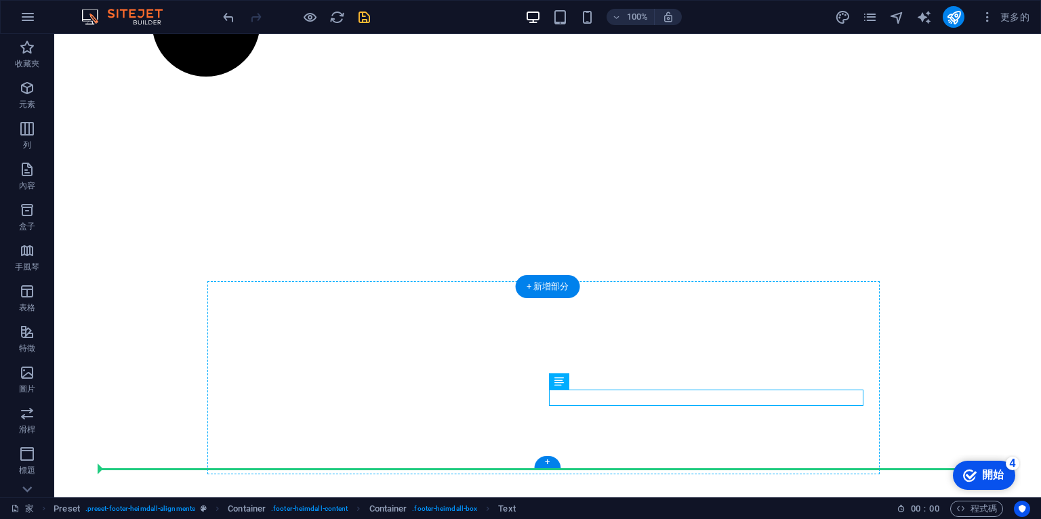
drag, startPoint x: 830, startPoint y: 396, endPoint x: 836, endPoint y: 384, distance: 13.6
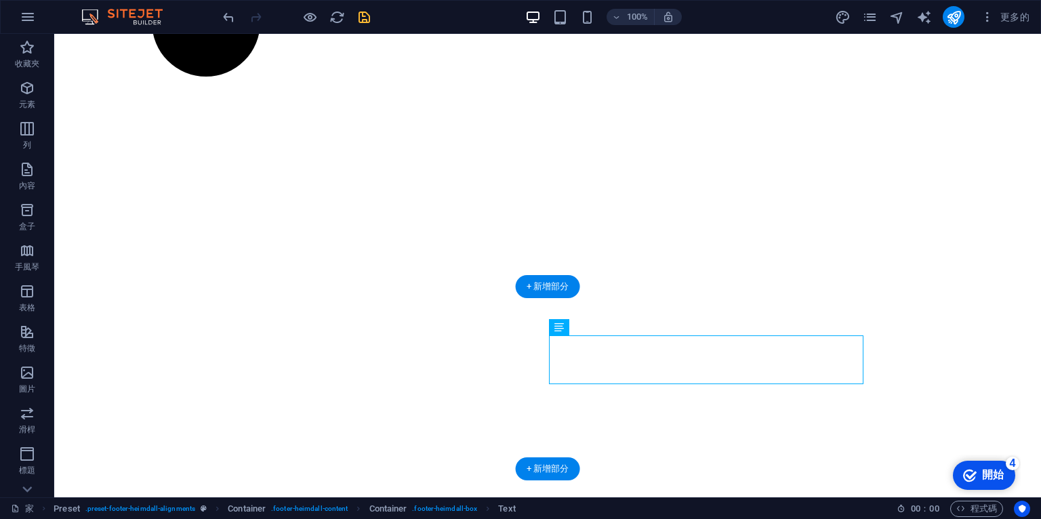
drag, startPoint x: 829, startPoint y: 361, endPoint x: 824, endPoint y: 390, distance: 30.2
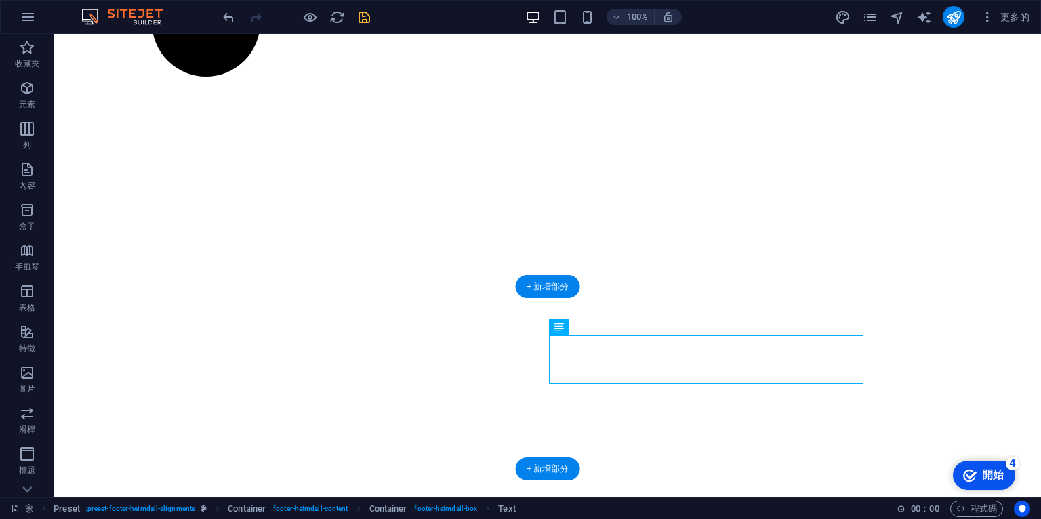
drag, startPoint x: 593, startPoint y: 366, endPoint x: 388, endPoint y: 376, distance: 205.6
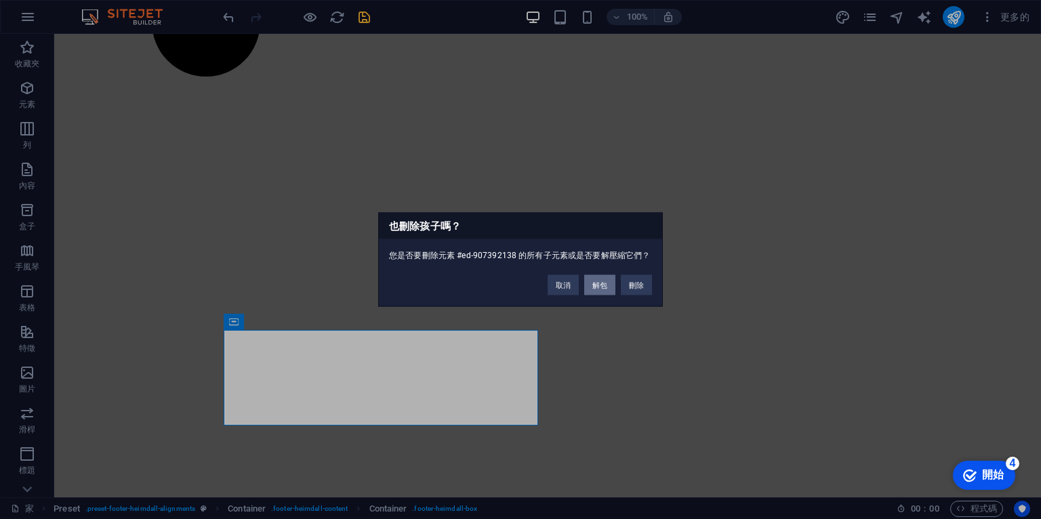
click at [597, 286] on font "解包" at bounding box center [600, 285] width 15 height 8
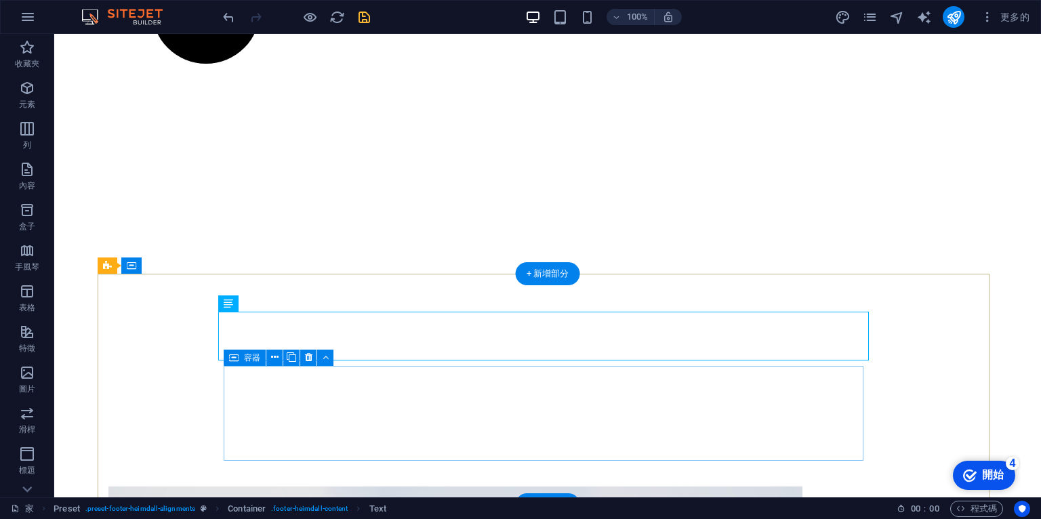
scroll to position [762, 0]
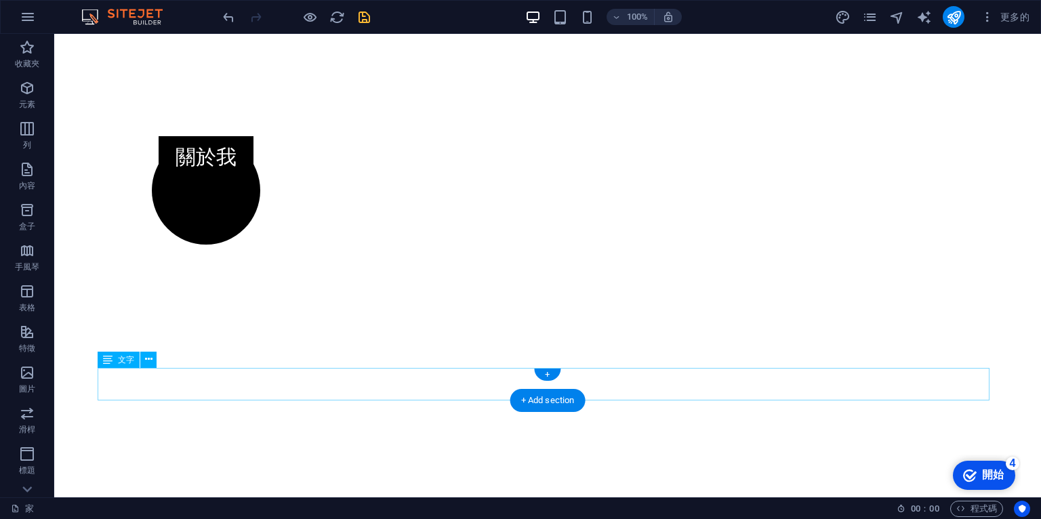
scroll to position [568, 0]
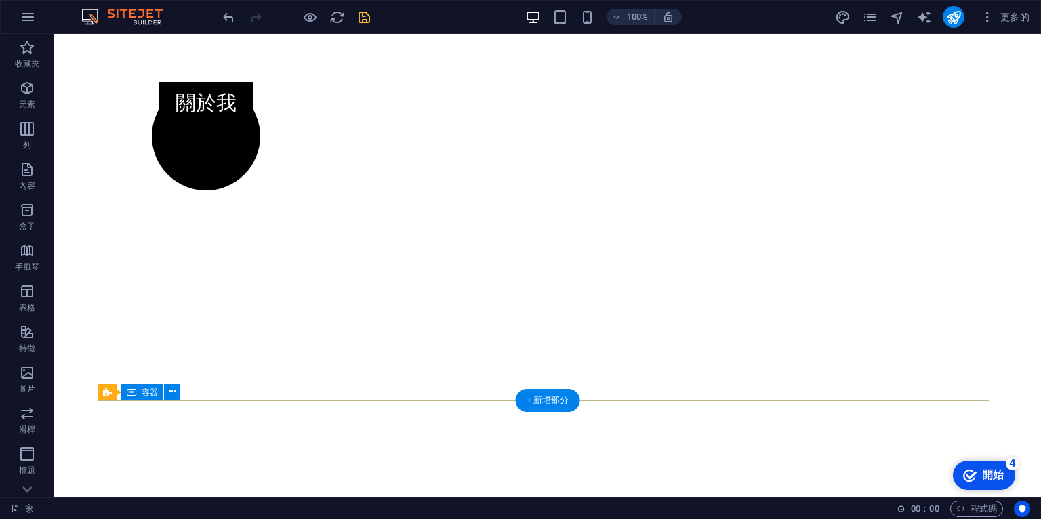
drag, startPoint x: 122, startPoint y: 376, endPoint x: 207, endPoint y: 440, distance: 106.4
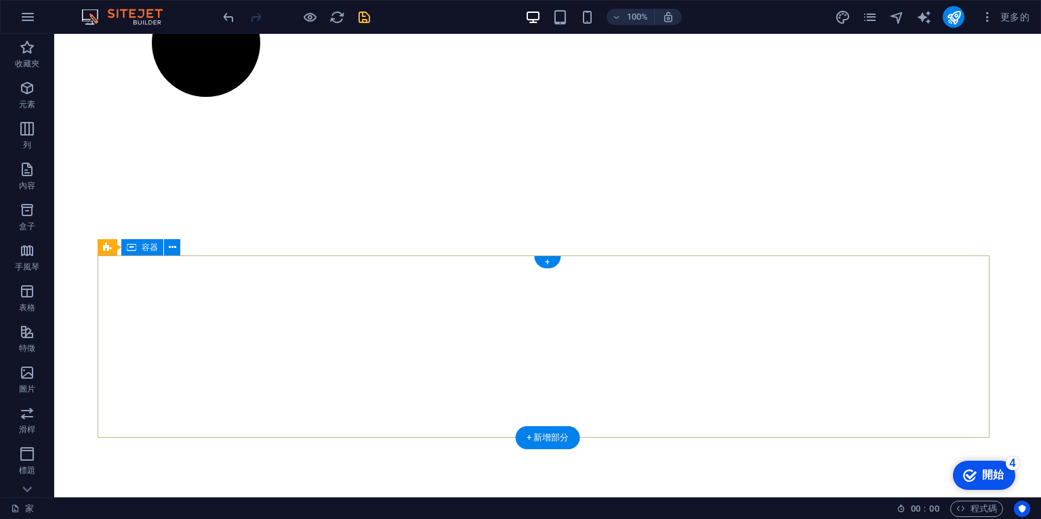
scroll to position [681, 0]
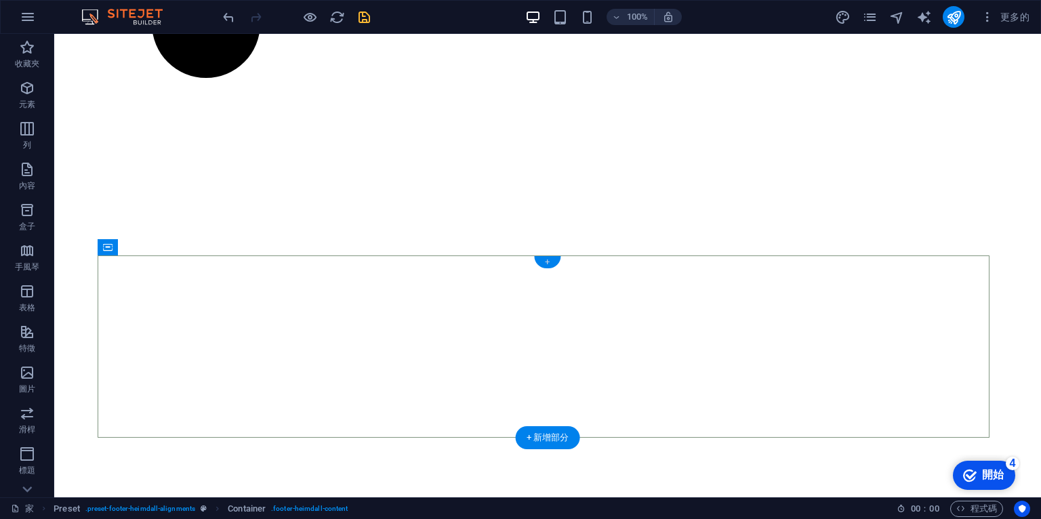
click at [546, 266] on font "+" at bounding box center [547, 262] width 5 height 10
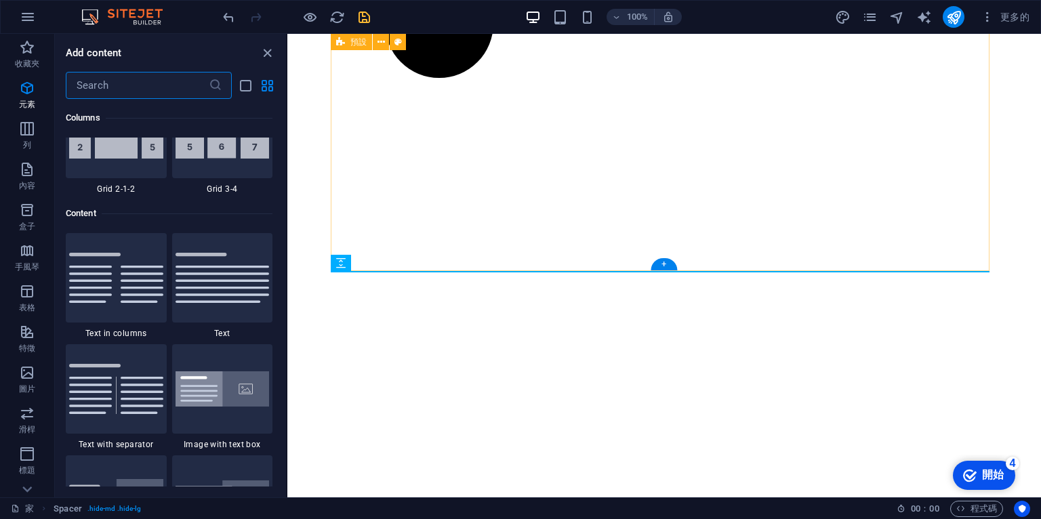
scroll to position [2372, 0]
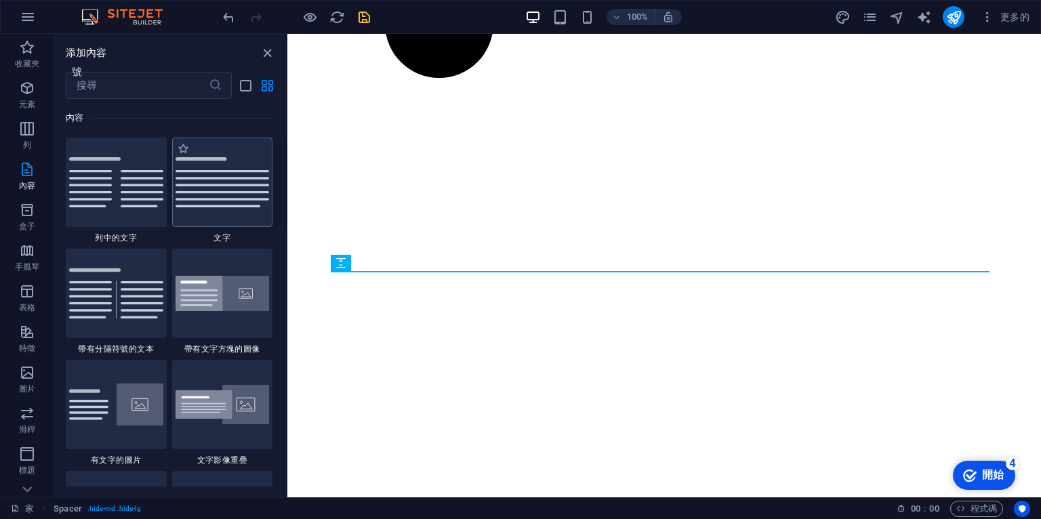
click at [234, 209] on div at bounding box center [222, 182] width 101 height 89
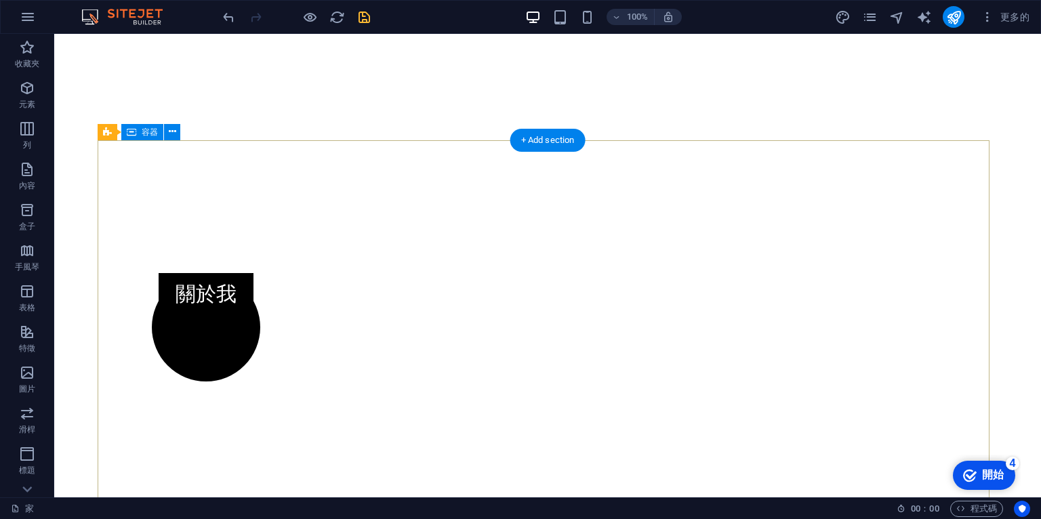
scroll to position [0, 0]
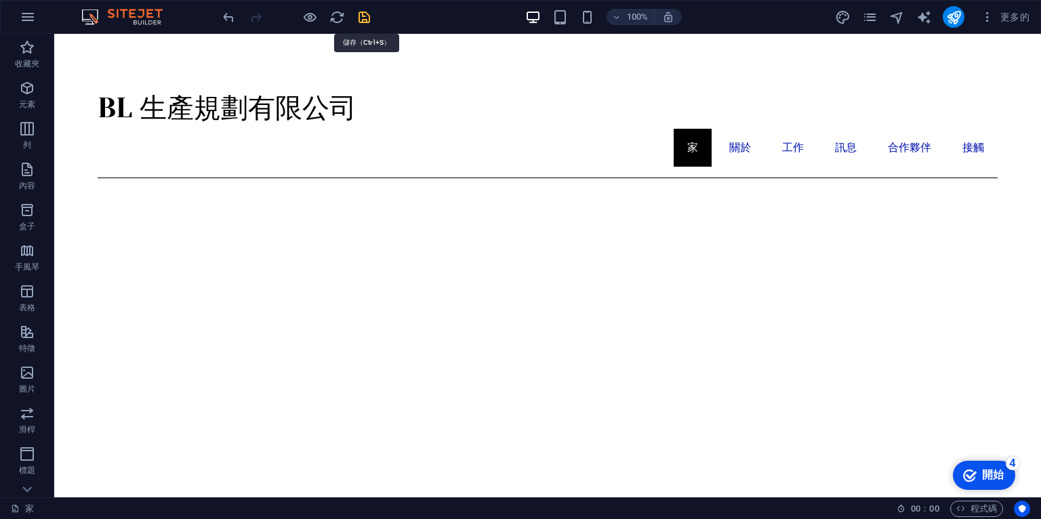
click at [367, 18] on icon "節省" at bounding box center [365, 17] width 16 height 16
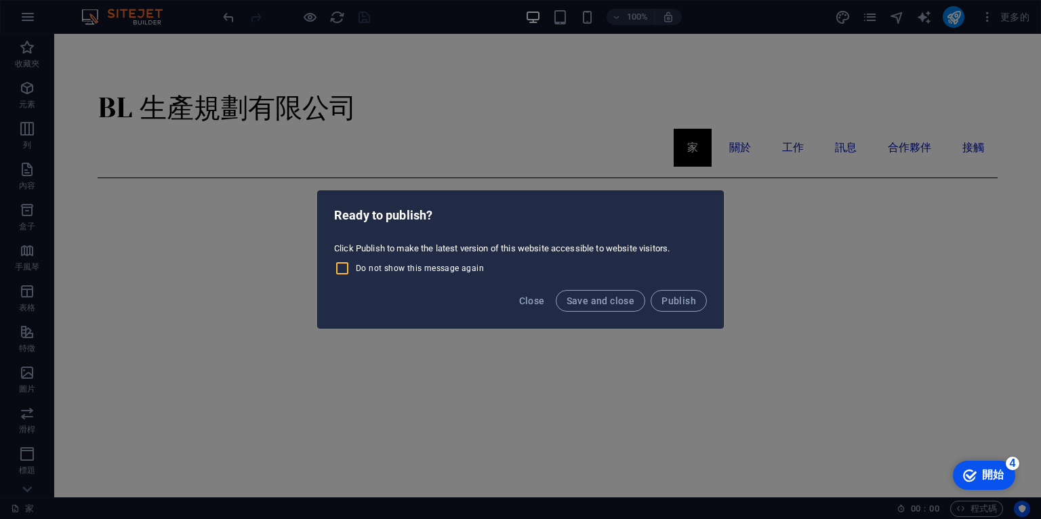
click at [344, 265] on input "Do not show this message again" at bounding box center [345, 268] width 22 height 16
checkbox input "true"
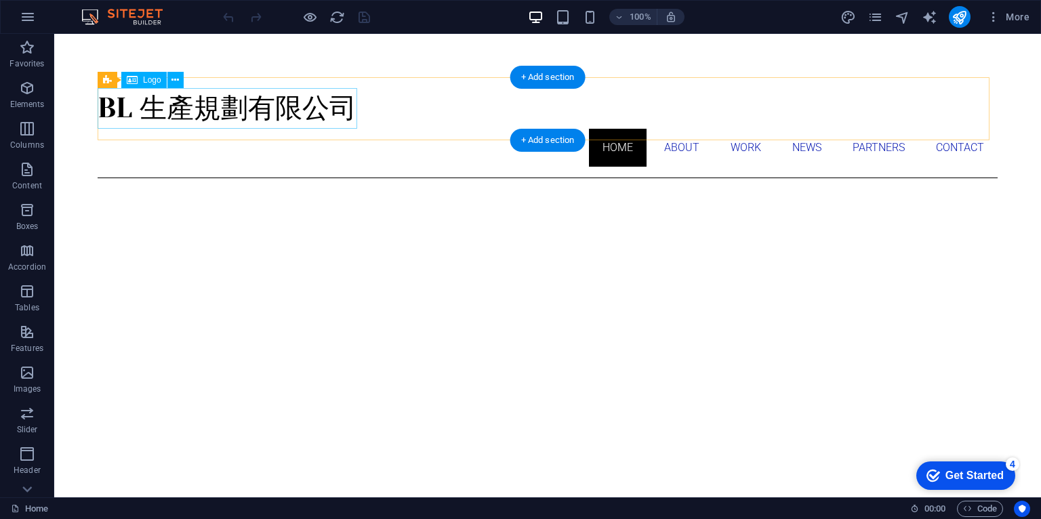
click at [305, 108] on div "BL 生產規劃有限公司" at bounding box center [548, 108] width 900 height 41
click at [306, 108] on div "BL 生產規劃有限公司" at bounding box center [548, 108] width 900 height 41
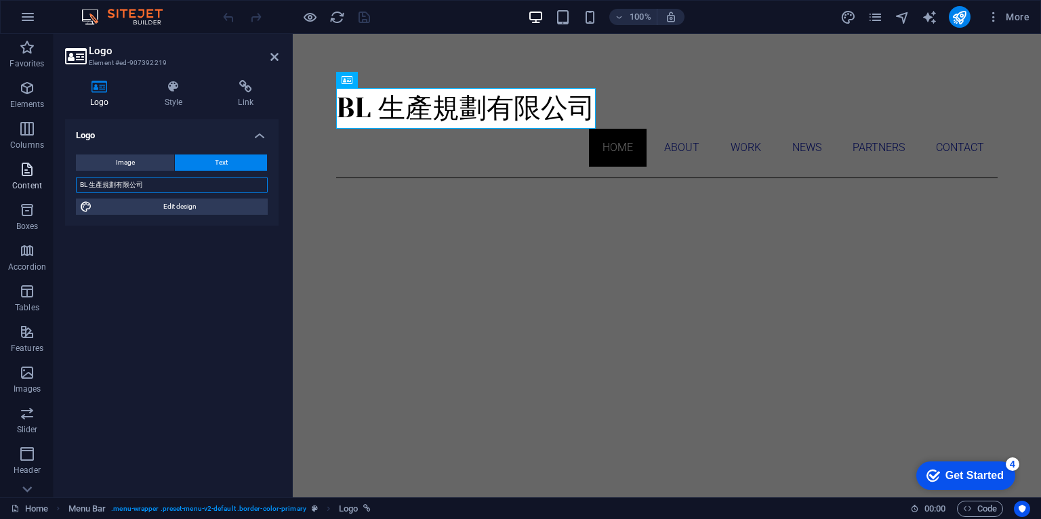
drag, startPoint x: 165, startPoint y: 182, endPoint x: 52, endPoint y: 179, distance: 113.9
click at [52, 179] on section "Favorites Elements Columns Content Boxes Accordion Tables Features Images Slide…" at bounding box center [520, 266] width 1041 height 464
paste input "Production planning LLC."
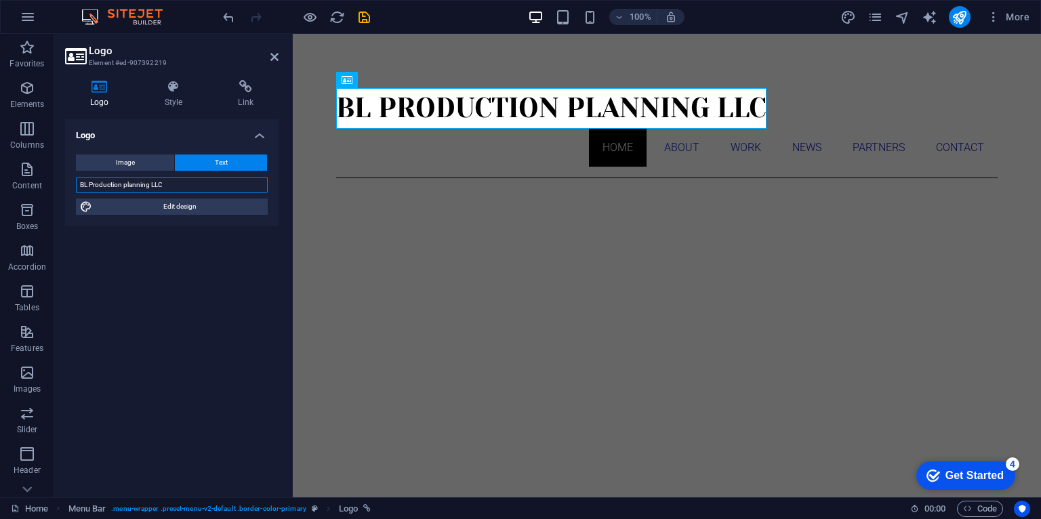
type input "BL Production planning LLC"
click at [212, 275] on div "Logo Image Text Drag files here, click to choose files or select files from Fil…" at bounding box center [172, 302] width 214 height 367
click at [360, 19] on icon "save" at bounding box center [365, 17] width 16 height 16
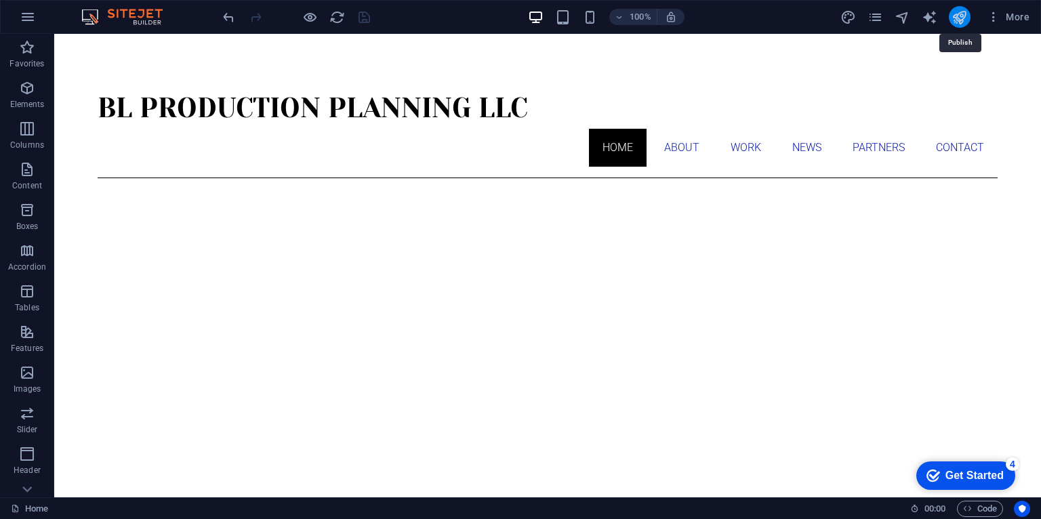
click at [967, 14] on icon "publish" at bounding box center [960, 17] width 16 height 16
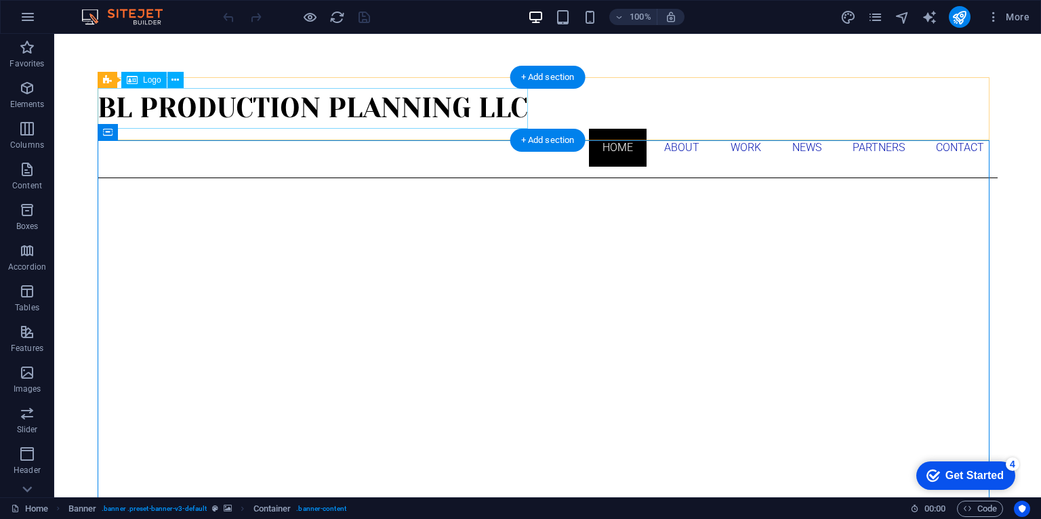
click at [446, 114] on div "BL Production planning LLC" at bounding box center [548, 108] width 900 height 41
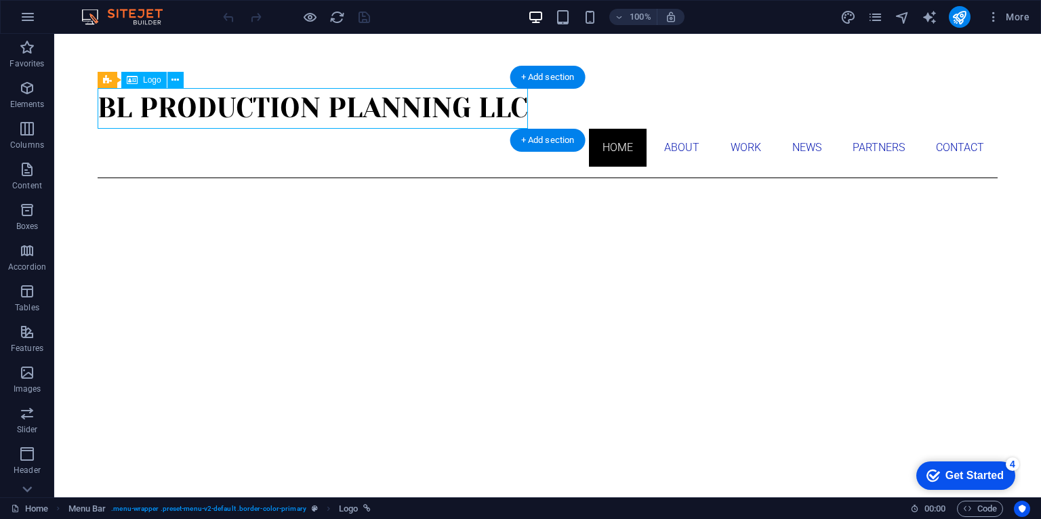
click at [446, 114] on div "BL Production planning LLC" at bounding box center [548, 108] width 900 height 41
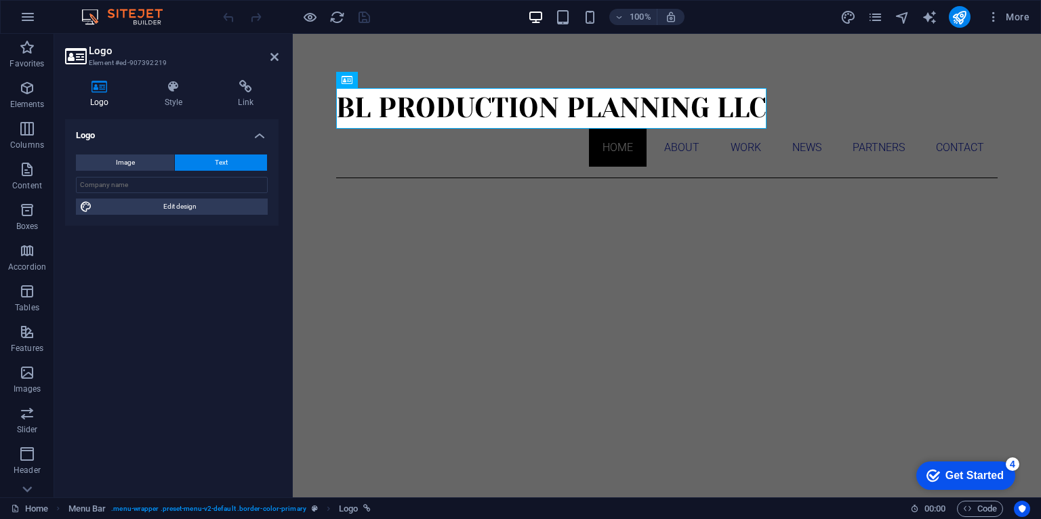
click at [260, 135] on h4 "Logo" at bounding box center [172, 131] width 214 height 24
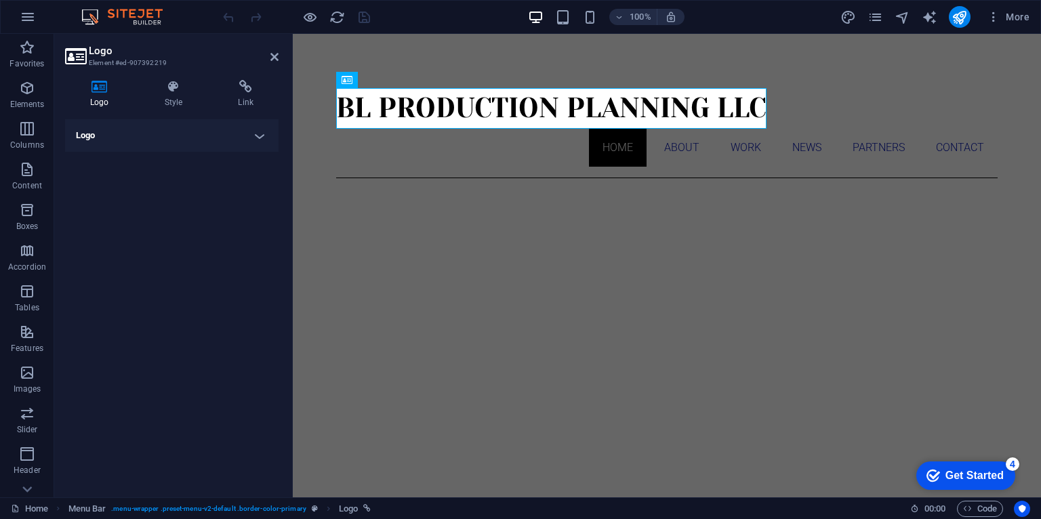
click at [260, 134] on h4 "Logo" at bounding box center [172, 135] width 214 height 33
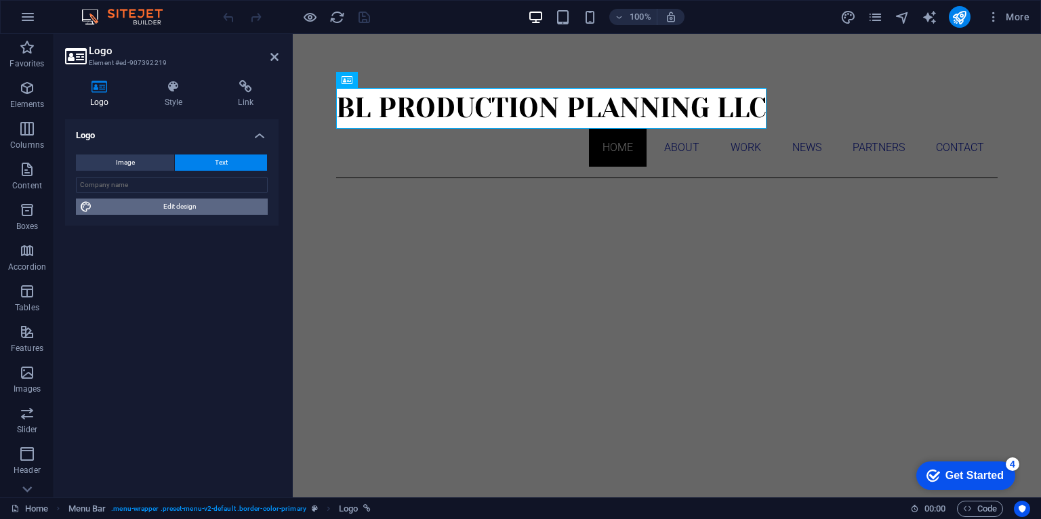
click at [184, 206] on span "Edit design" at bounding box center [179, 207] width 167 height 16
select select "px"
select select "300"
select select "px"
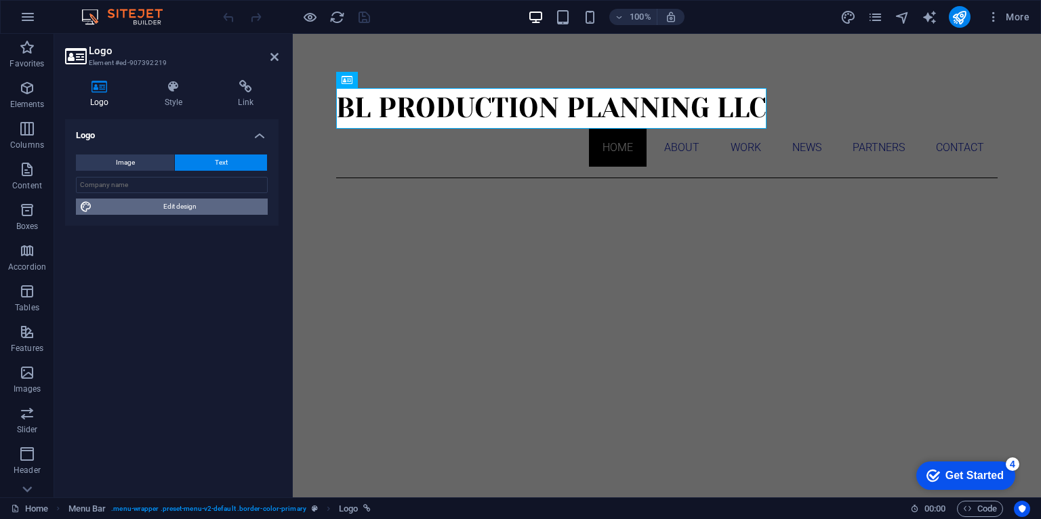
select select "400"
select select "px"
select select "rem"
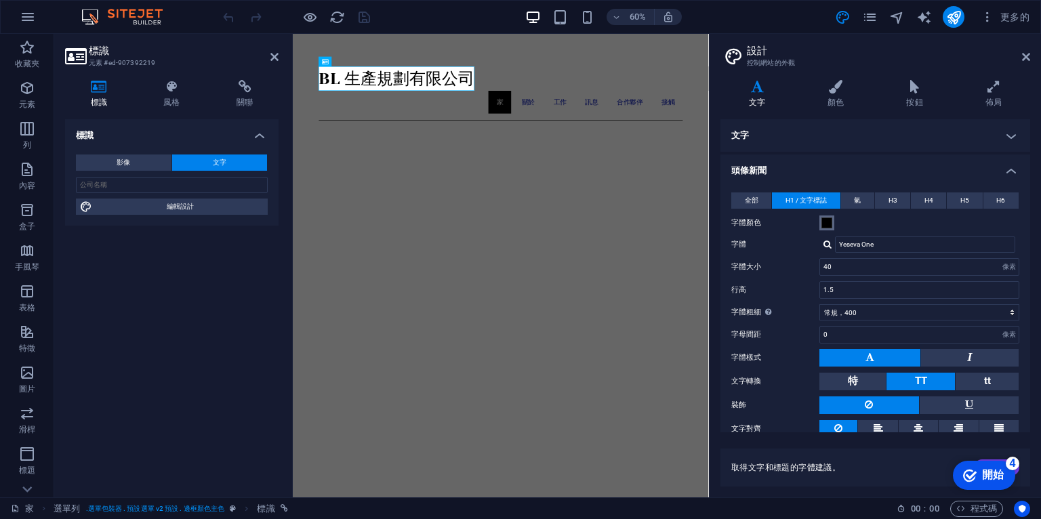
click at [828, 221] on span at bounding box center [827, 223] width 11 height 11
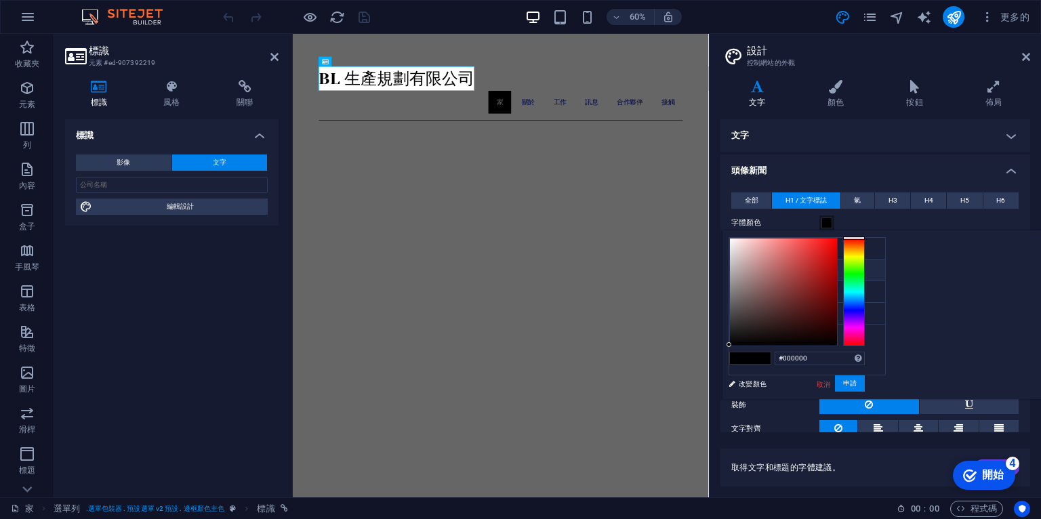
click at [865, 308] on div at bounding box center [854, 292] width 22 height 108
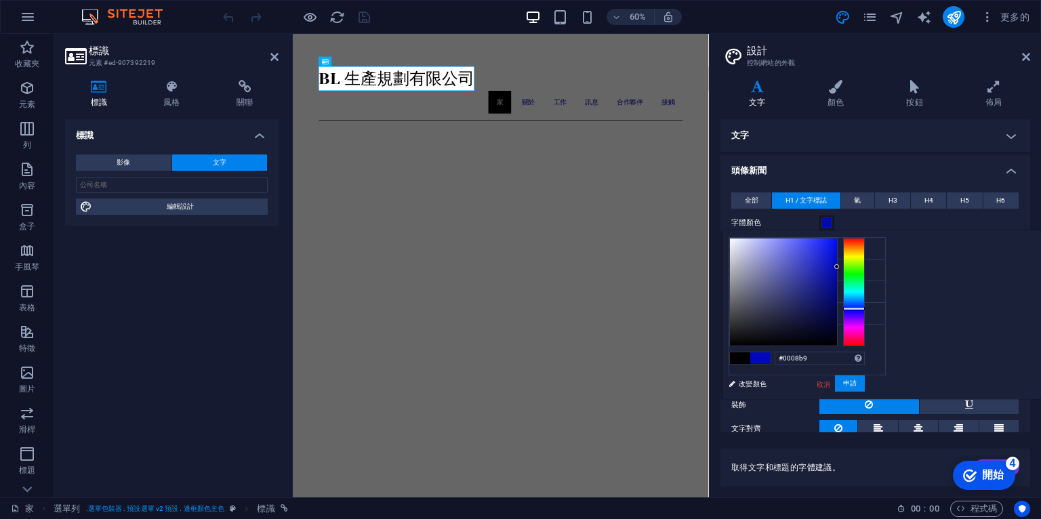
drag, startPoint x: 983, startPoint y: 264, endPoint x: 1009, endPoint y: 266, distance: 25.8
click at [865, 266] on div at bounding box center [797, 292] width 136 height 108
click at [837, 296] on div at bounding box center [783, 292] width 107 height 107
type input "#050967"
click at [837, 301] on div at bounding box center [783, 292] width 107 height 107
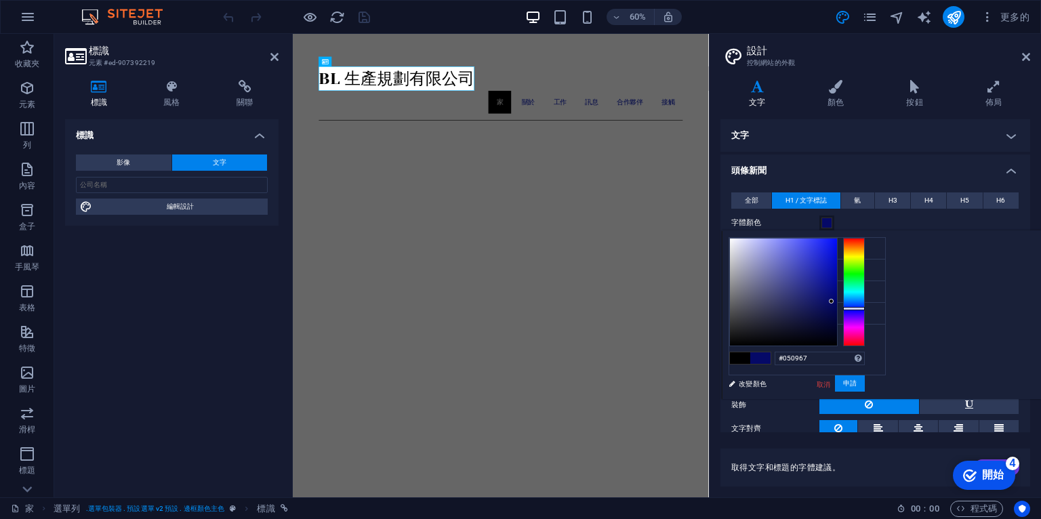
click at [873, 174] on h4 "頭條新聞" at bounding box center [876, 167] width 310 height 24
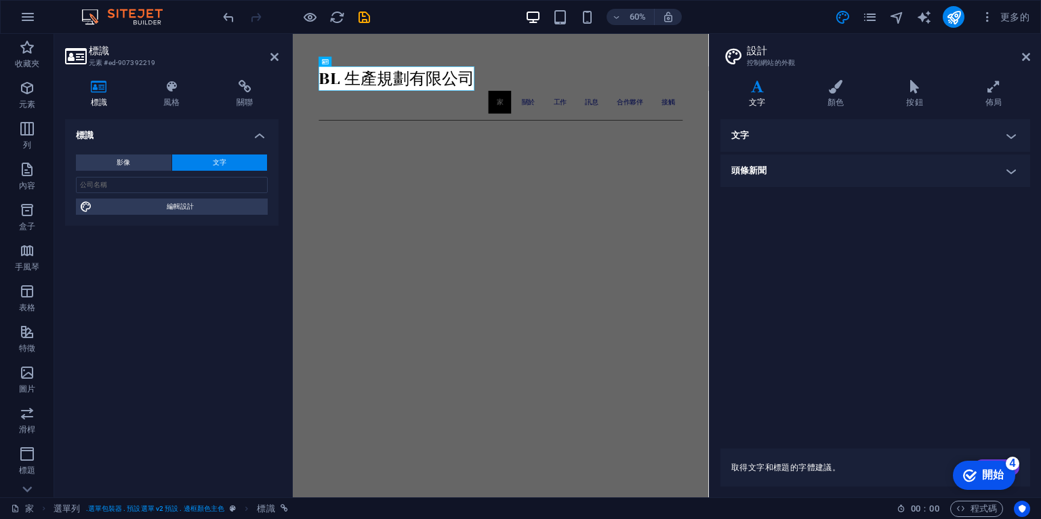
click at [762, 135] on h4 "文字" at bounding box center [876, 135] width 310 height 33
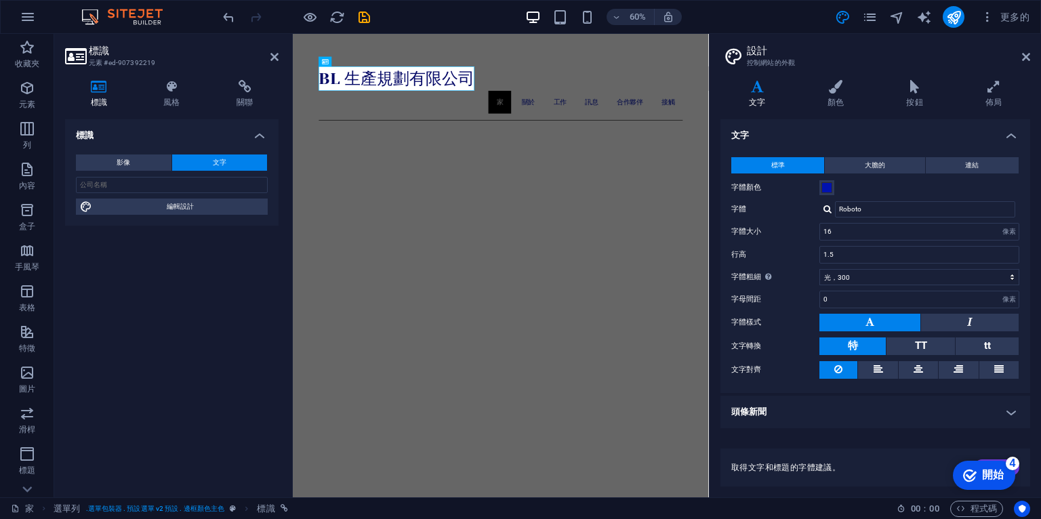
click at [830, 209] on div at bounding box center [828, 209] width 8 height 9
click at [848, 226] on font "機器人" at bounding box center [853, 227] width 20 height 7
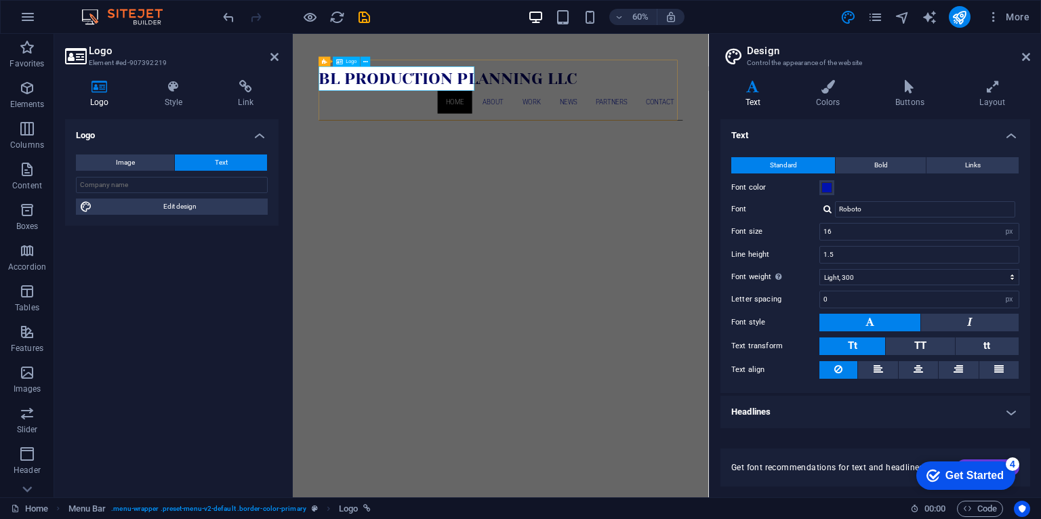
click at [706, 108] on div "BL Production planning LLC" at bounding box center [639, 108] width 607 height 41
click at [603, 105] on div "BL Production planning LLC" at bounding box center [639, 108] width 607 height 41
click at [827, 210] on div at bounding box center [828, 209] width 8 height 9
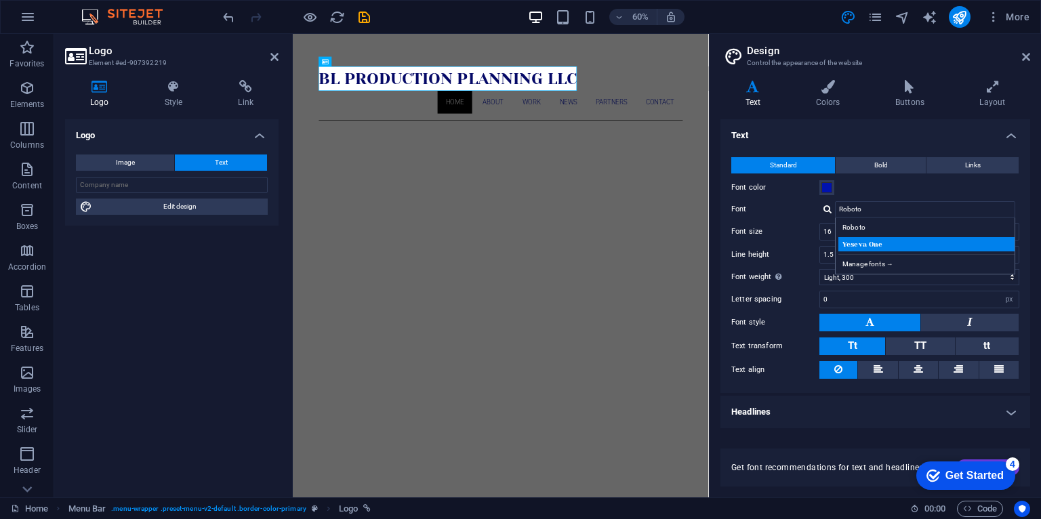
click at [873, 241] on div "Yeseva One" at bounding box center [928, 244] width 179 height 14
type input "Yeseva One"
click at [870, 213] on input "Yeseva One" at bounding box center [925, 209] width 180 height 16
click at [915, 210] on input "Yeseva One" at bounding box center [925, 209] width 180 height 16
click at [828, 210] on div at bounding box center [828, 209] width 8 height 9
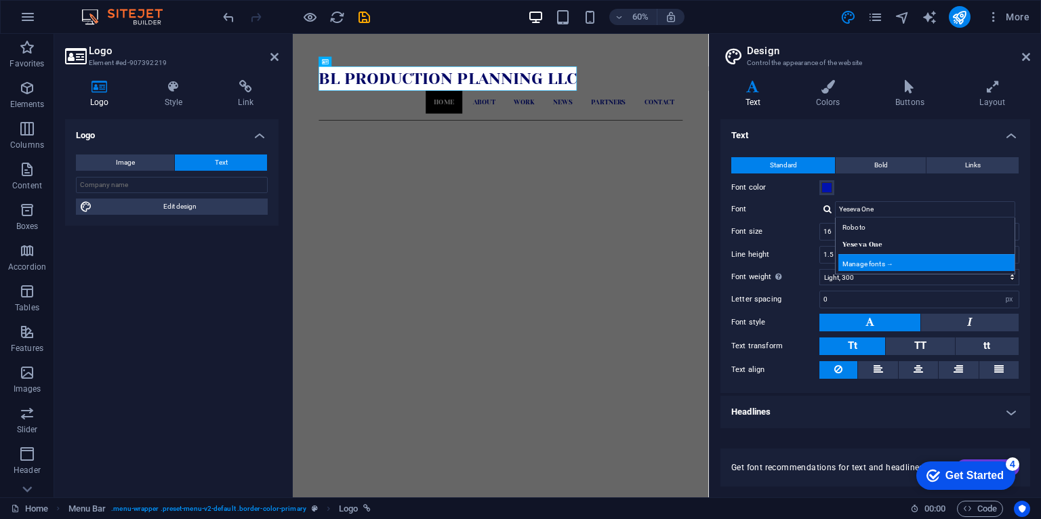
click at [879, 262] on div "Manage fonts →" at bounding box center [928, 262] width 179 height 17
select select "popularity"
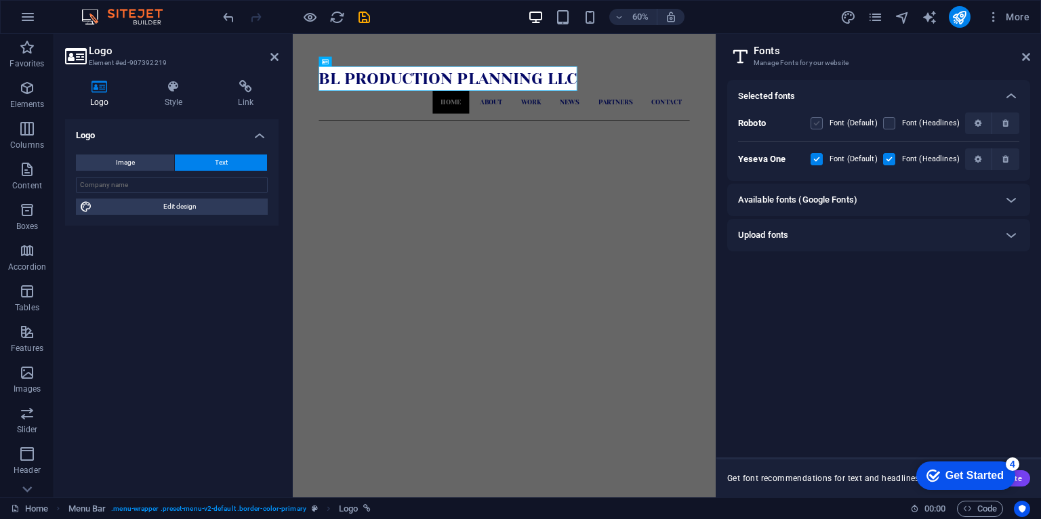
click at [820, 124] on label at bounding box center [817, 123] width 12 height 12
click at [0, 0] on input "checkbox" at bounding box center [0, 0] width 0 height 0
click at [820, 124] on label at bounding box center [817, 123] width 12 height 12
click at [0, 0] on input "checkbox" at bounding box center [0, 0] width 0 height 0
click at [889, 158] on label at bounding box center [889, 159] width 12 height 12
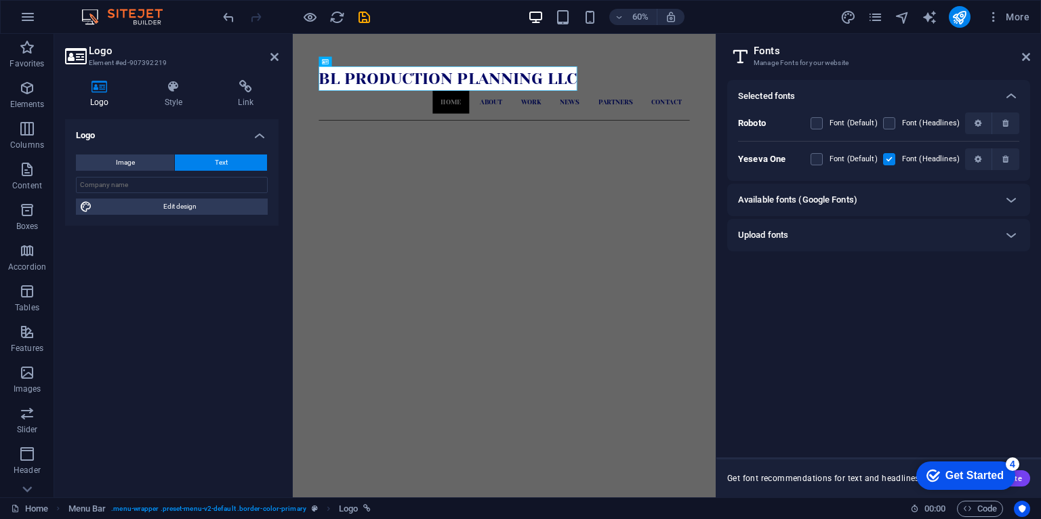
click at [0, 0] on One "checkbox" at bounding box center [0, 0] width 0 height 0
click at [889, 158] on label at bounding box center [889, 159] width 12 height 12
click at [0, 0] on One "checkbox" at bounding box center [0, 0] width 0 height 0
click at [906, 202] on div "Available fonts (Google Fonts)" at bounding box center [866, 200] width 257 height 16
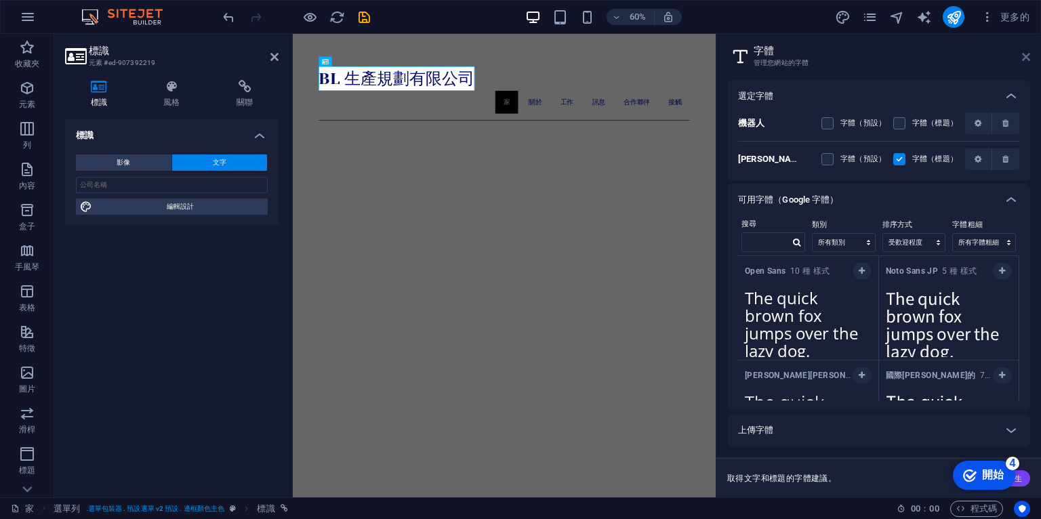
click at [1023, 56] on icon at bounding box center [1026, 57] width 8 height 11
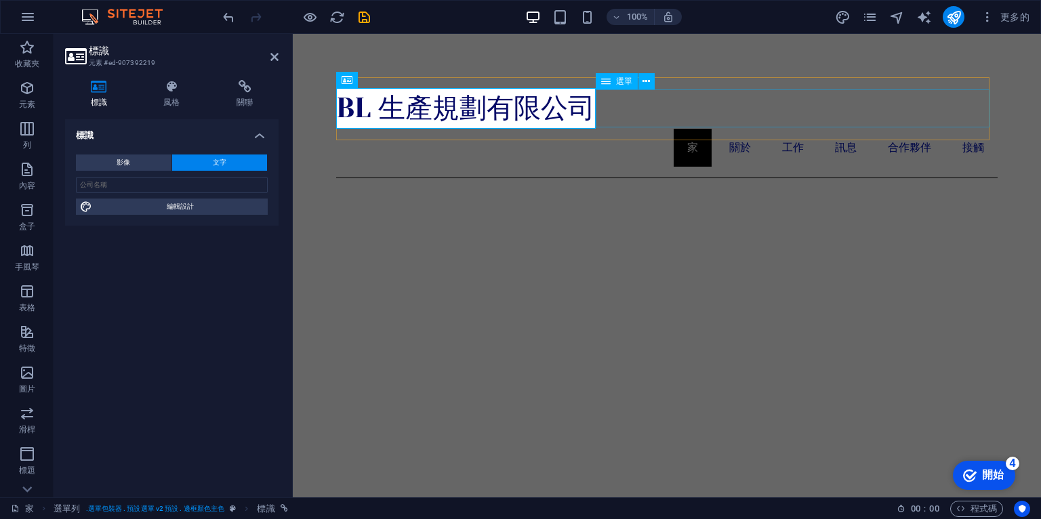
click at [620, 129] on nav "家 關於 工作 訊息 合作夥伴 接觸" at bounding box center [667, 148] width 662 height 38
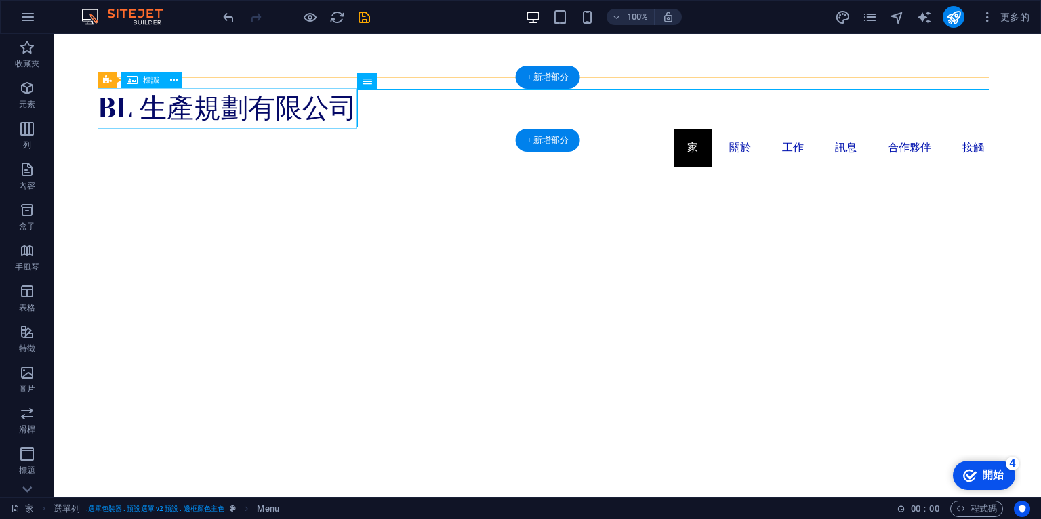
click at [269, 101] on div "BL 生產規劃有限公司" at bounding box center [548, 108] width 900 height 41
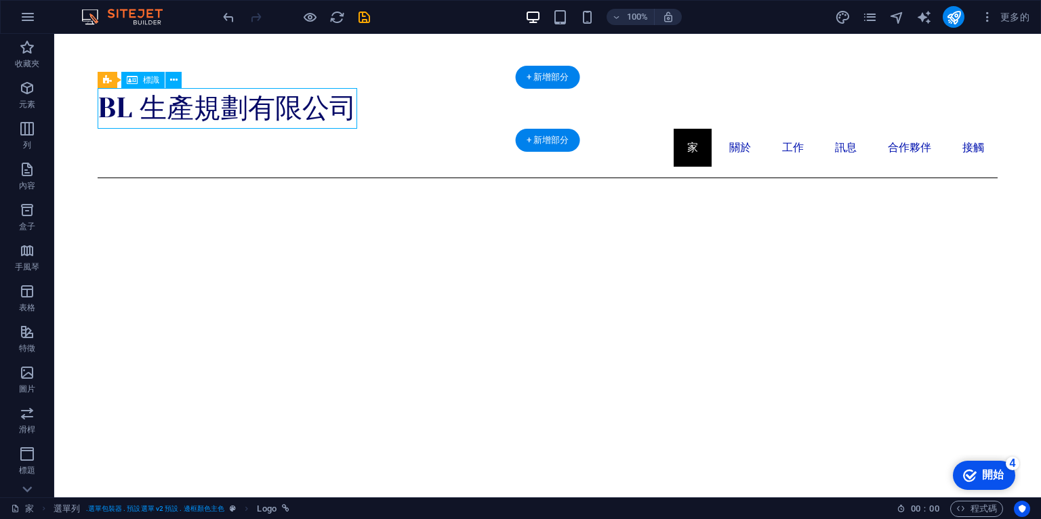
click at [270, 100] on div "BL 生產規劃有限公司" at bounding box center [548, 108] width 900 height 41
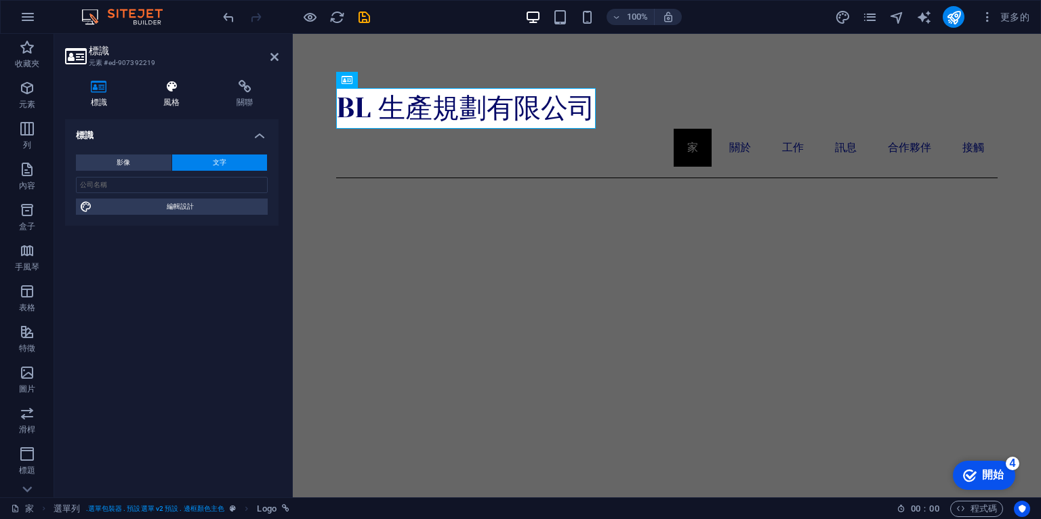
click at [171, 101] on font "風格" at bounding box center [171, 102] width 16 height 9
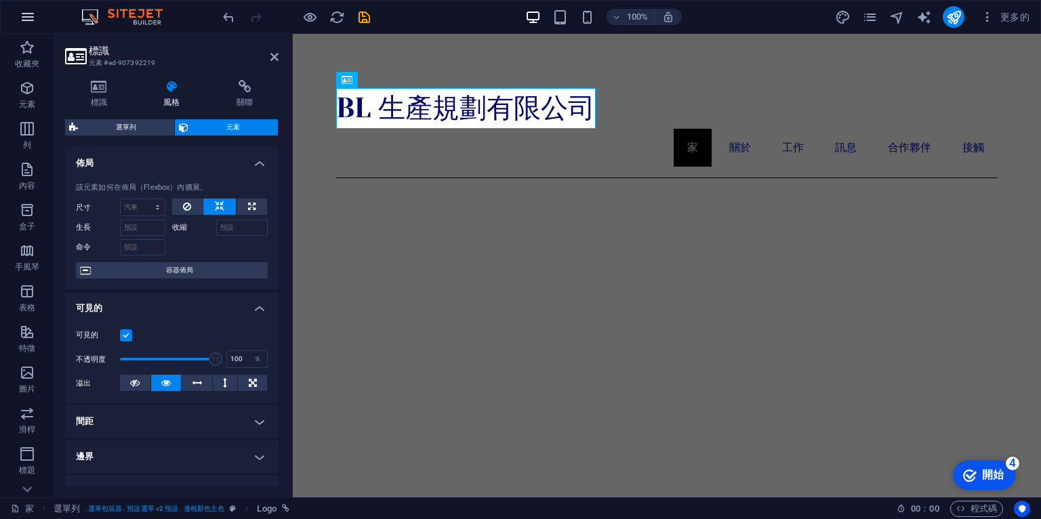
click at [20, 16] on icon "button" at bounding box center [28, 17] width 16 height 16
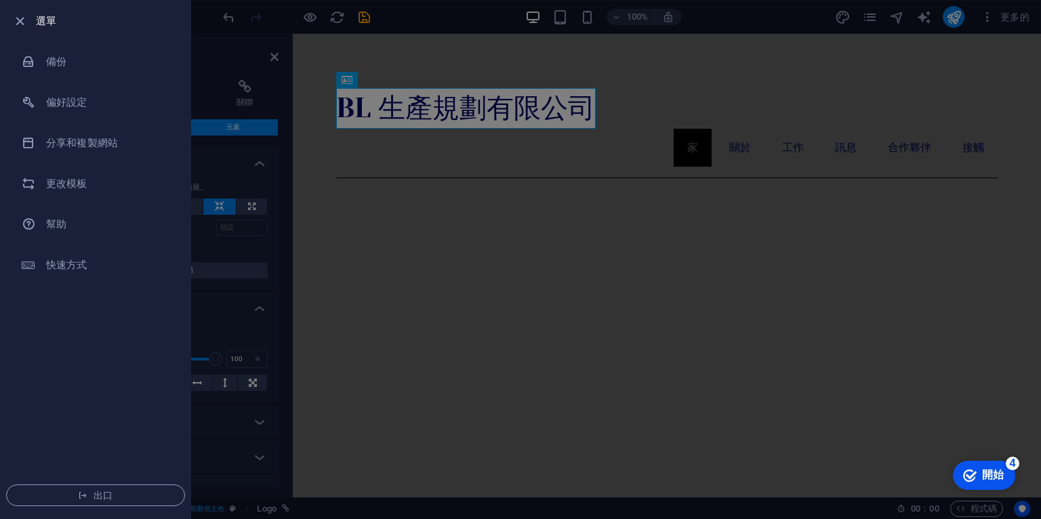
click at [0, 374] on div "選單 備份 偏好設定 分享和複製網站 更改模板 幫助 快速方式 出口" at bounding box center [95, 259] width 191 height 519
click at [248, 43] on div at bounding box center [520, 259] width 1041 height 519
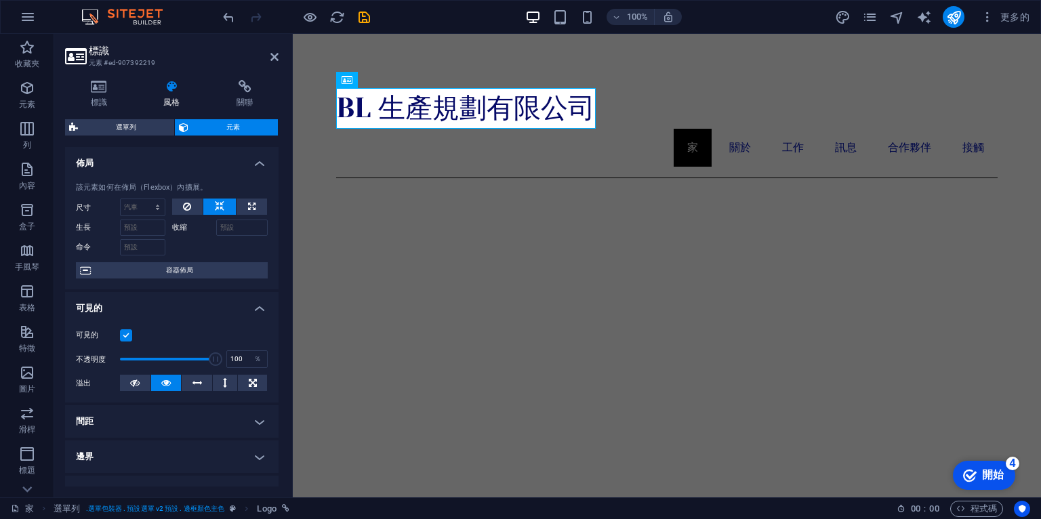
click at [279, 52] on aside "標識 元素 #ed-907392219 標識 風格 關聯 標識 影像 文字 將文件拖曳到此處，點擊選擇文件或 從文件或我們的免費庫存照片和影片中選擇文件 從文…" at bounding box center [173, 266] width 239 height 464
click at [275, 57] on icon at bounding box center [274, 57] width 8 height 11
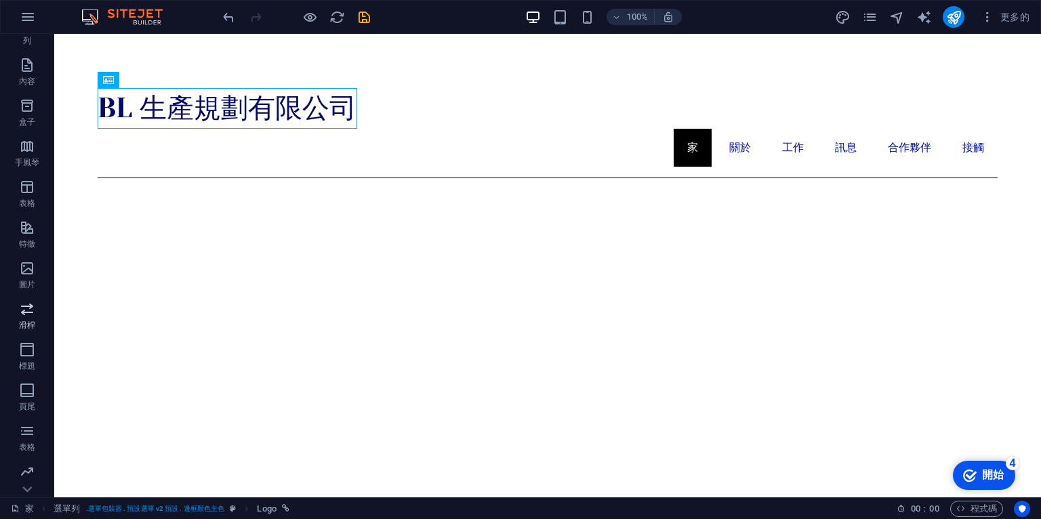
scroll to position [146, 0]
click at [994, 474] on font "開始" at bounding box center [993, 475] width 22 height 12
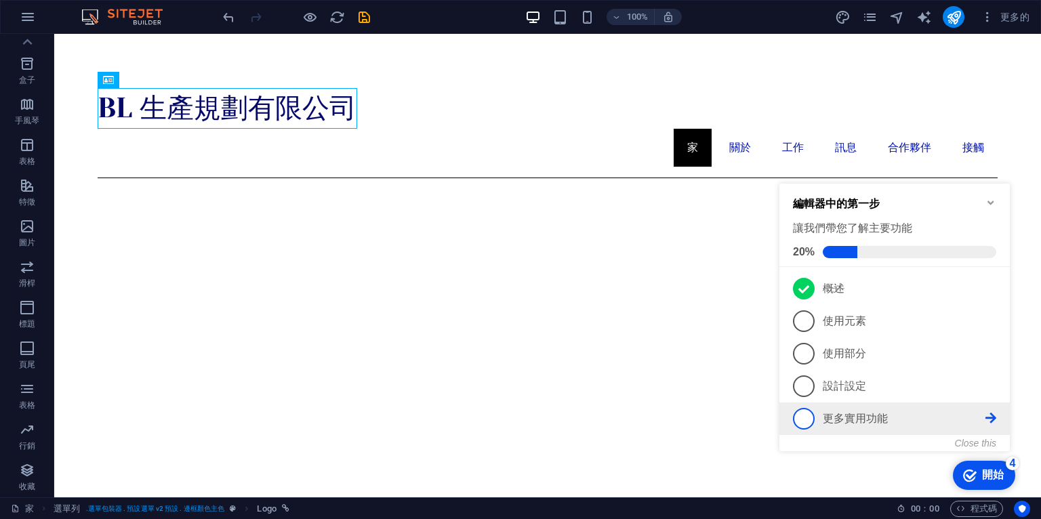
click at [989, 413] on icon at bounding box center [991, 418] width 11 height 11
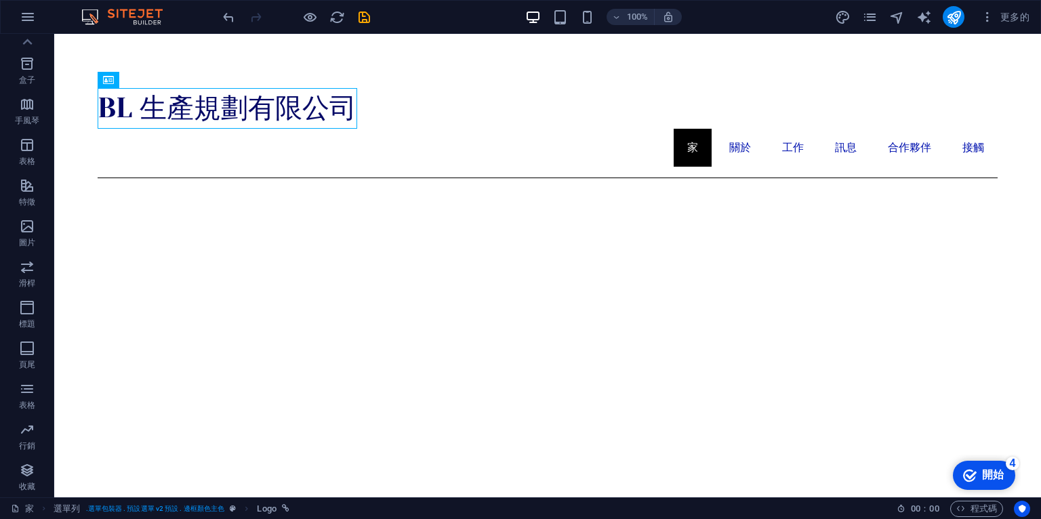
drag, startPoint x: 976, startPoint y: 474, endPoint x: 1148, endPoint y: 679, distance: 268.0
click at [976, 477] on icon "checkmark" at bounding box center [970, 476] width 14 height 14
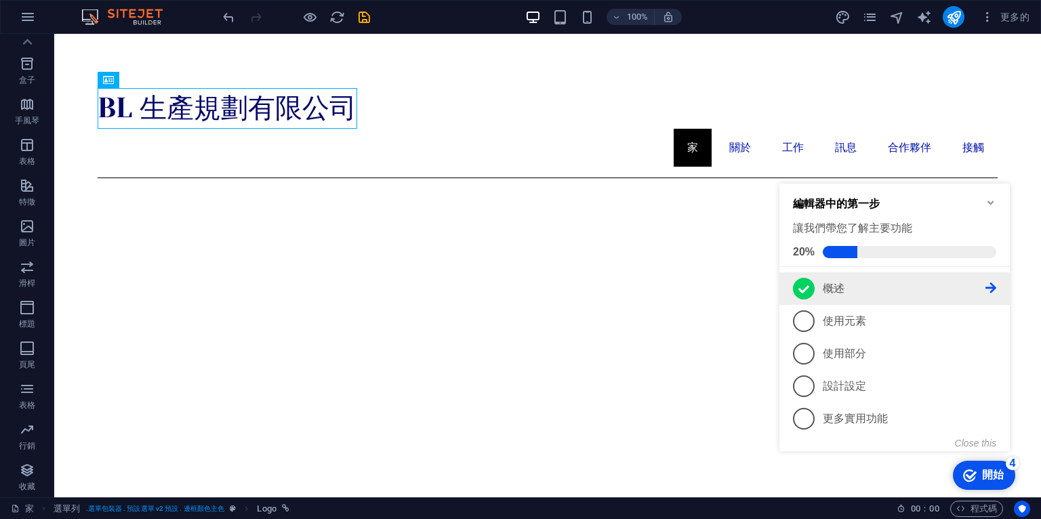
click at [816, 283] on link "1 概述 - 完全的" at bounding box center [894, 289] width 203 height 22
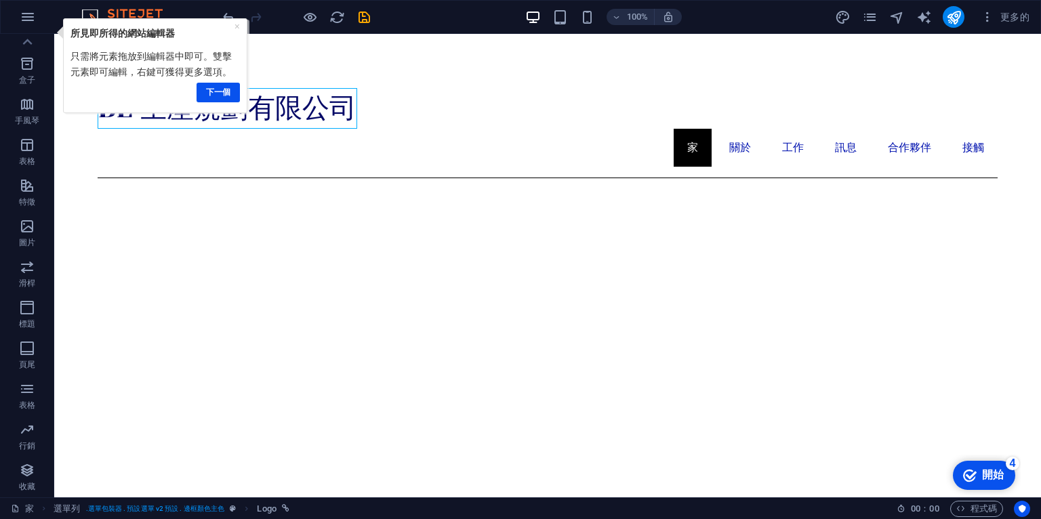
scroll to position [0, 0]
click at [212, 85] on link "下一個" at bounding box center [218, 92] width 43 height 20
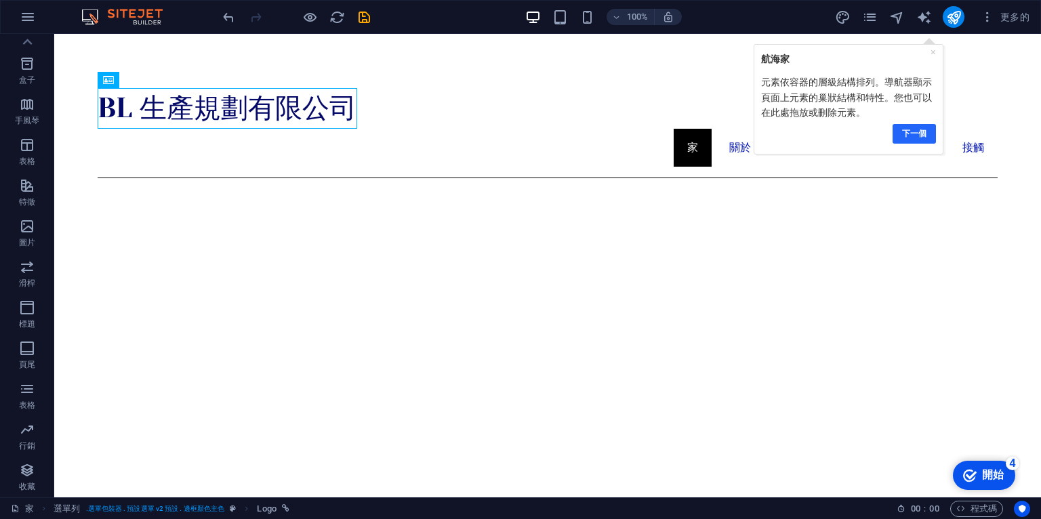
click at [930, 133] on link "下一個" at bounding box center [913, 133] width 43 height 20
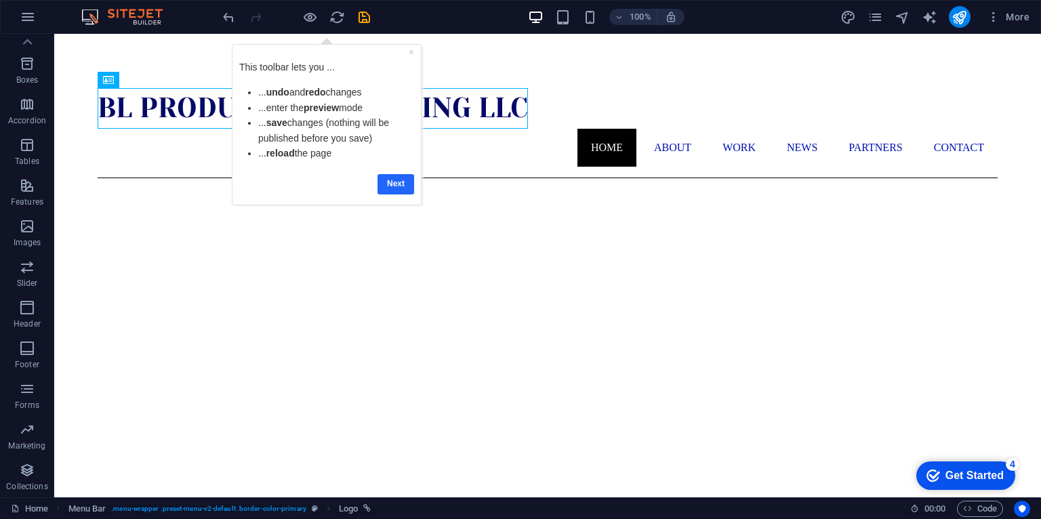
click at [394, 180] on link "Next" at bounding box center [396, 184] width 37 height 20
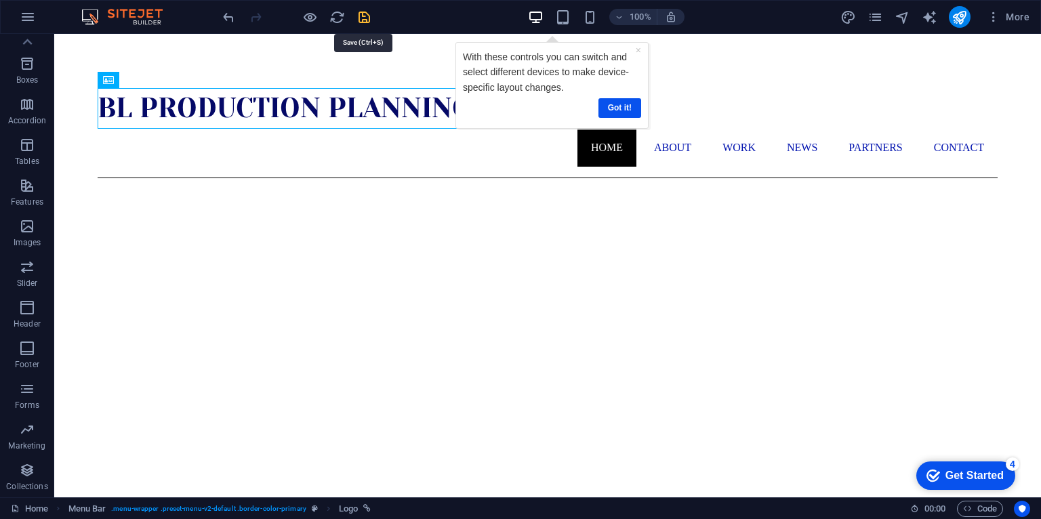
click at [363, 16] on icon "save" at bounding box center [365, 17] width 16 height 16
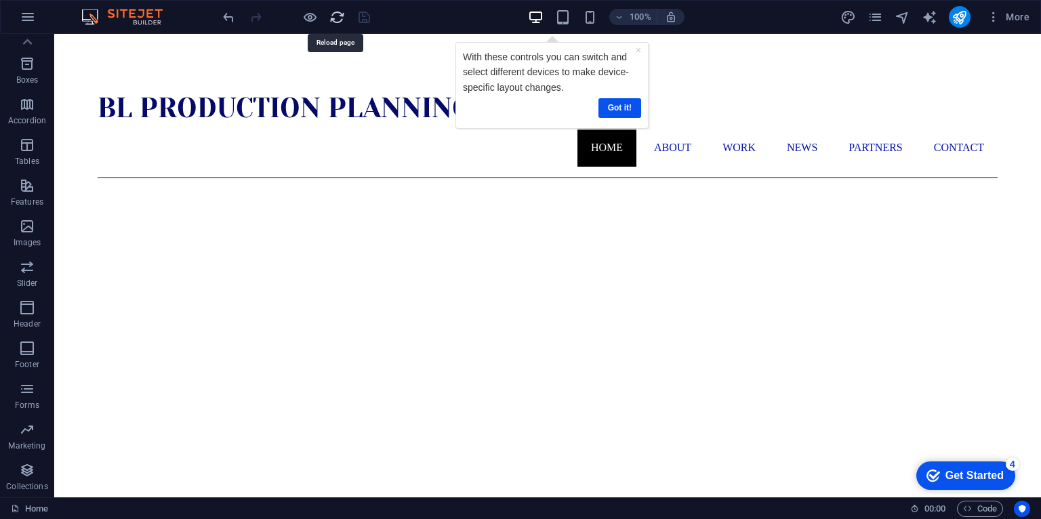
click at [334, 16] on icon "reload" at bounding box center [337, 17] width 16 height 16
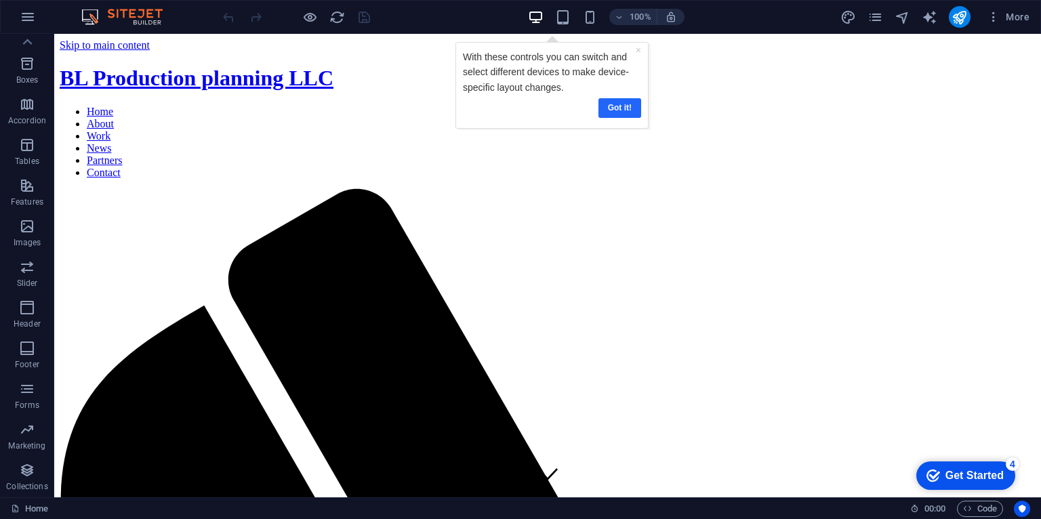
drag, startPoint x: 614, startPoint y: 113, endPoint x: 1014, endPoint y: 111, distance: 400.0
click at [614, 113] on link "Got it!" at bounding box center [620, 108] width 43 height 20
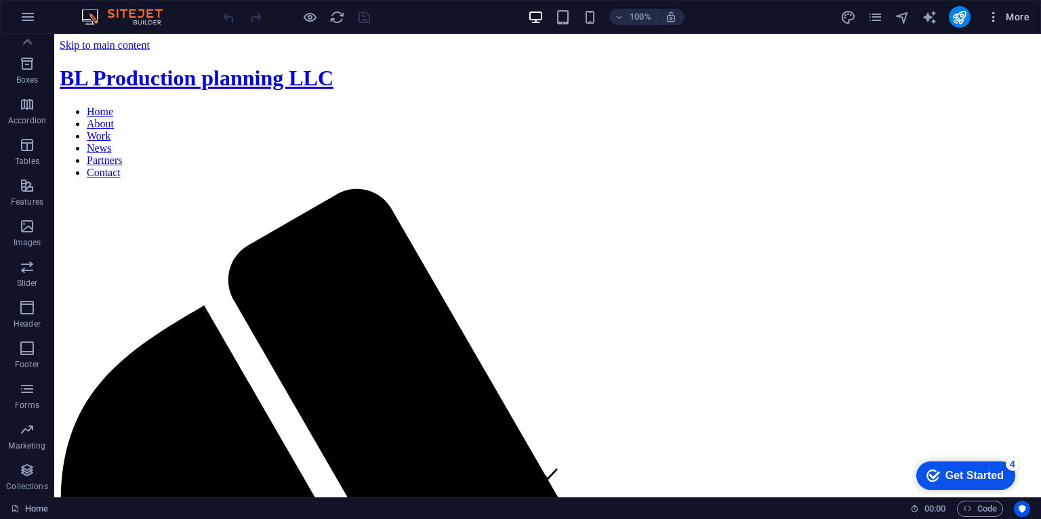
click at [1029, 18] on span "More" at bounding box center [1008, 17] width 43 height 14
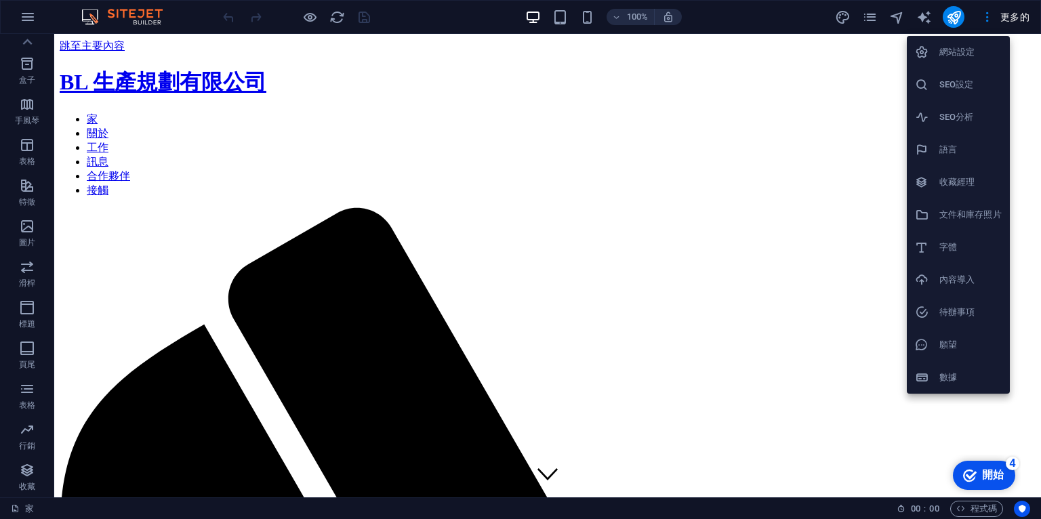
click at [953, 149] on font "語言" at bounding box center [949, 149] width 18 height 10
select select "41"
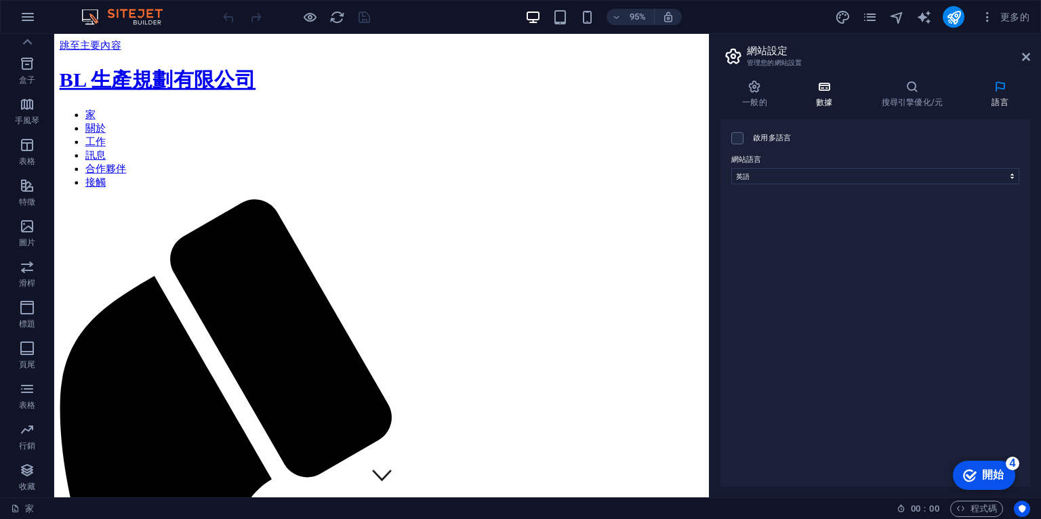
click at [834, 94] on h4 "數據" at bounding box center [828, 94] width 66 height 28
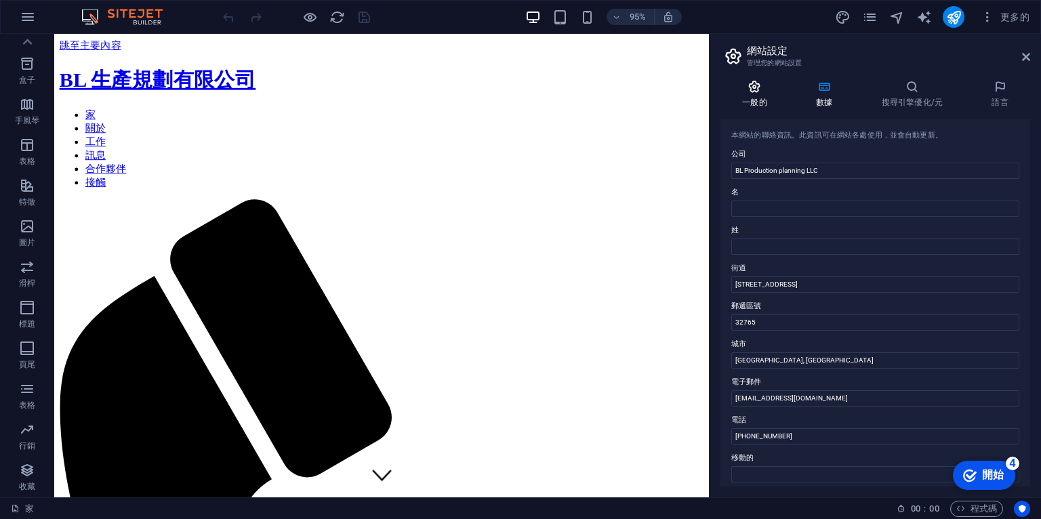
click at [765, 94] on h4 "一般的" at bounding box center [758, 94] width 74 height 28
